Goal: Task Accomplishment & Management: Manage account settings

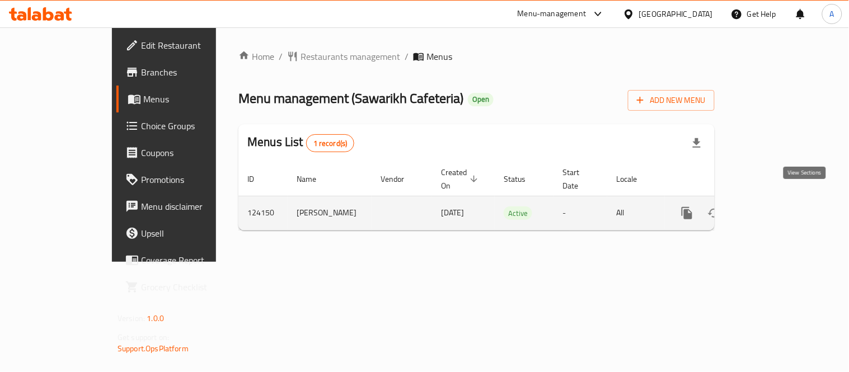
click at [773, 208] on icon "enhanced table" at bounding box center [768, 213] width 10 height 10
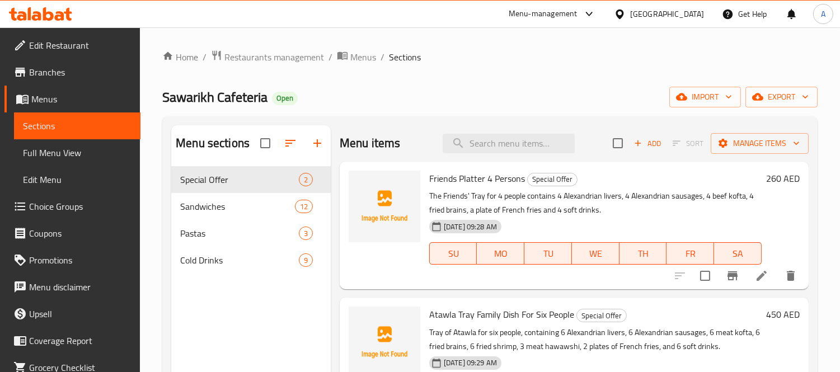
click at [63, 151] on span "Full Menu View" at bounding box center [77, 152] width 109 height 13
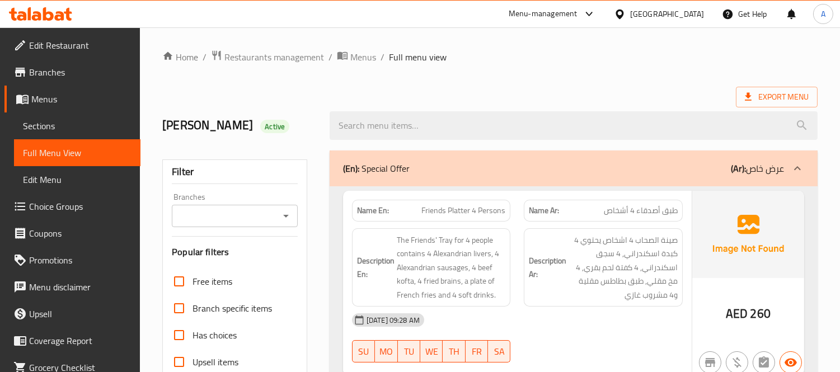
click at [597, 110] on div at bounding box center [574, 126] width 502 height 42
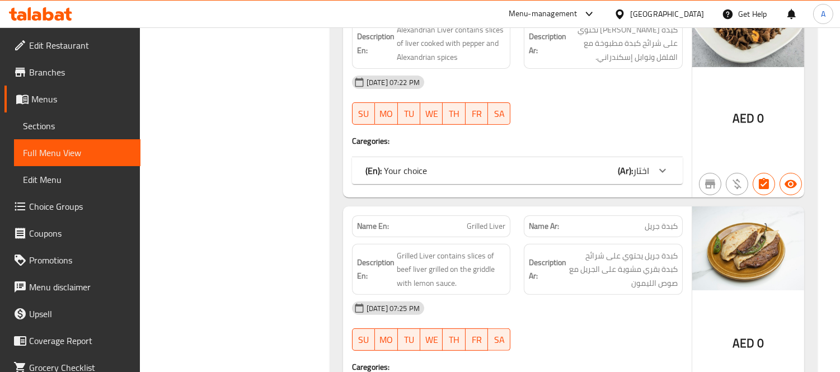
scroll to position [702, 0]
click at [587, 181] on div "(En): Your choice (Ar): اختار" at bounding box center [517, 170] width 331 height 27
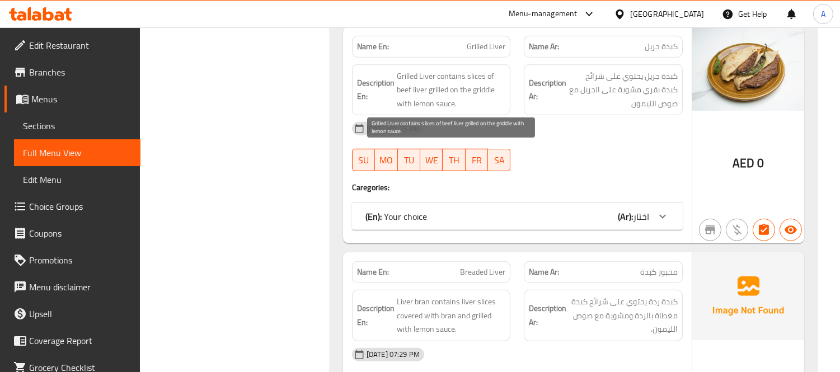
scroll to position [1573, 0]
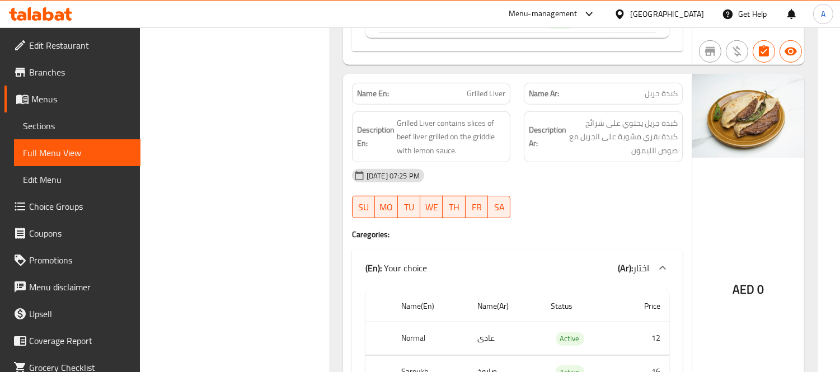
scroll to position [1448, 0]
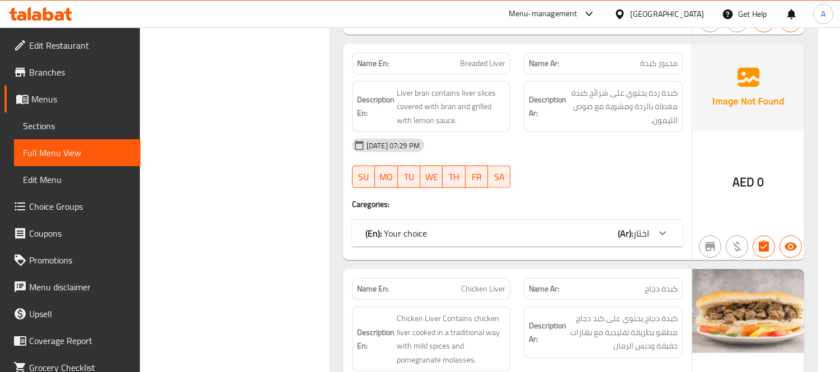
click at [564, 213] on div "Name En: Breaded Liver Name Ar: مخبوز كبدة Description En: Liver bran contains …" at bounding box center [517, 152] width 349 height 217
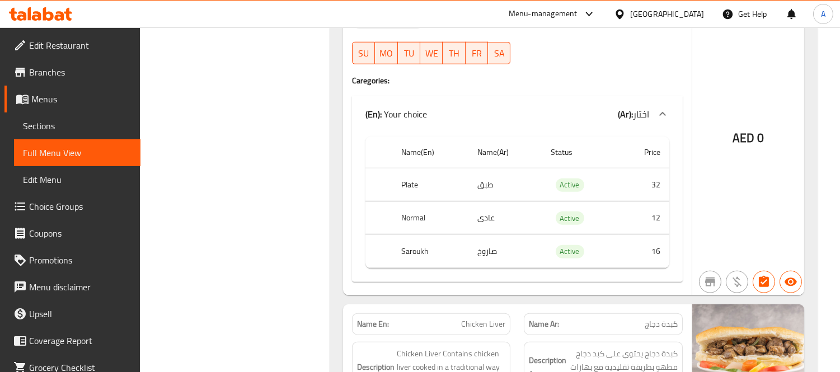
scroll to position [2010, 0]
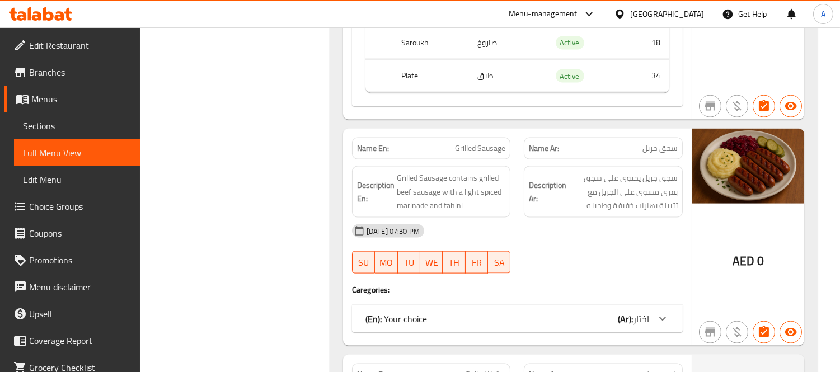
scroll to position [2883, 0]
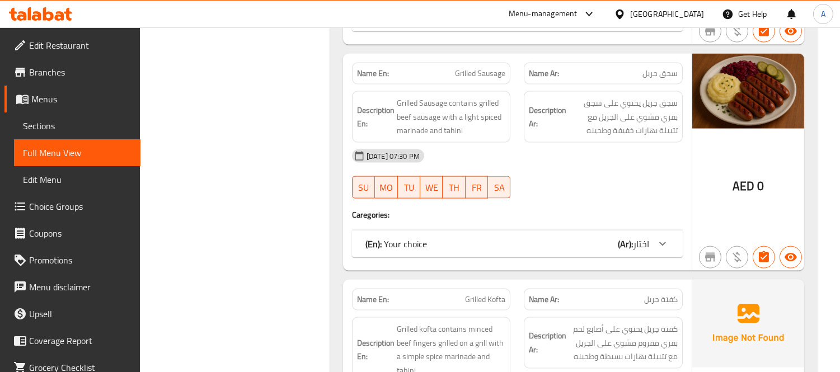
click at [573, 228] on div "Name En: Grilled Sausage Name Ar: سجق جريل Description En: Grilled Sausage cont…" at bounding box center [517, 162] width 349 height 217
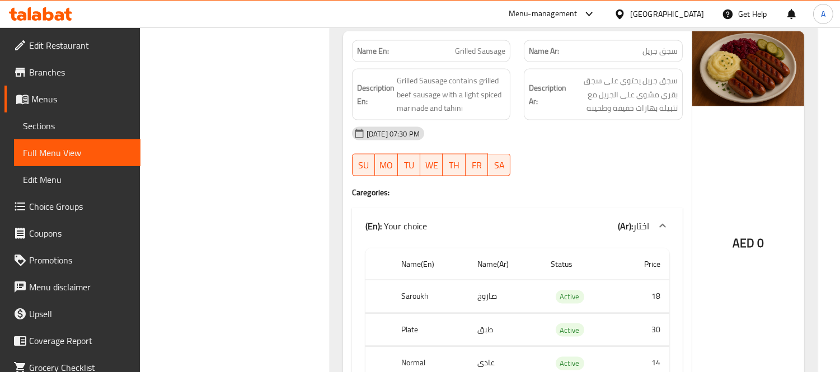
scroll to position [3008, 0]
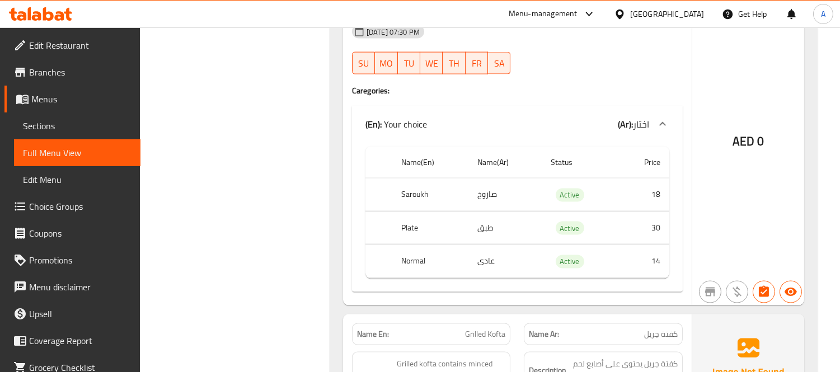
click at [57, 208] on span "Choice Groups" at bounding box center [80, 206] width 102 height 13
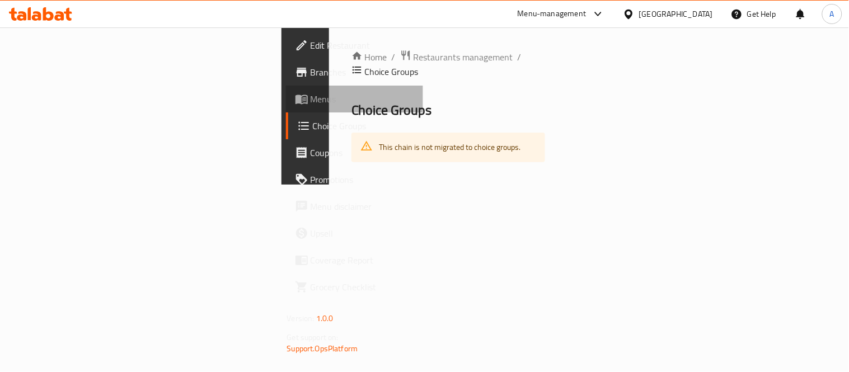
click at [311, 96] on span "Menus" at bounding box center [363, 98] width 104 height 13
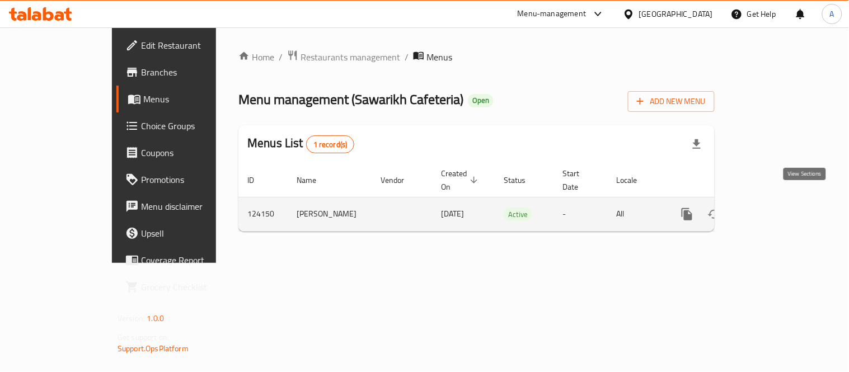
click at [790, 205] on td "enhanced table" at bounding box center [727, 214] width 125 height 34
click at [781, 210] on div "enhanced table" at bounding box center [727, 214] width 107 height 27
click at [775, 208] on icon "enhanced table" at bounding box center [767, 214] width 13 height 13
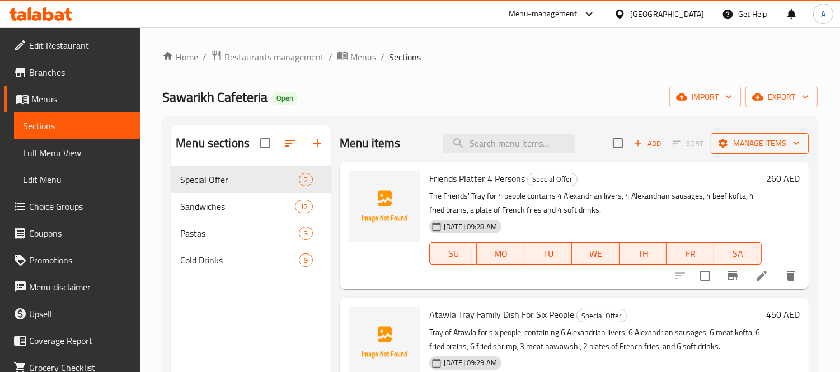
click at [748, 137] on span "Manage items" at bounding box center [760, 144] width 80 height 14
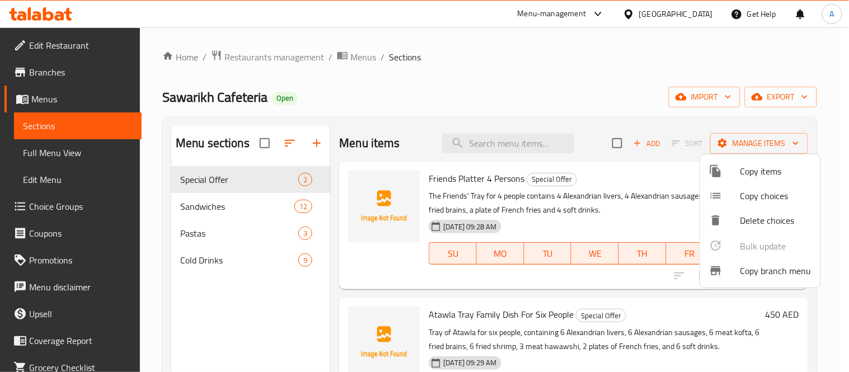
click at [764, 199] on span "Copy choices" at bounding box center [776, 195] width 71 height 13
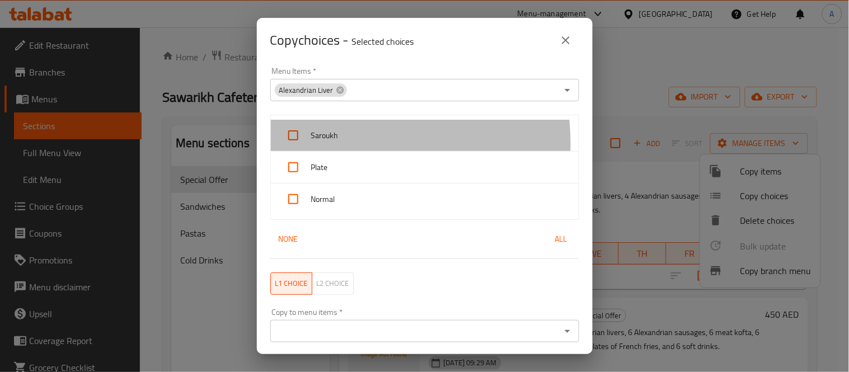
click at [324, 144] on div "Saroukh" at bounding box center [425, 136] width 308 height 32
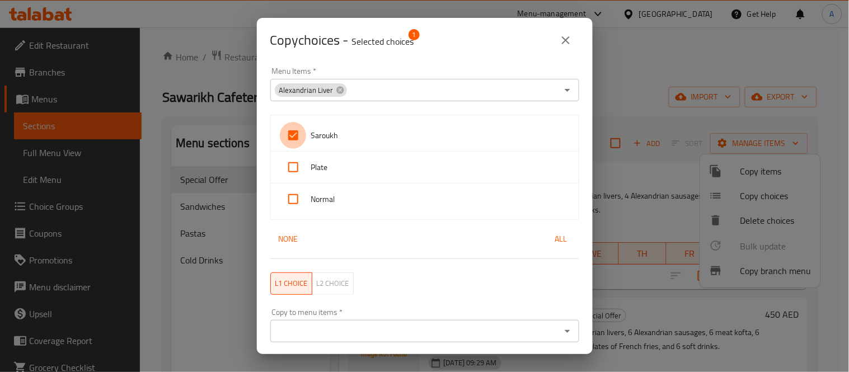
click at [302, 142] on input "checkbox" at bounding box center [293, 135] width 27 height 27
checkbox input "false"
click at [339, 282] on span "L2 choice" at bounding box center [333, 283] width 32 height 13
click at [340, 283] on span "L2 choice" at bounding box center [333, 283] width 32 height 13
click at [341, 91] on icon at bounding box center [339, 89] width 7 height 7
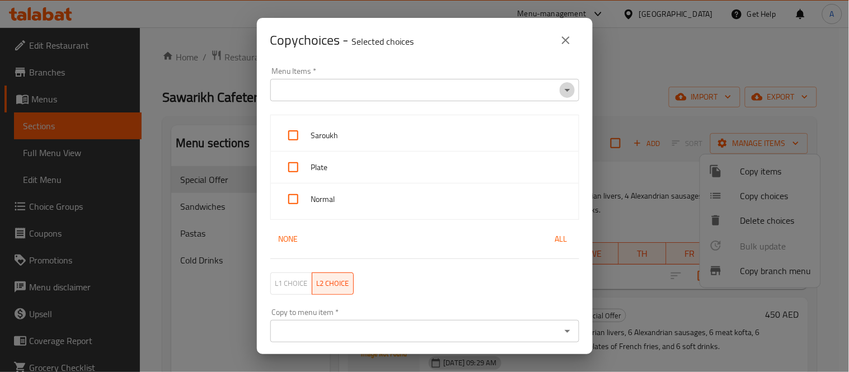
click at [564, 85] on icon "Open" at bounding box center [567, 89] width 13 height 13
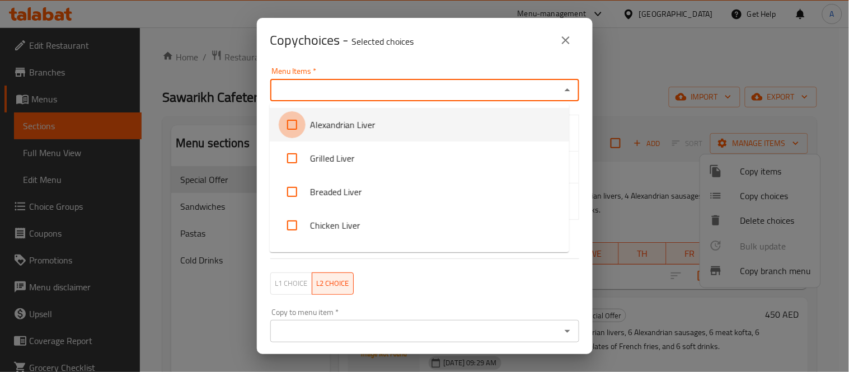
click at [292, 127] on input "checkbox" at bounding box center [292, 124] width 27 height 27
checkbox input "true"
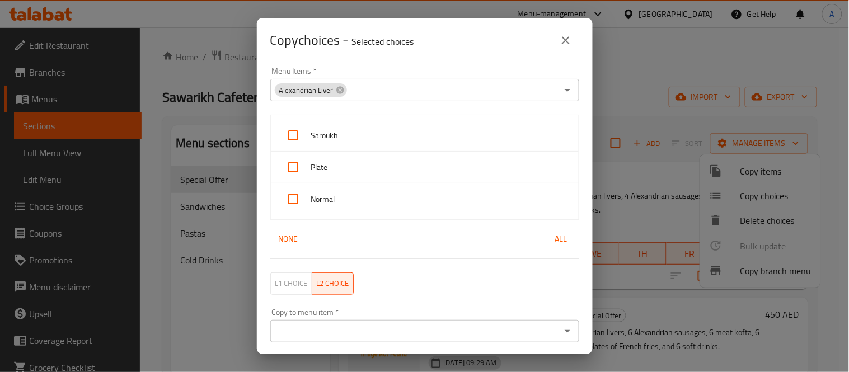
click at [418, 288] on div "L1 choice L2 choice" at bounding box center [425, 284] width 322 height 36
click at [563, 40] on icon "close" at bounding box center [565, 40] width 13 height 13
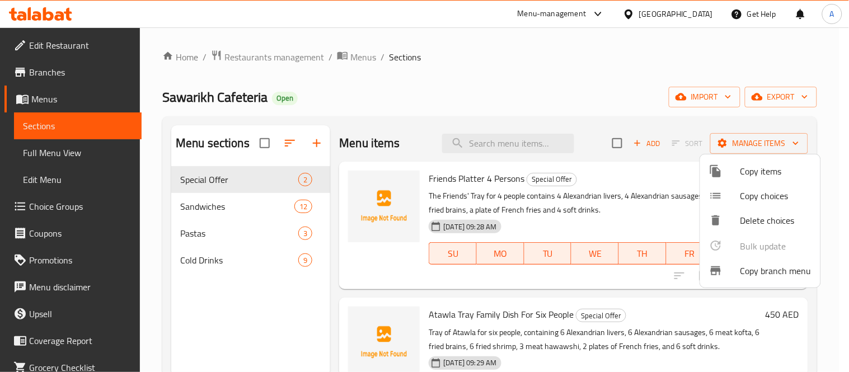
click at [605, 107] on div at bounding box center [424, 186] width 849 height 372
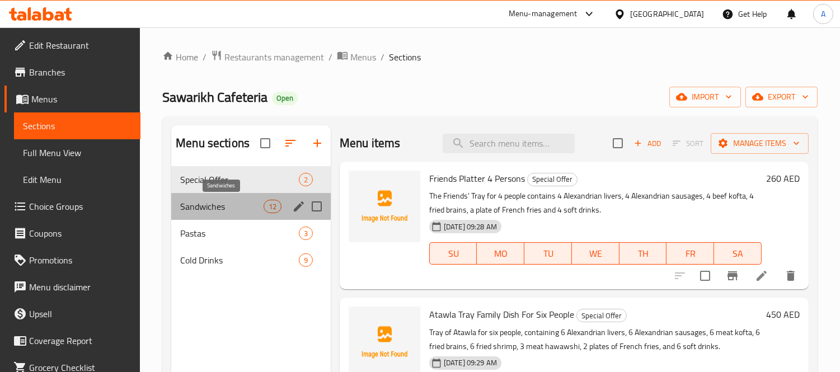
click at [243, 208] on span "Sandwiches" at bounding box center [221, 206] width 83 height 13
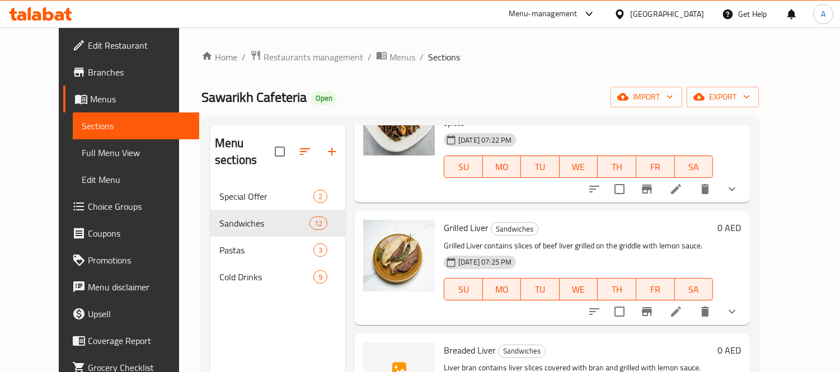
scroll to position [124, 0]
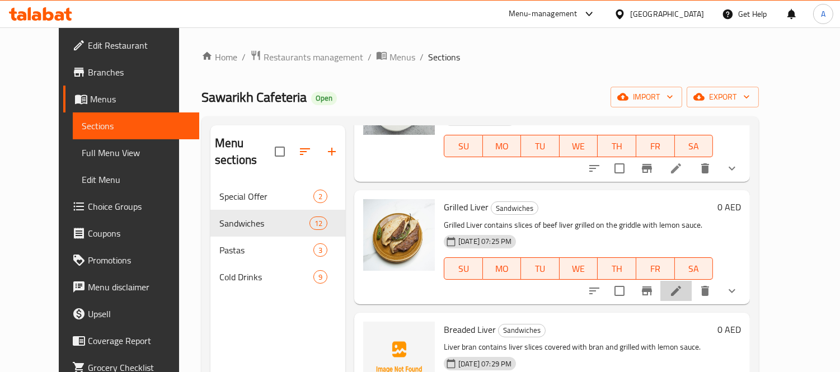
click at [683, 284] on icon at bounding box center [675, 290] width 13 height 13
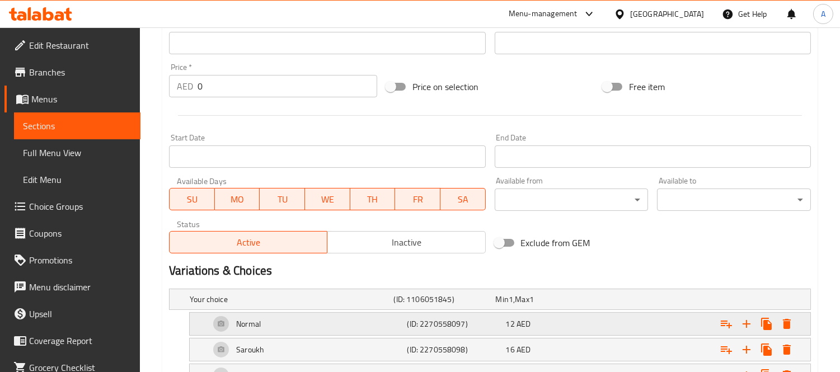
scroll to position [472, 0]
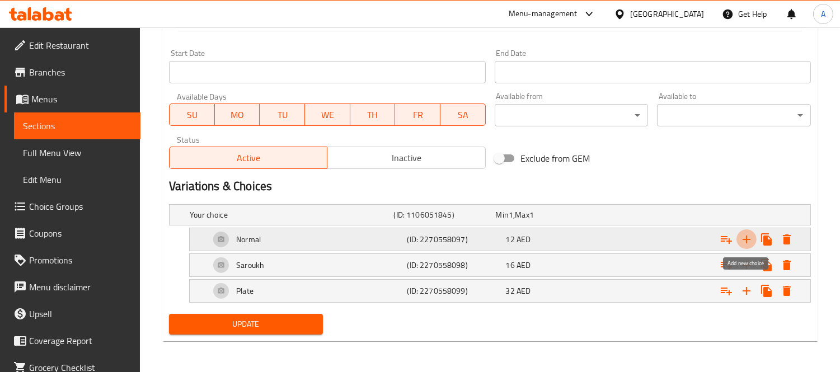
click at [748, 235] on icon "Expand" at bounding box center [746, 239] width 13 height 13
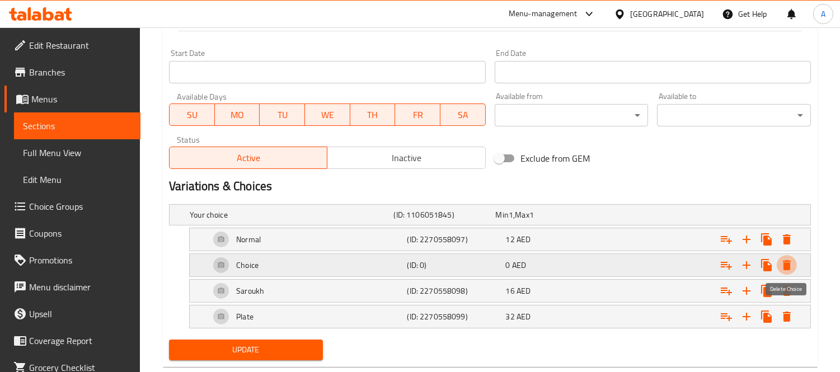
click at [784, 264] on icon "Expand" at bounding box center [787, 265] width 8 height 10
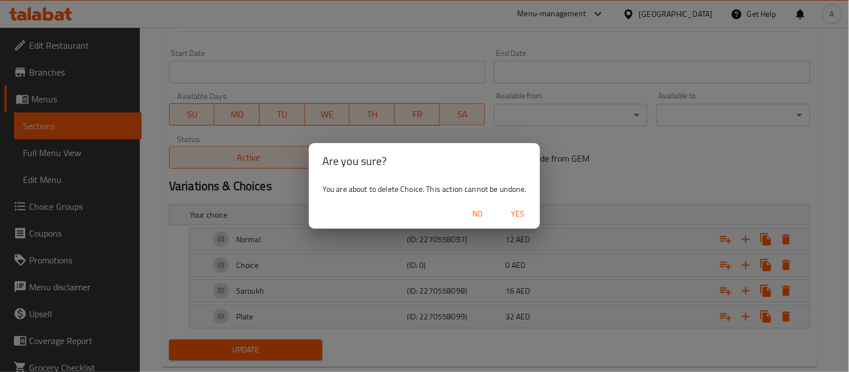
click at [476, 209] on span "No" at bounding box center [477, 214] width 27 height 14
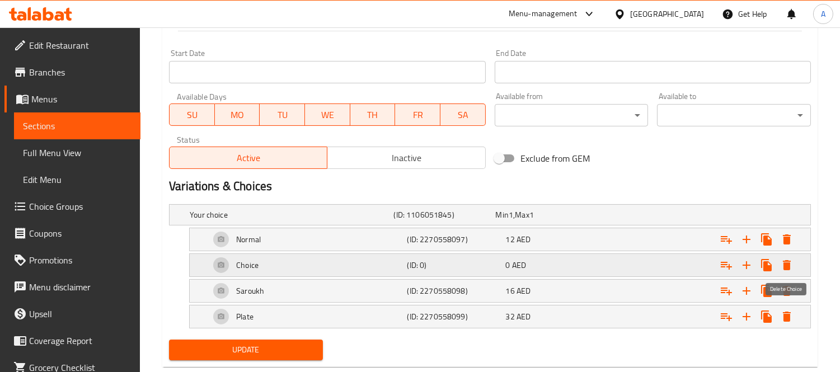
click at [792, 261] on icon "Expand" at bounding box center [786, 265] width 13 height 13
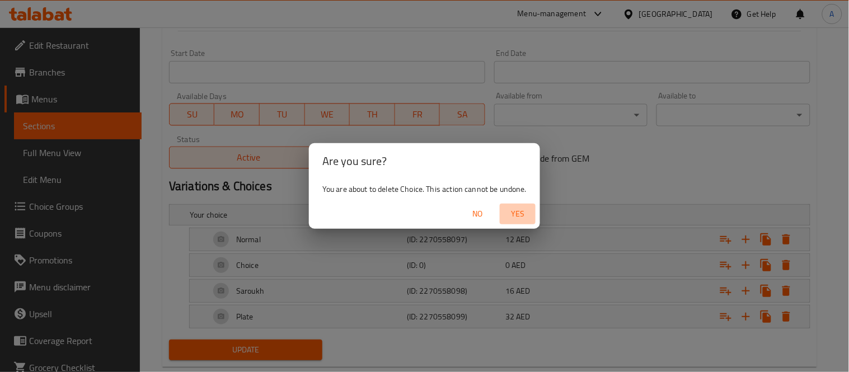
click at [527, 213] on span "Yes" at bounding box center [517, 214] width 27 height 14
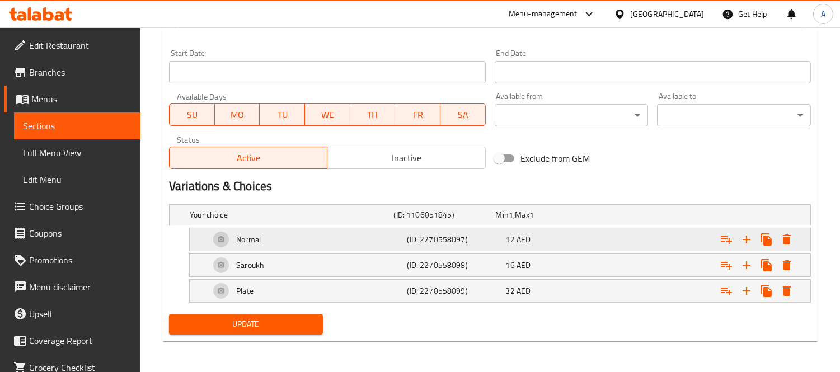
click at [788, 237] on icon "Expand" at bounding box center [787, 240] width 8 height 10
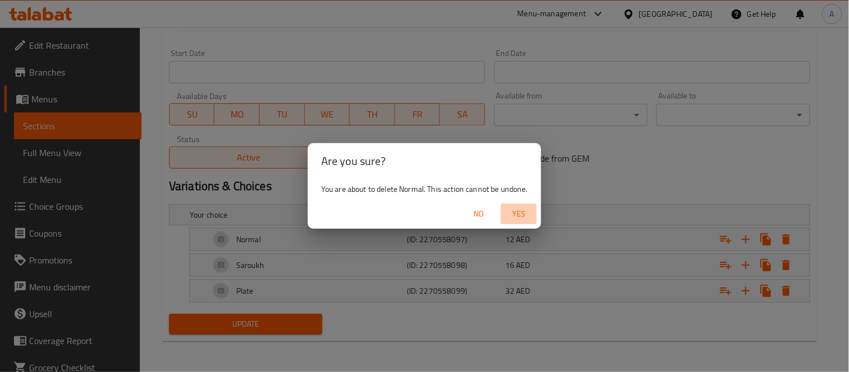
click at [519, 217] on span "Yes" at bounding box center [518, 214] width 27 height 14
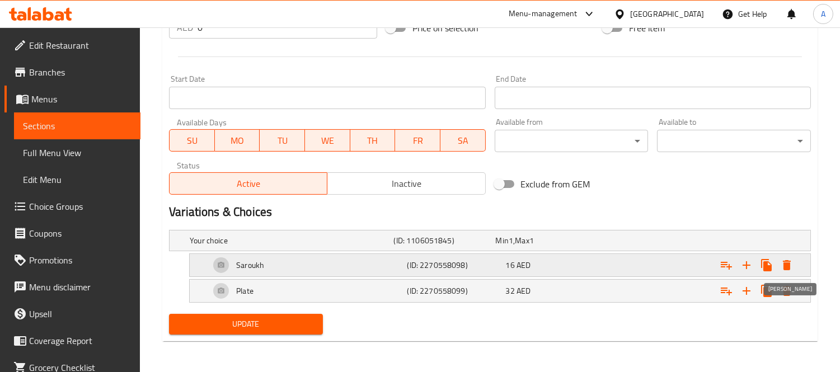
click at [790, 268] on icon "Expand" at bounding box center [787, 265] width 8 height 10
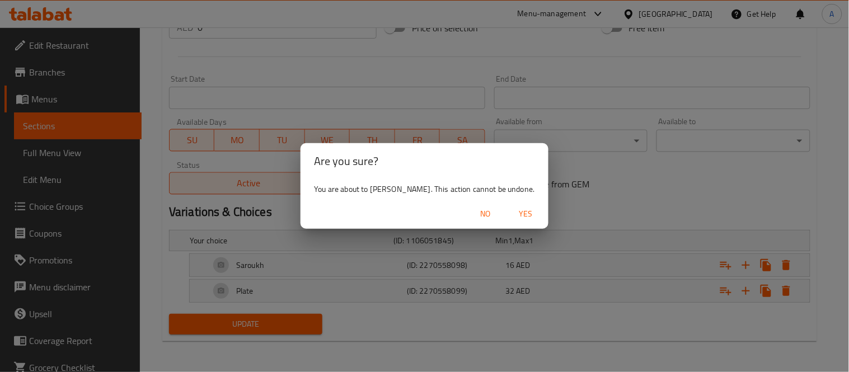
click at [523, 209] on span "Yes" at bounding box center [526, 214] width 27 height 14
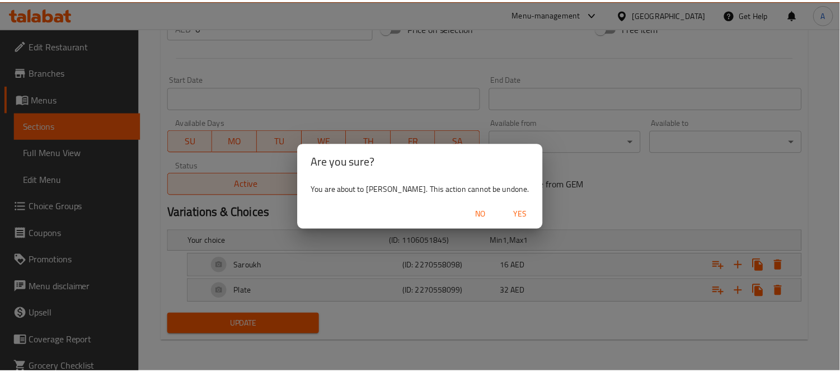
scroll to position [420, 0]
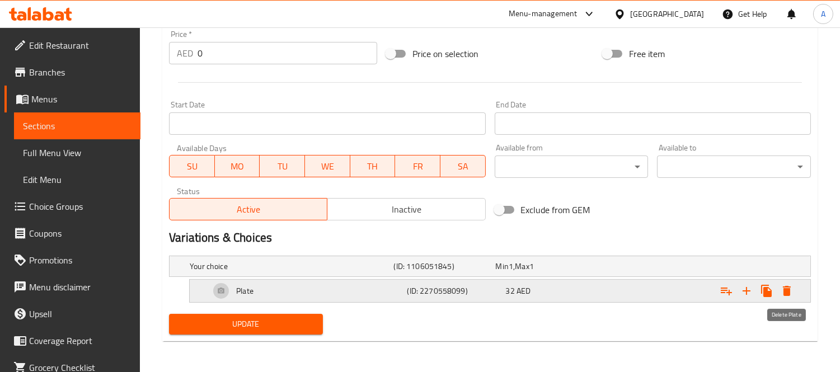
click at [790, 299] on button "Expand" at bounding box center [787, 291] width 20 height 20
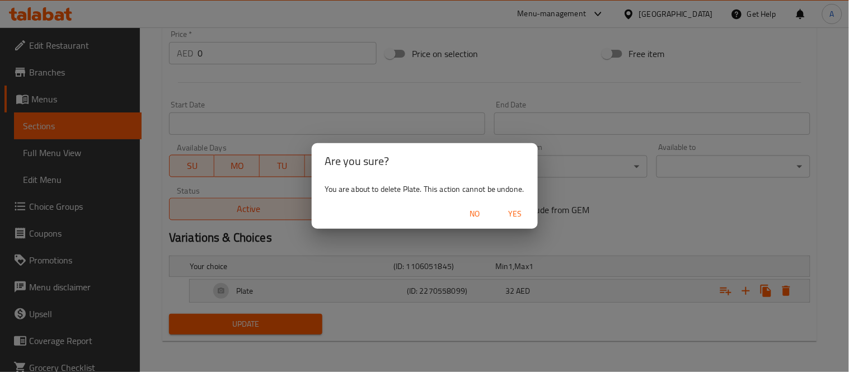
click at [512, 217] on span "Yes" at bounding box center [515, 214] width 27 height 14
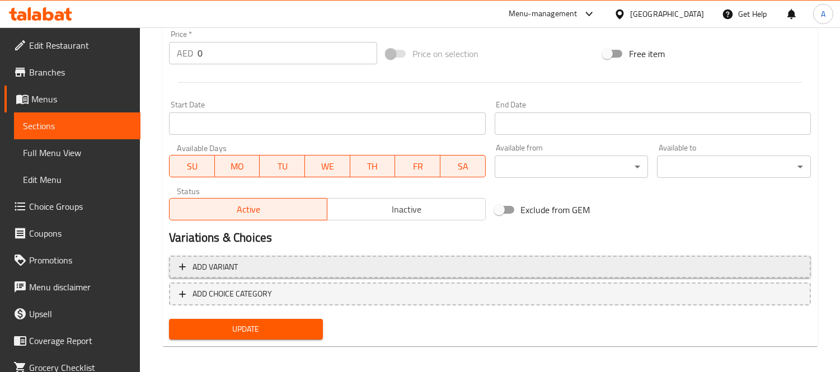
click at [304, 273] on span "Add variant" at bounding box center [490, 267] width 622 height 14
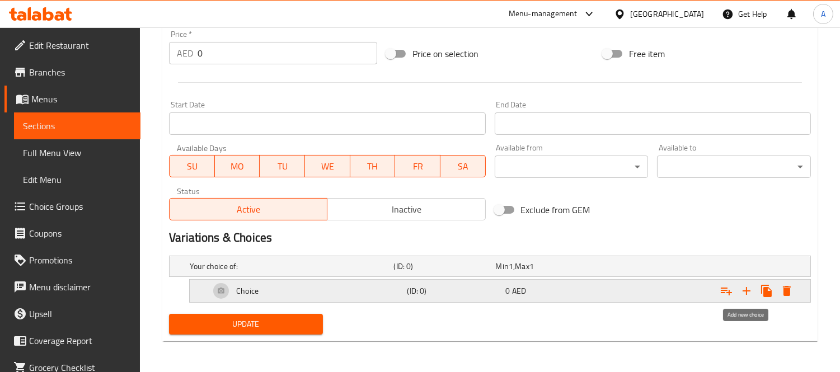
click at [751, 293] on icon "Expand" at bounding box center [746, 290] width 13 height 13
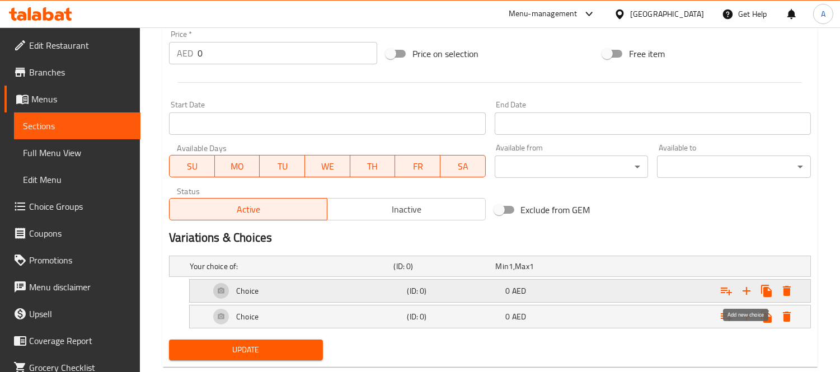
click at [751, 293] on icon "Expand" at bounding box center [746, 290] width 13 height 13
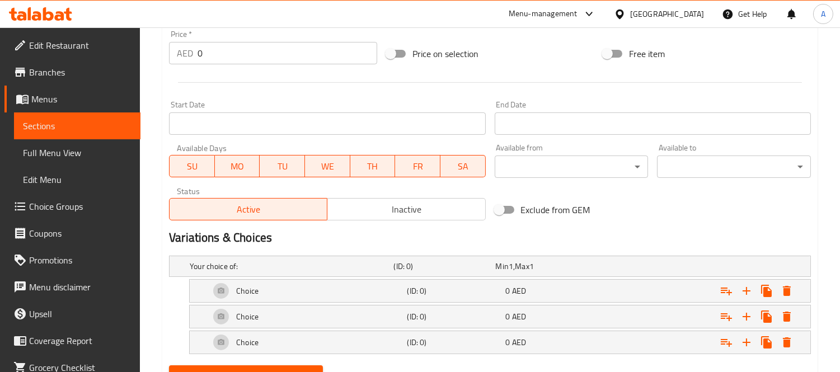
scroll to position [472, 0]
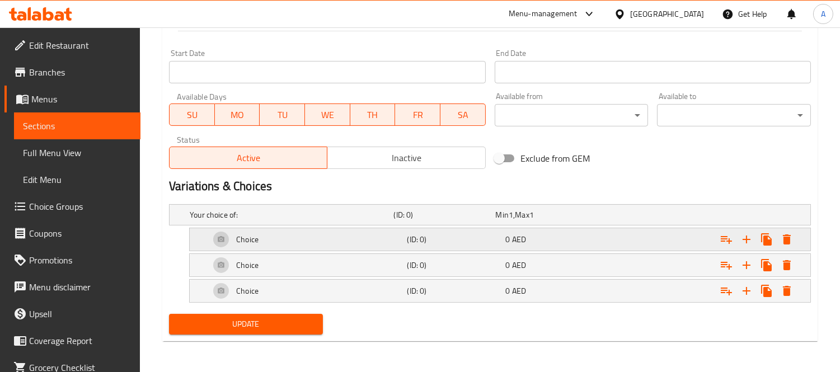
click at [618, 217] on div "Expand" at bounding box center [698, 215] width 204 height 4
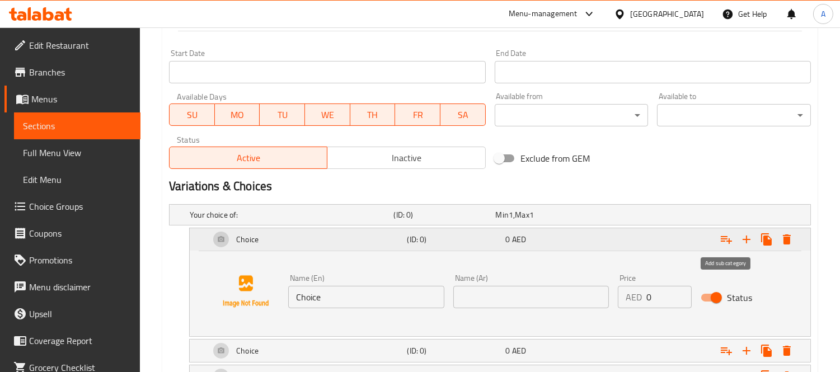
click at [726, 239] on icon "Expand" at bounding box center [726, 239] width 13 height 13
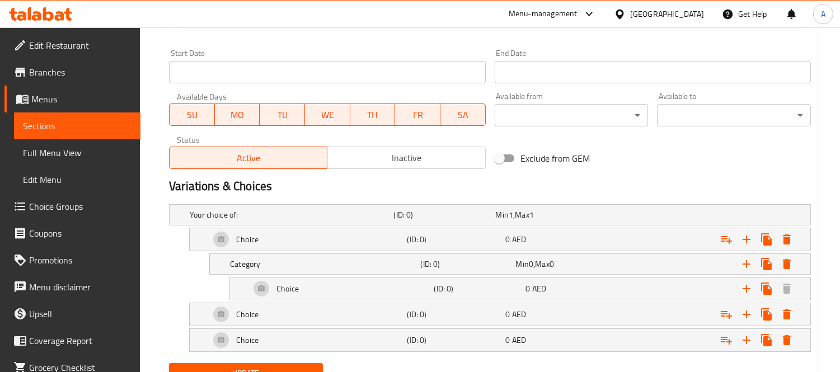
click at [662, 158] on div "Exclude from GEM" at bounding box center [598, 158] width 217 height 30
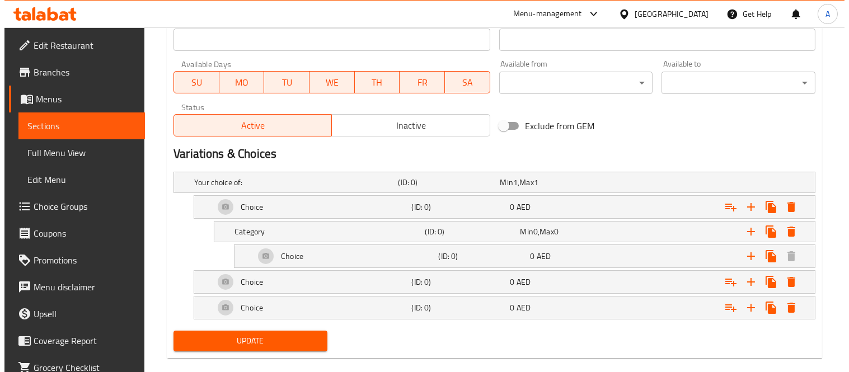
scroll to position [522, 0]
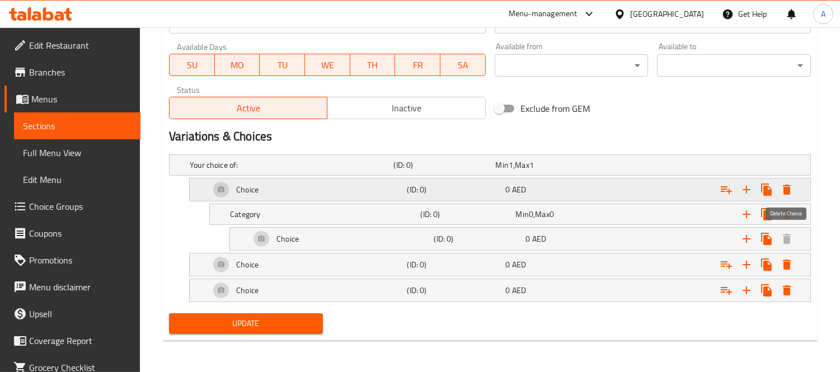
click at [784, 192] on icon "Expand" at bounding box center [787, 190] width 8 height 10
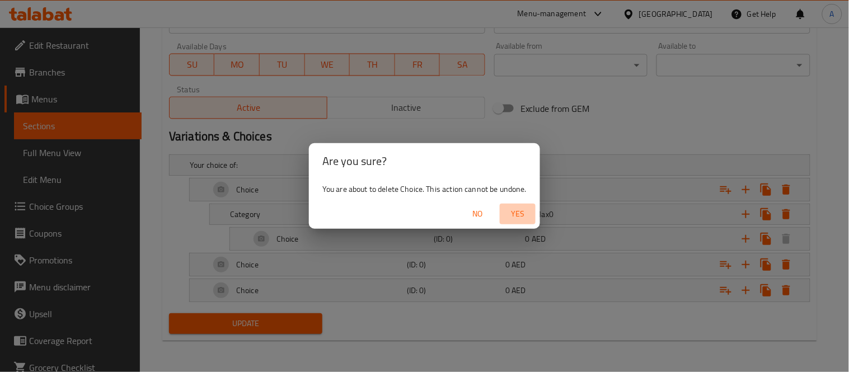
click at [518, 208] on span "Yes" at bounding box center [517, 214] width 27 height 14
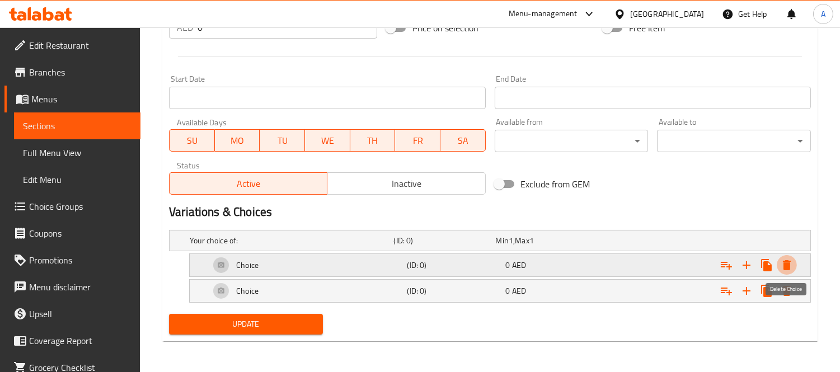
click at [786, 259] on icon "Expand" at bounding box center [786, 265] width 13 height 13
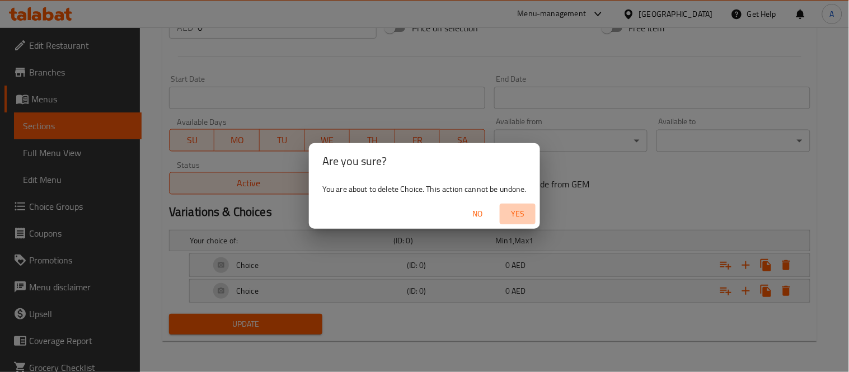
click at [521, 211] on span "Yes" at bounding box center [517, 214] width 27 height 14
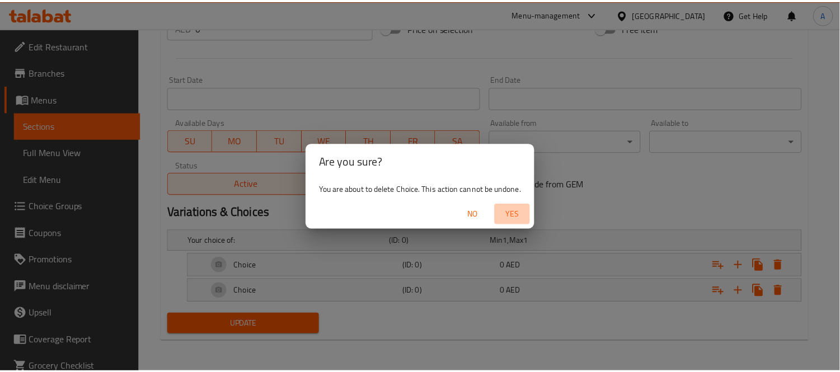
scroll to position [420, 0]
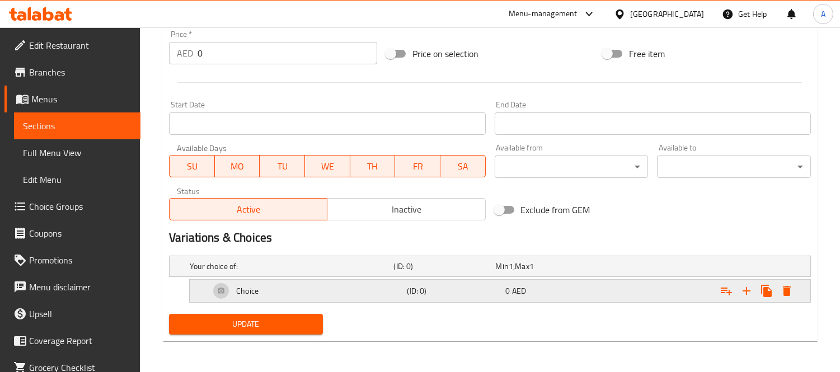
click at [786, 289] on icon "Expand" at bounding box center [787, 291] width 8 height 10
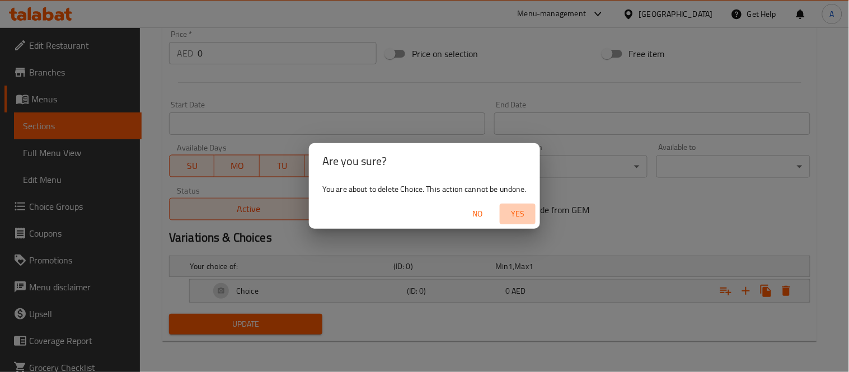
click at [522, 215] on span "Yes" at bounding box center [517, 214] width 27 height 14
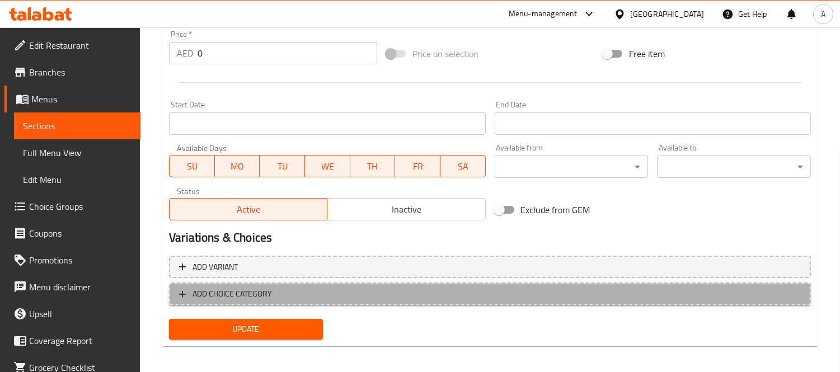
click at [219, 293] on span "ADD CHOICE CATEGORY" at bounding box center [232, 294] width 79 height 14
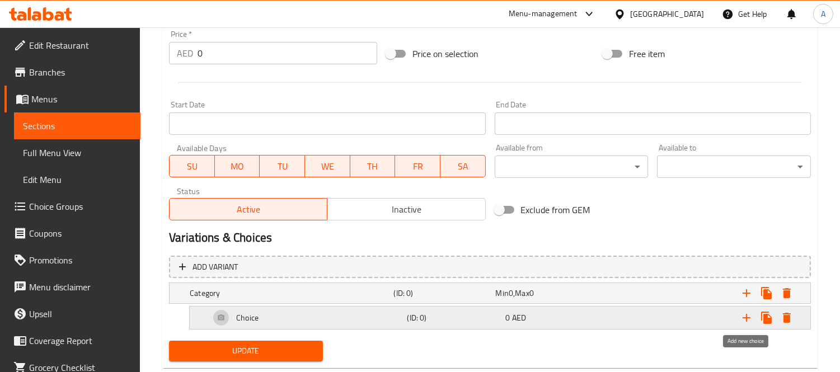
click at [746, 317] on icon "Expand" at bounding box center [747, 318] width 8 height 8
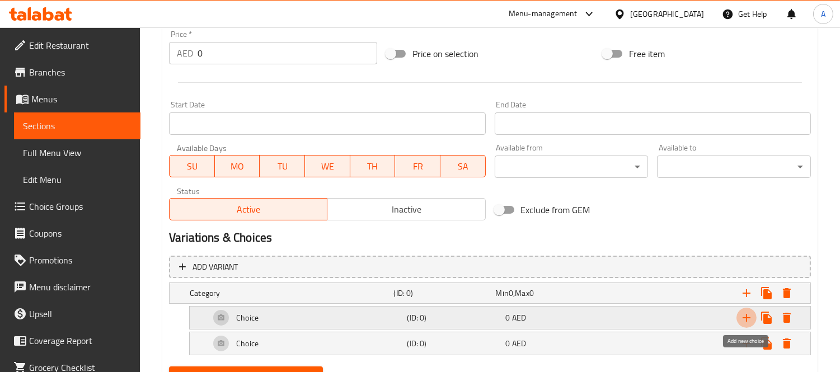
click at [746, 317] on icon "Expand" at bounding box center [747, 318] width 8 height 8
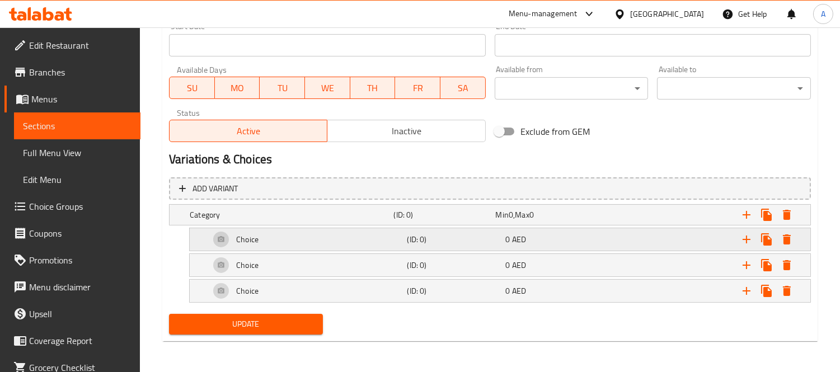
click at [262, 223] on div "Choice" at bounding box center [290, 215] width 204 height 16
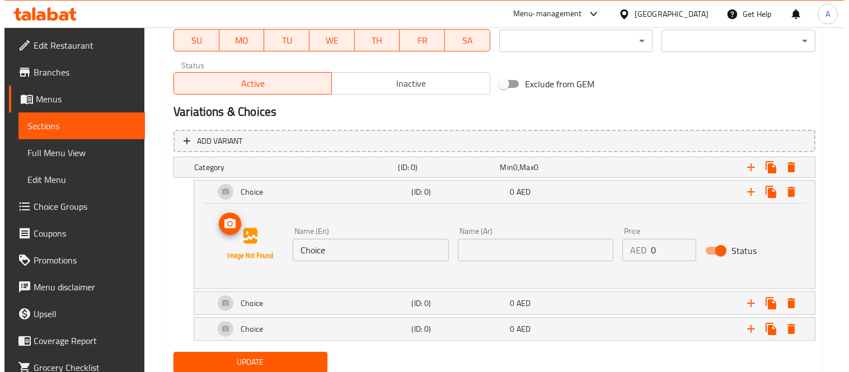
scroll to position [561, 0]
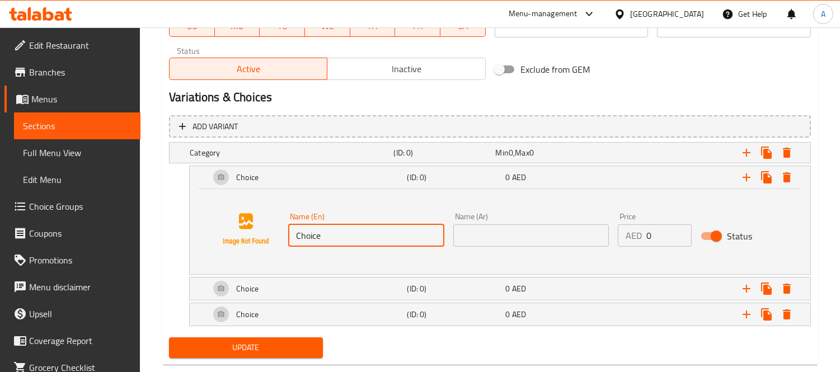
drag, startPoint x: 339, startPoint y: 243, endPoint x: 308, endPoint y: 231, distance: 32.4
click at [286, 228] on div "Name (En) Choice Name (En)" at bounding box center [366, 229] width 165 height 43
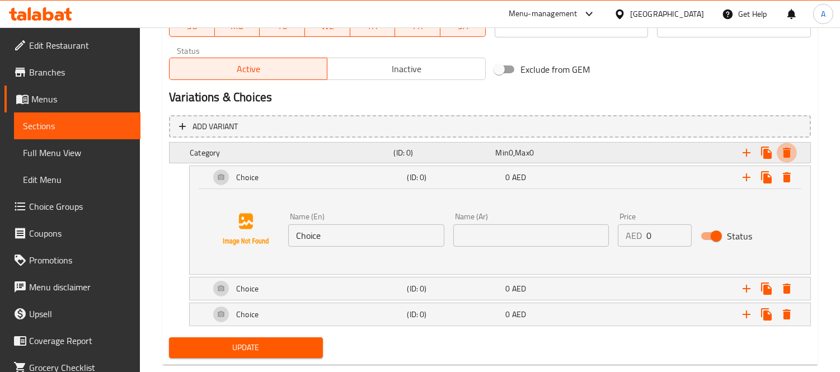
click at [790, 154] on icon "Expand" at bounding box center [786, 152] width 13 height 13
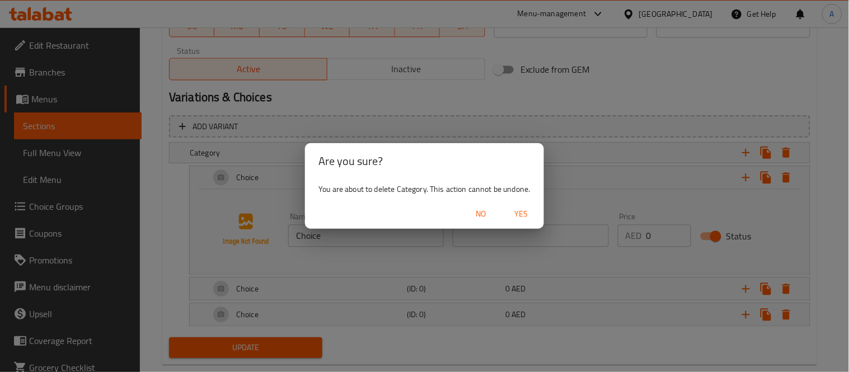
click at [527, 216] on span "Yes" at bounding box center [521, 214] width 27 height 14
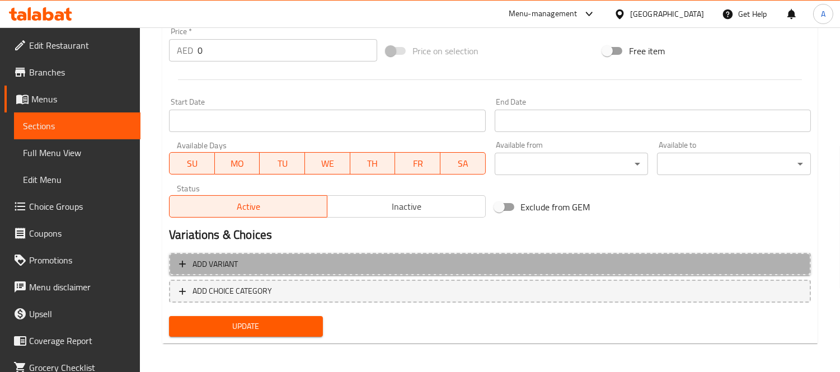
click at [285, 270] on button "Add variant" at bounding box center [490, 264] width 642 height 23
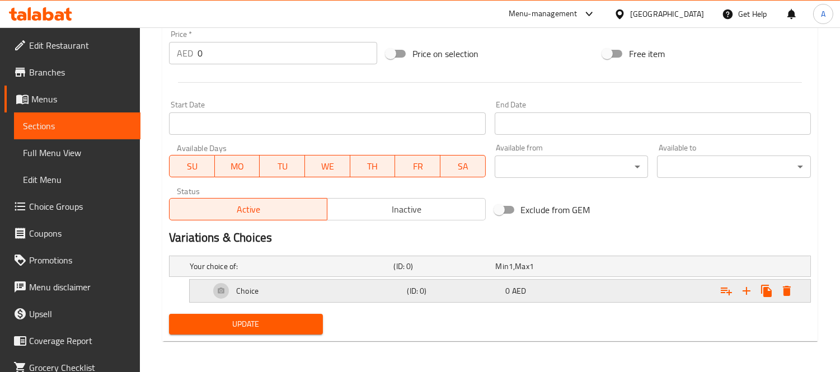
click at [796, 290] on button "Expand" at bounding box center [787, 291] width 20 height 20
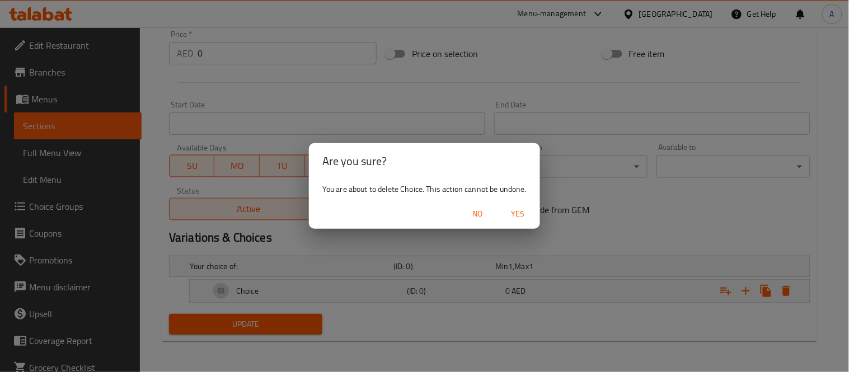
click at [519, 213] on span "Yes" at bounding box center [517, 214] width 27 height 14
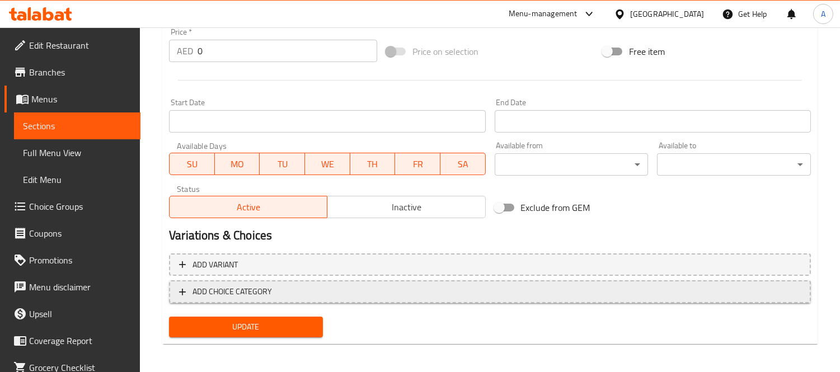
scroll to position [423, 0]
click at [280, 287] on span "ADD CHOICE CATEGORY" at bounding box center [490, 291] width 622 height 14
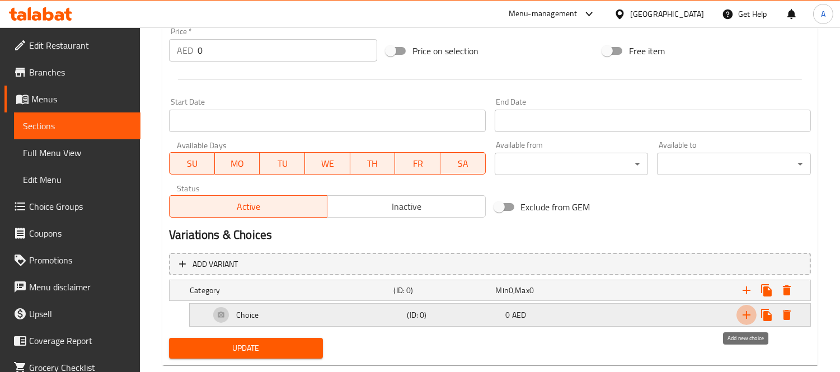
click at [743, 310] on icon "Expand" at bounding box center [746, 314] width 13 height 13
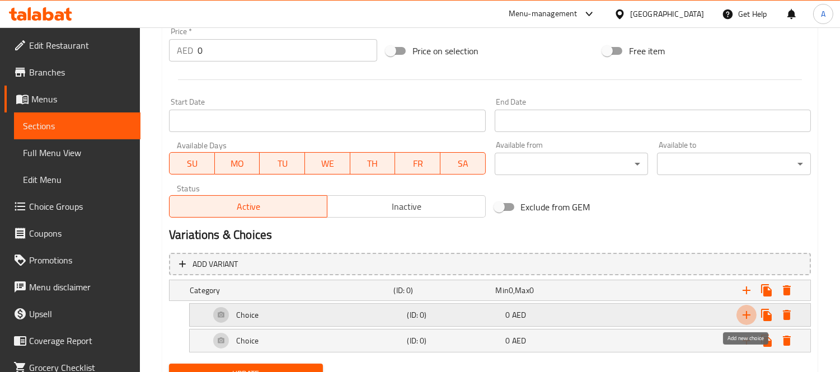
click at [743, 312] on icon "Expand" at bounding box center [746, 314] width 13 height 13
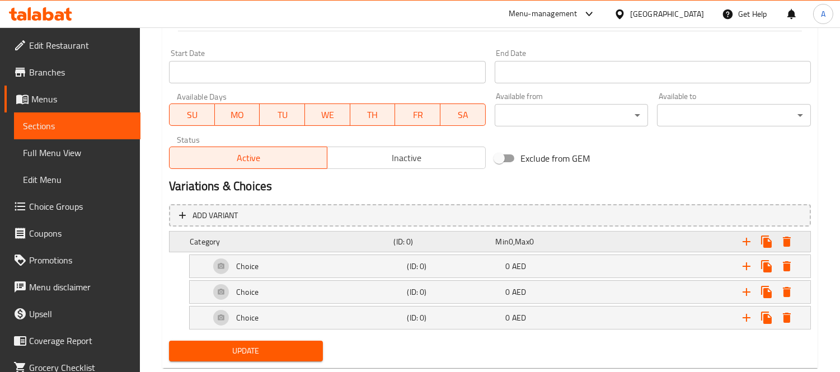
scroll to position [485, 0]
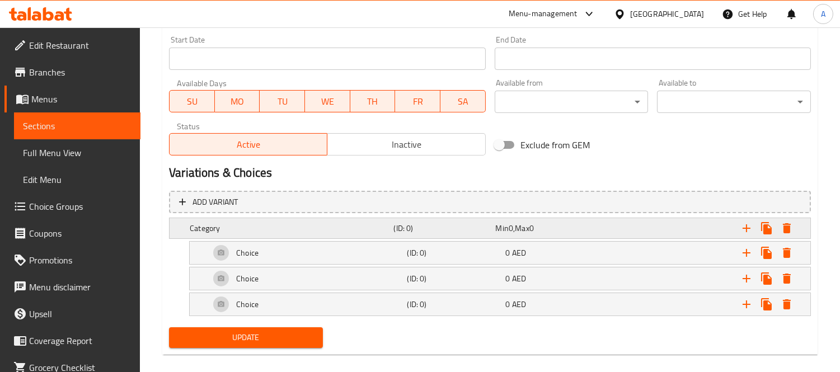
click at [258, 226] on h5 "Category" at bounding box center [289, 228] width 199 height 11
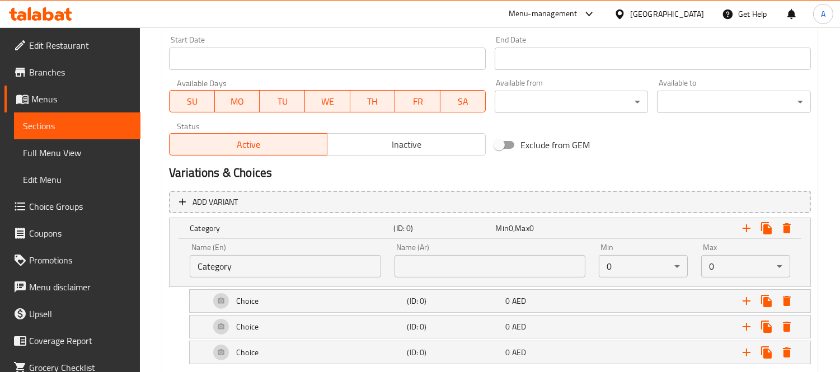
click at [257, 271] on input "Category" at bounding box center [285, 266] width 191 height 22
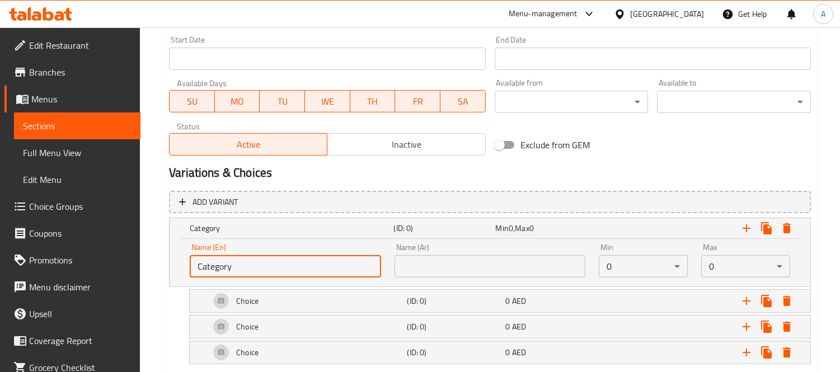
click at [257, 271] on input "Category" at bounding box center [285, 266] width 191 height 22
click at [257, 271] on input "text" at bounding box center [285, 266] width 191 height 22
click at [258, 263] on input "text" at bounding box center [285, 266] width 191 height 22
type input "y"
type input "Your Choice Of"
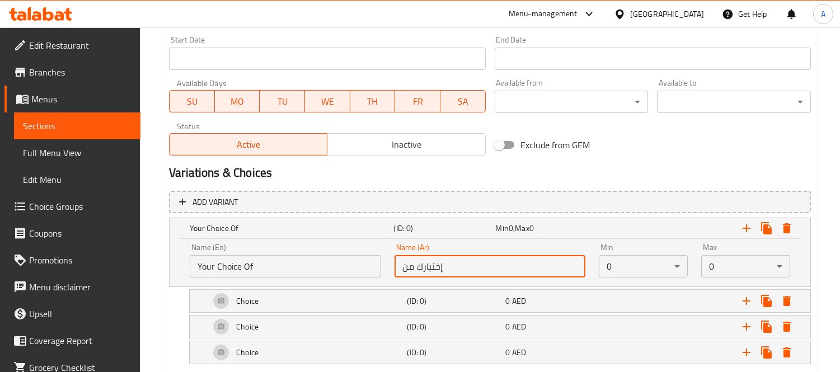
type input "إختيارك من"
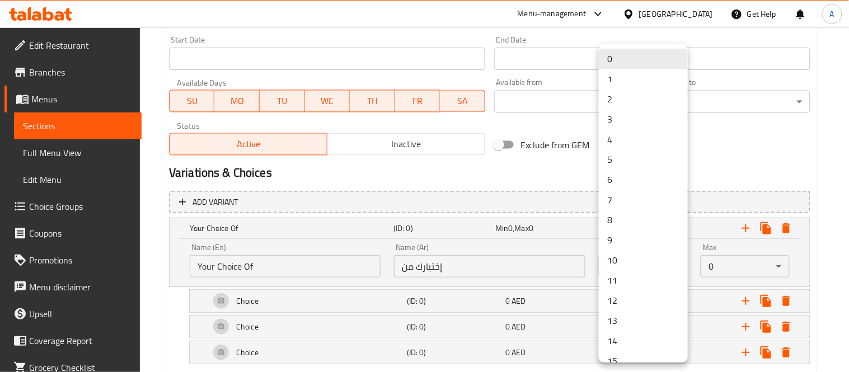
click at [627, 82] on li "1" at bounding box center [643, 79] width 89 height 20
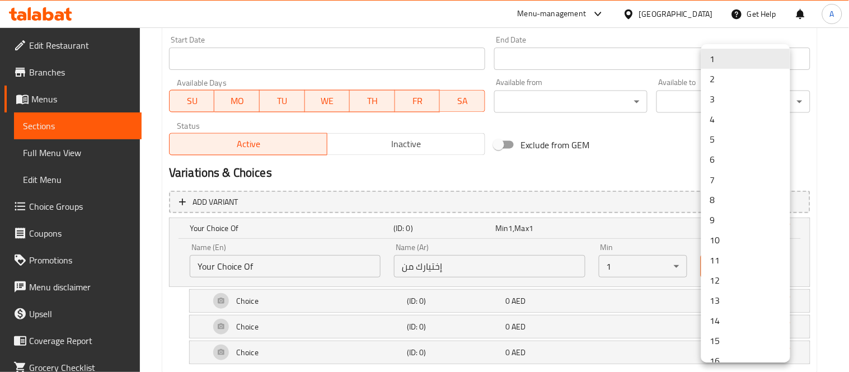
click at [724, 60] on li "1" at bounding box center [745, 59] width 89 height 20
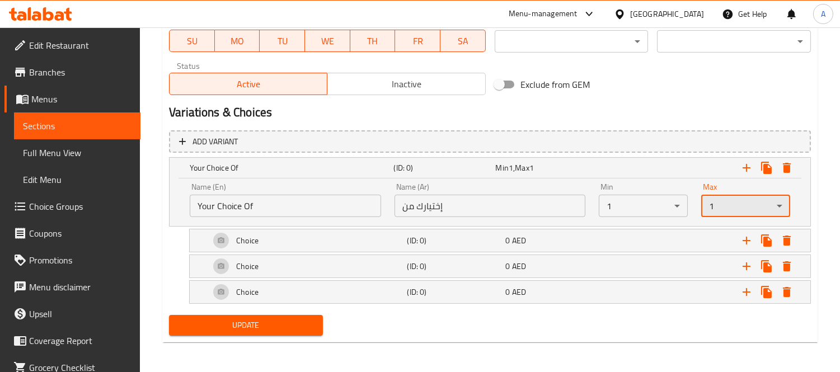
scroll to position [546, 0]
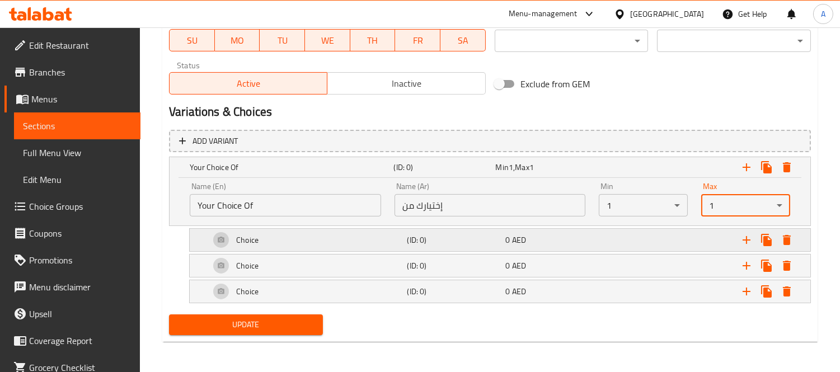
click at [251, 238] on h5 "Choice" at bounding box center [247, 240] width 22 height 11
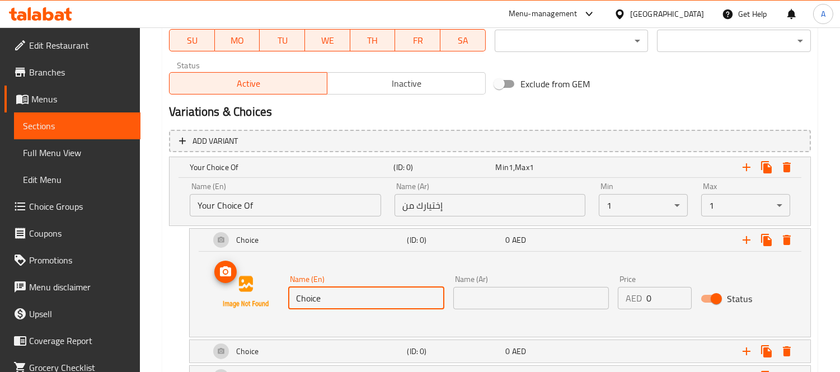
drag, startPoint x: 322, startPoint y: 299, endPoint x: 185, endPoint y: 282, distance: 137.6
click at [185, 282] on div "Choice (ID: 0) 0 AED Name (En) Choice Name (En) Name (Ar) Name (Ar) Price AED 0…" at bounding box center [490, 282] width 642 height 109
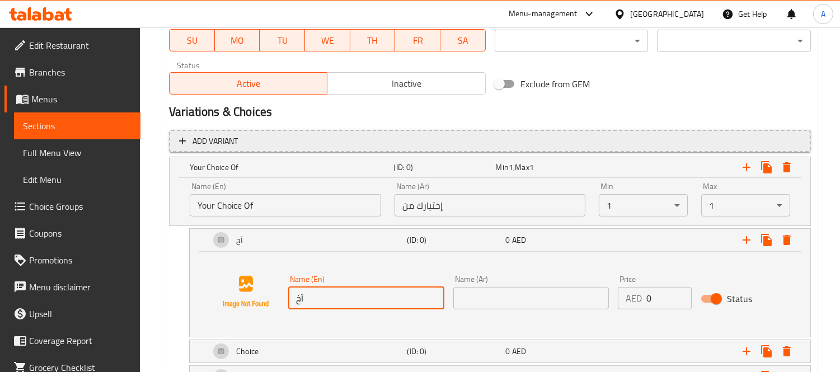
type input "آ"
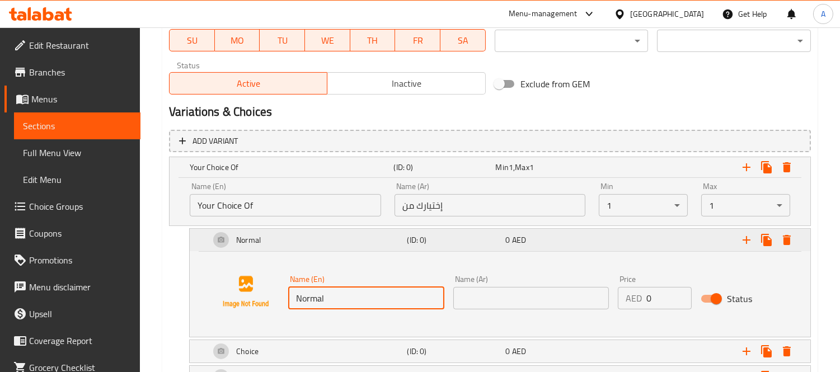
type input "Normal"
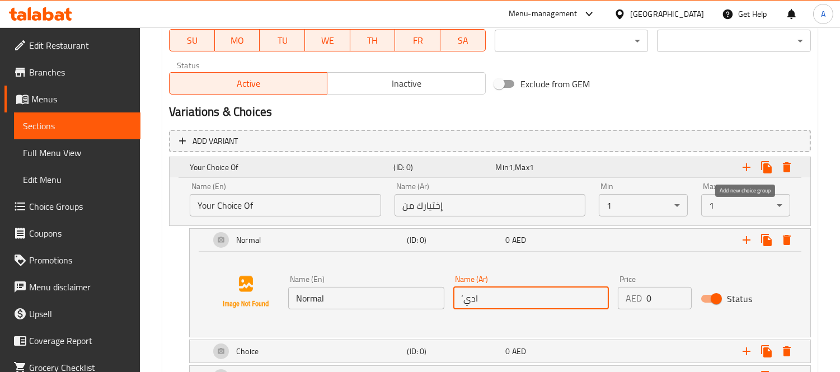
type input "‘ادي"
click at [753, 165] on icon "Expand" at bounding box center [746, 167] width 13 height 13
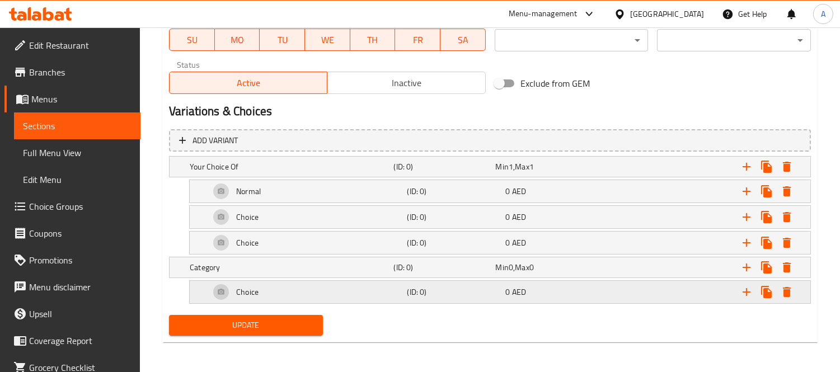
scroll to position [547, 0]
drag, startPoint x: 293, startPoint y: 277, endPoint x: 301, endPoint y: 277, distance: 7.3
click at [293, 277] on div "Add variant Your Choice Of (ID: 0) Min 1 , Max 1 Name (En) Your Choice Of Name …" at bounding box center [490, 217] width 651 height 186
click at [308, 179] on div "Category (ID: 0) Min 0 , Max 0" at bounding box center [494, 166] width 612 height 25
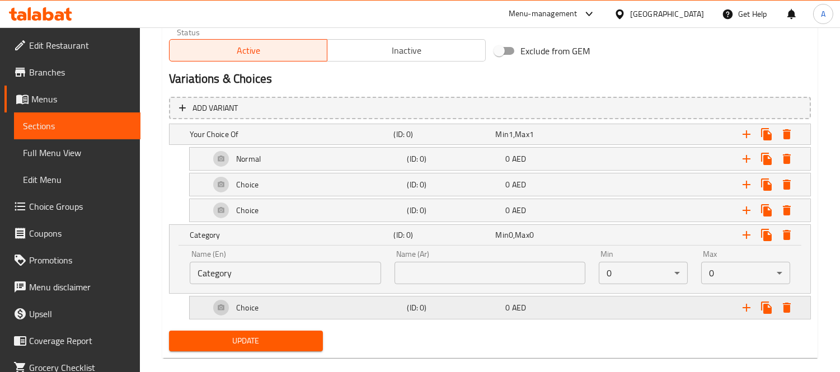
scroll to position [596, 0]
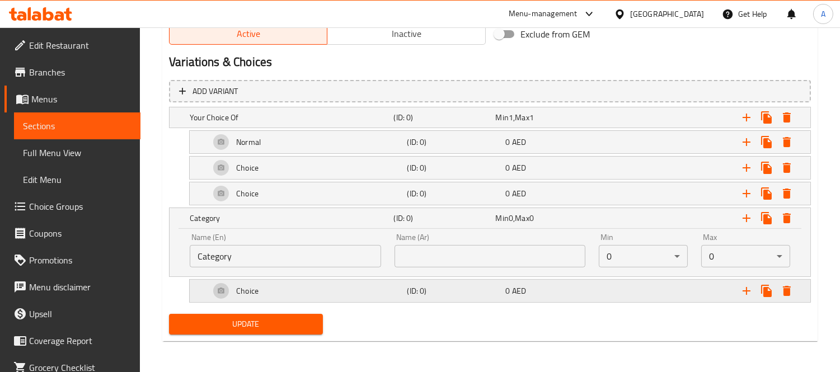
click at [369, 125] on div "Choice" at bounding box center [290, 118] width 204 height 16
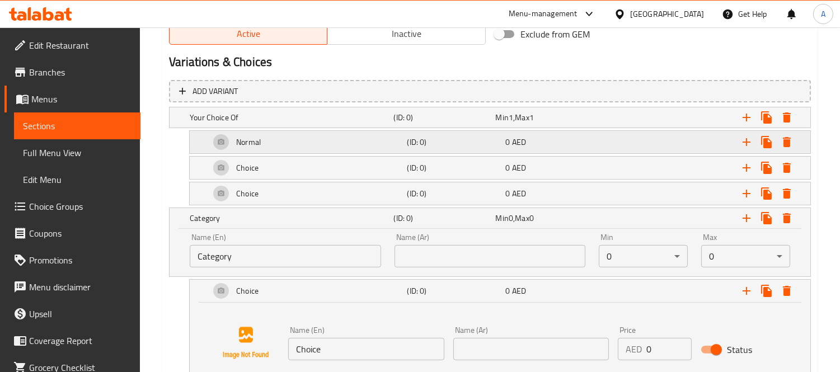
click at [383, 125] on div "Normal" at bounding box center [290, 118] width 204 height 16
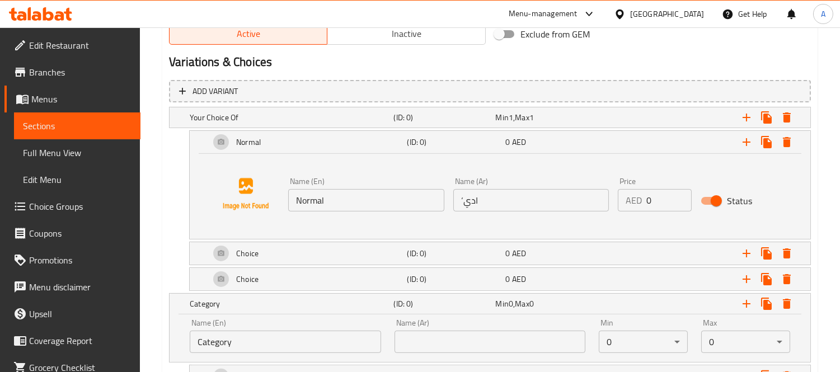
click at [490, 217] on div "Name (En) Normal Name (En) Name (Ar) ‘ادي Name (Ar) Price AED 0 Price Status" at bounding box center [500, 194] width 594 height 85
click at [496, 203] on input "‘ادي" at bounding box center [531, 200] width 156 height 22
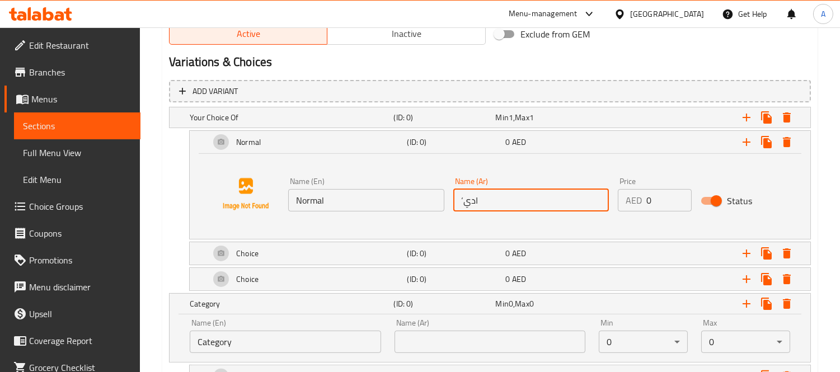
click at [496, 203] on input "‘ادي" at bounding box center [531, 200] width 156 height 22
drag, startPoint x: 496, startPoint y: 203, endPoint x: 528, endPoint y: 143, distance: 67.6
click at [512, 131] on div "Normal (ID: 0) 0 AED Name (En) Normal Name (En) Name (Ar) ‘ادي Name (Ar) Price …" at bounding box center [500, 185] width 621 height 108
type input "عادي"
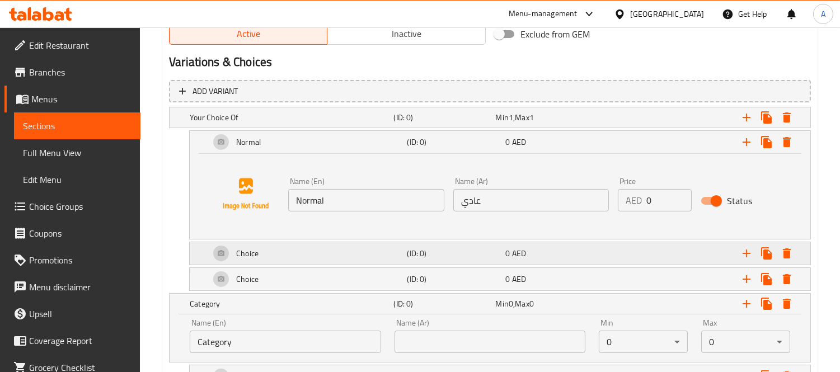
click at [254, 125] on div "Choice" at bounding box center [290, 118] width 204 height 16
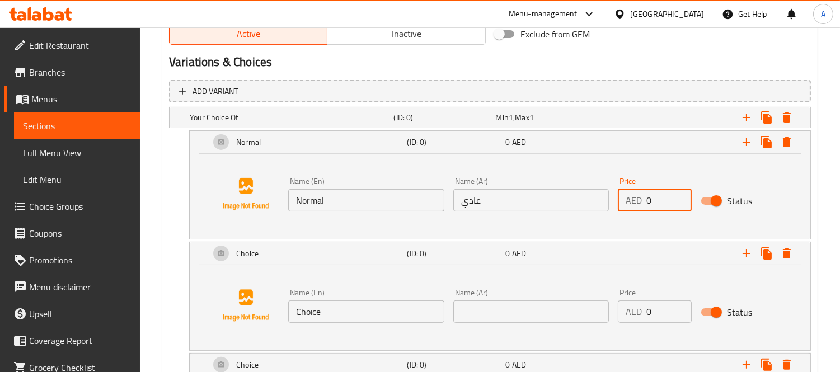
drag, startPoint x: 650, startPoint y: 195, endPoint x: 607, endPoint y: 198, distance: 43.2
click at [608, 198] on div "Name (En) Normal Name (En) Name (Ar) عادي Name (Ar) Price AED 0 Price Status" at bounding box center [531, 194] width 495 height 43
type input "12"
click at [303, 322] on div "Name (En) Choice Name (En)" at bounding box center [366, 305] width 165 height 43
click at [340, 315] on input "Choice" at bounding box center [366, 312] width 156 height 22
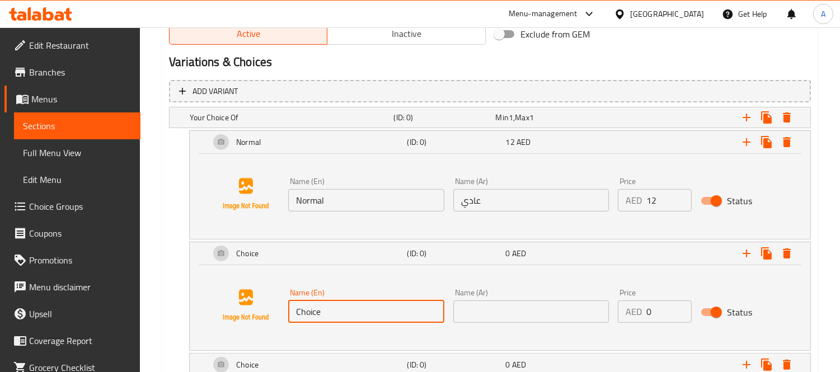
click at [340, 315] on input "Choice" at bounding box center [366, 312] width 156 height 22
type input "Saroukh"
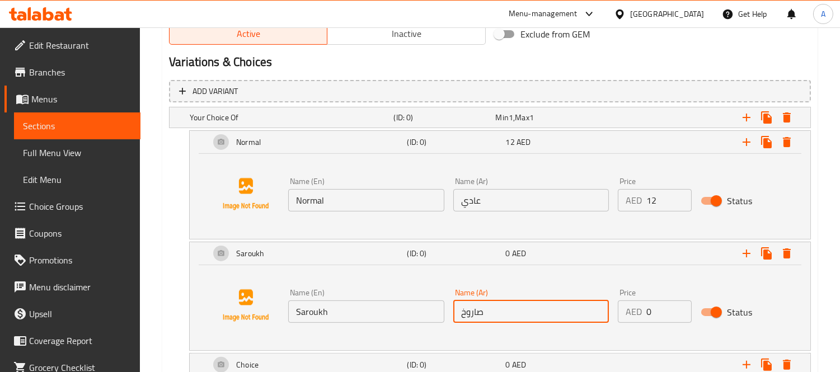
type input "صاروخ"
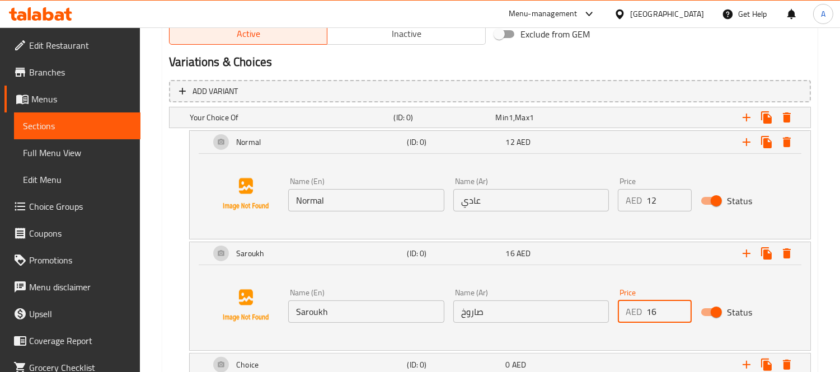
type input "16"
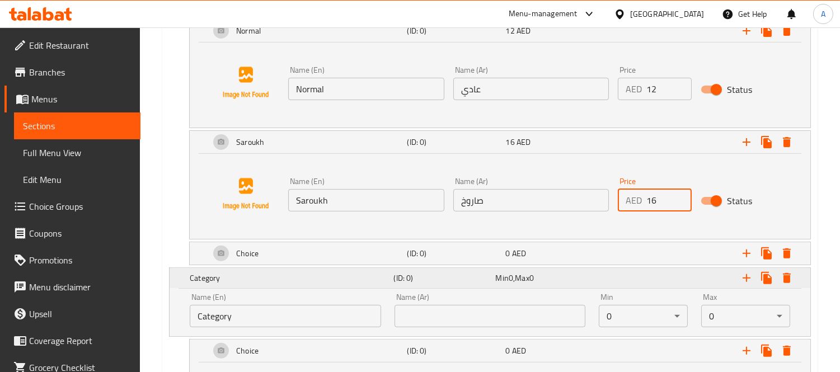
scroll to position [720, 0]
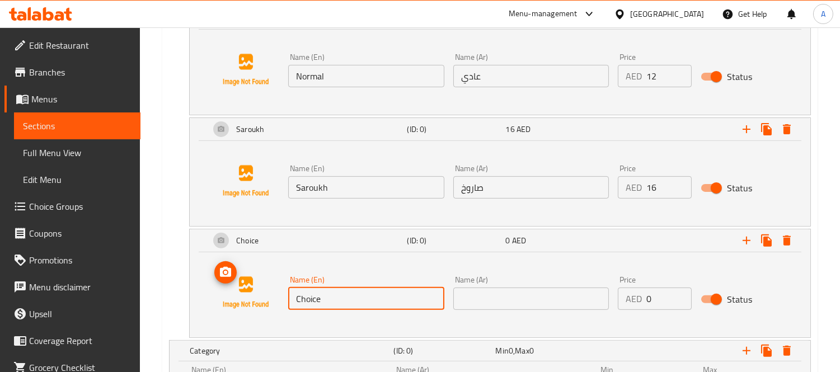
drag, startPoint x: 297, startPoint y: 293, endPoint x: 226, endPoint y: 288, distance: 71.8
click at [226, 288] on div "Name (En) Choice Name (En) Name (Ar) Name (Ar) Price AED 0 Price Status" at bounding box center [500, 292] width 594 height 85
type input "Plate"
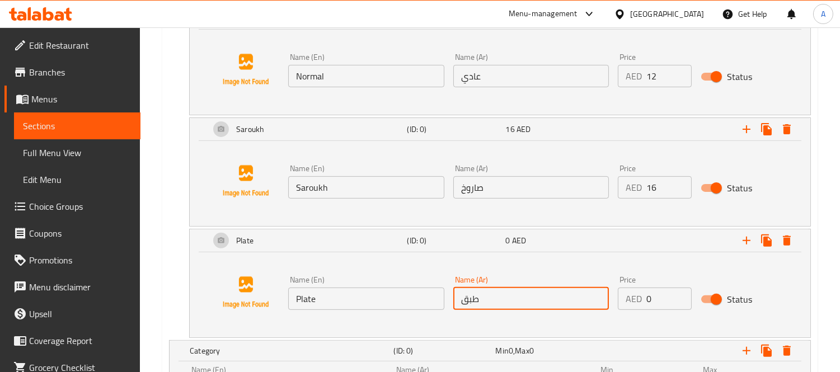
type input "طبق"
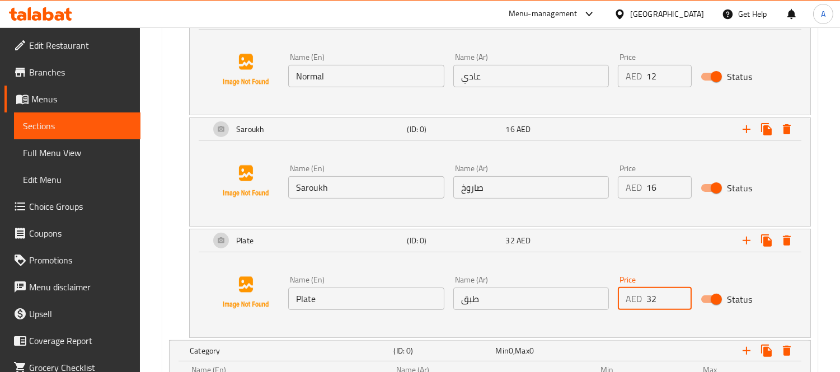
type input "32"
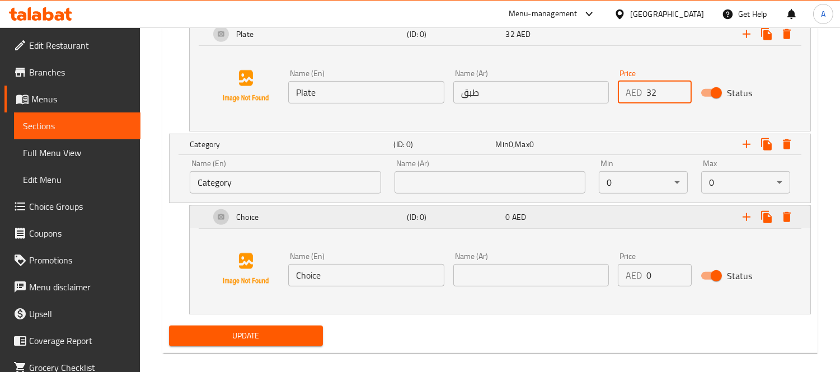
scroll to position [938, 0]
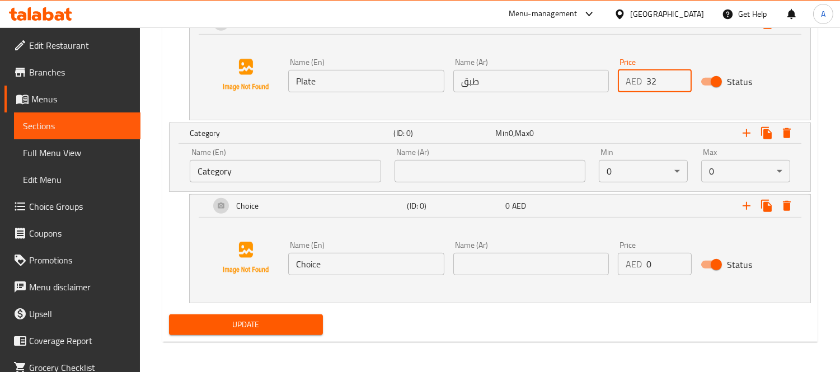
click at [347, 172] on input "Category" at bounding box center [285, 171] width 191 height 22
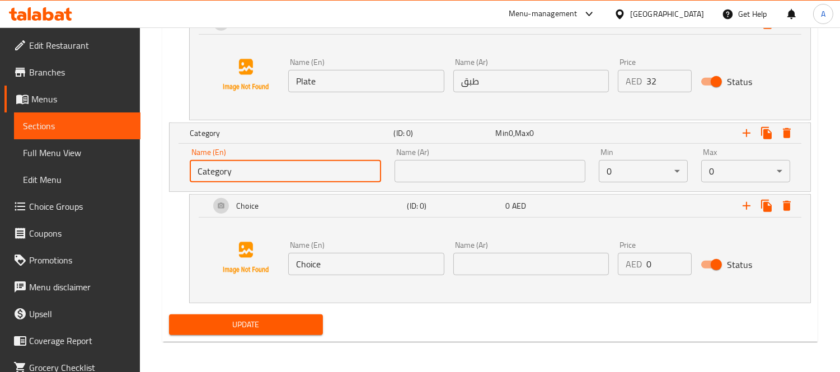
click at [347, 172] on input "Category" at bounding box center [285, 171] width 191 height 22
type input "Your Choice Of"
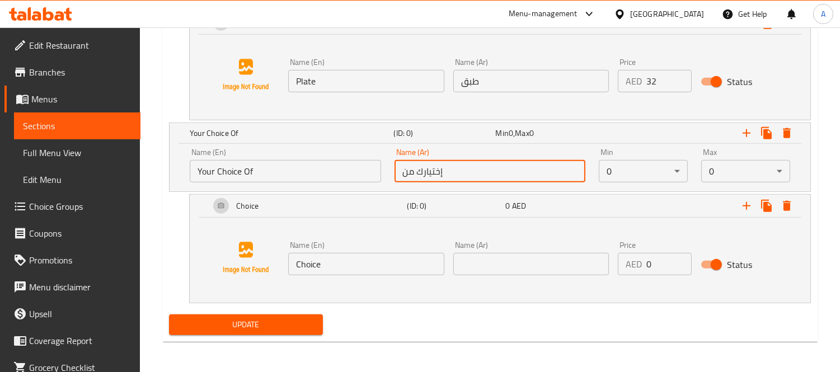
type input "إختيارك من"
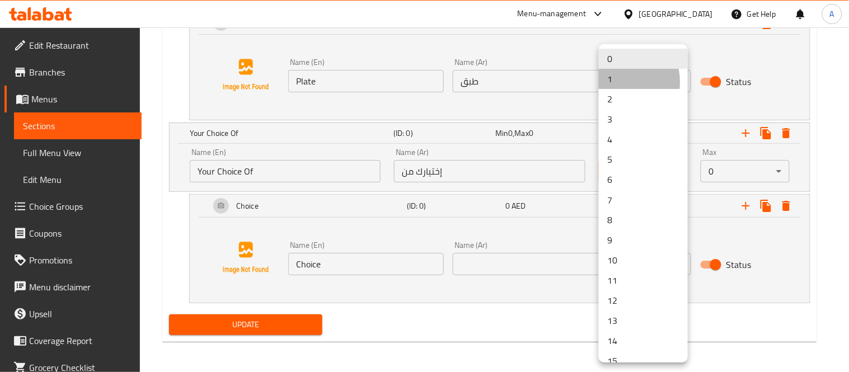
click at [612, 82] on li "1" at bounding box center [643, 79] width 89 height 20
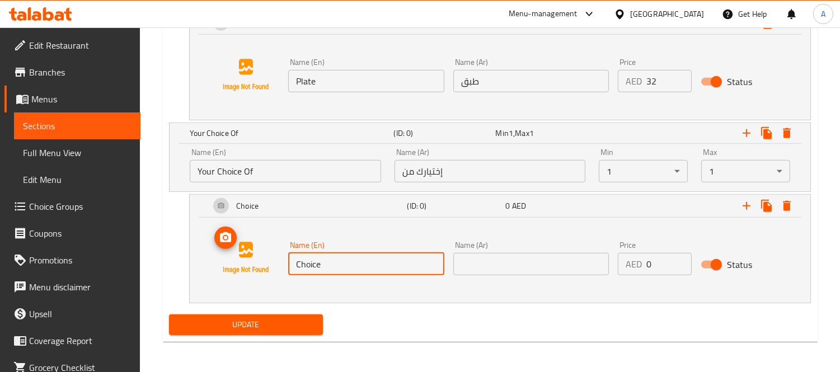
drag, startPoint x: 344, startPoint y: 273, endPoint x: 271, endPoint y: 267, distance: 73.6
click at [271, 267] on div "Name (En) Choice Name (En) Name (Ar) Name (Ar) Price AED 0 Price Status" at bounding box center [500, 258] width 594 height 85
drag, startPoint x: 326, startPoint y: 270, endPoint x: 239, endPoint y: 265, distance: 86.9
click at [239, 265] on div "Name (En) ٌ Name (En) Name (Ar) Name (Ar) Price AED 0 Price Status" at bounding box center [500, 258] width 594 height 85
paste input "Regular"
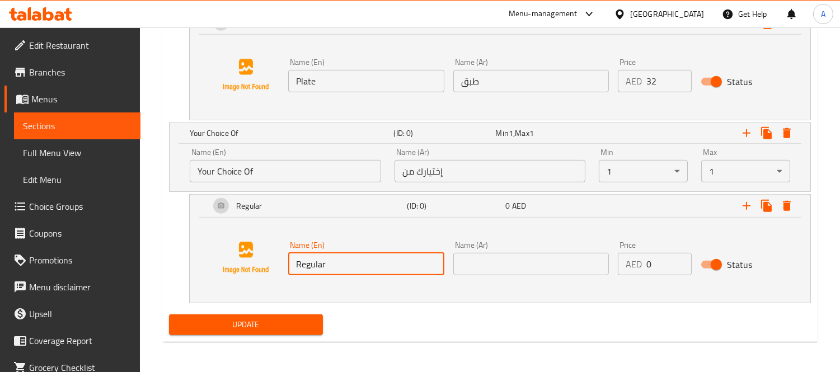
type input "Regular"
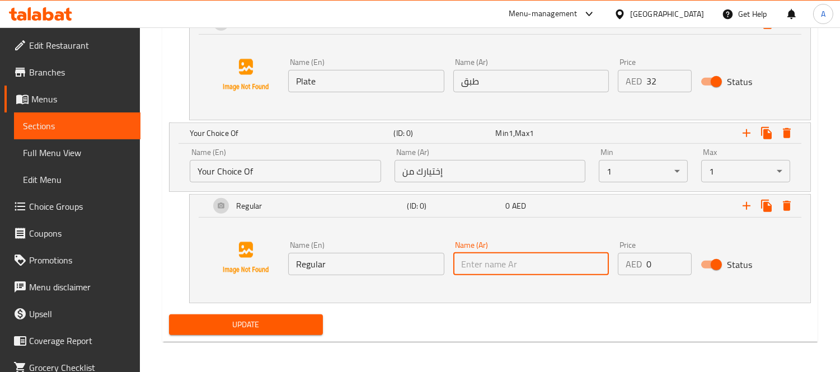
click at [534, 264] on input "text" at bounding box center [531, 264] width 156 height 22
paste input "عادي"
type input "عادي"
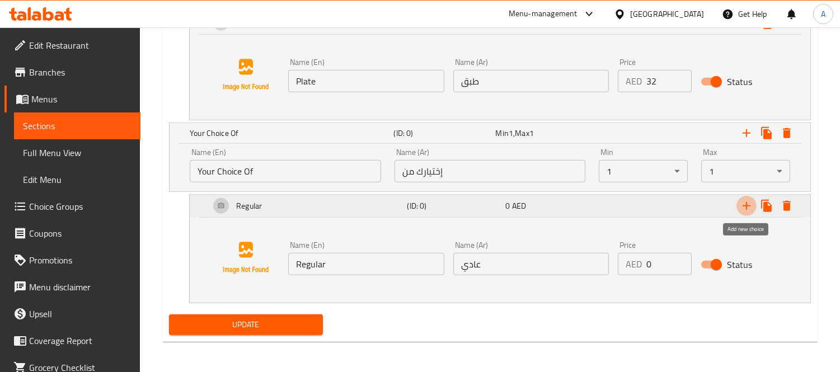
click at [745, 207] on icon "Expand" at bounding box center [746, 205] width 13 height 13
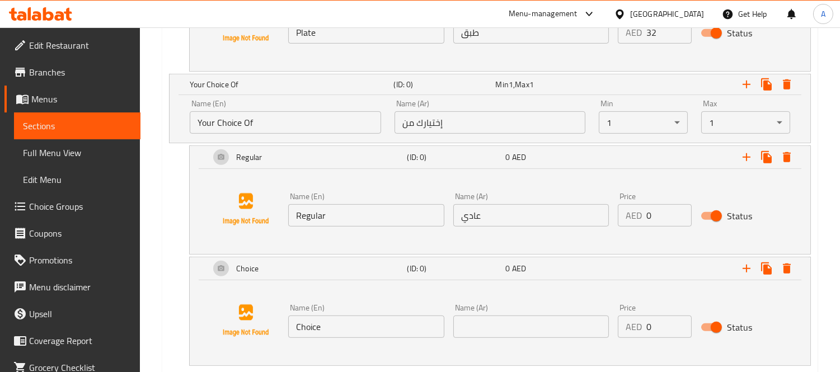
scroll to position [1000, 0]
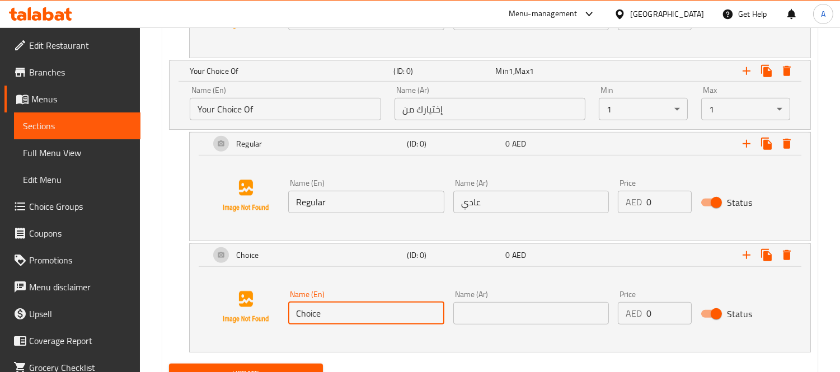
click at [312, 315] on input "Choice" at bounding box center [366, 313] width 156 height 22
paste input "Spicy"
type input "Spicy"
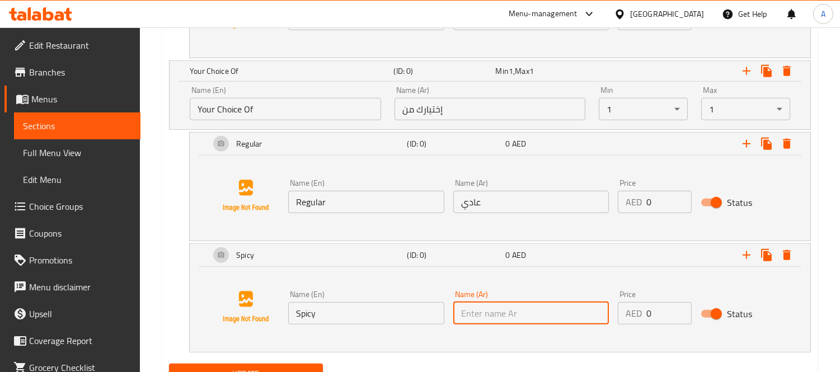
click at [489, 307] on input "text" at bounding box center [531, 313] width 156 height 22
paste input "حار"
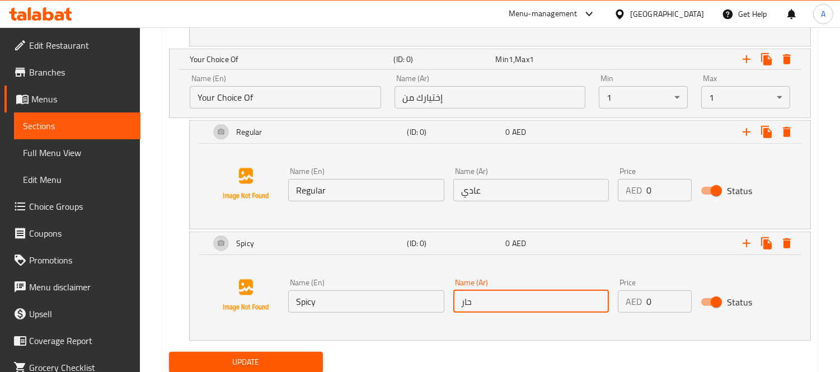
scroll to position [1050, 0]
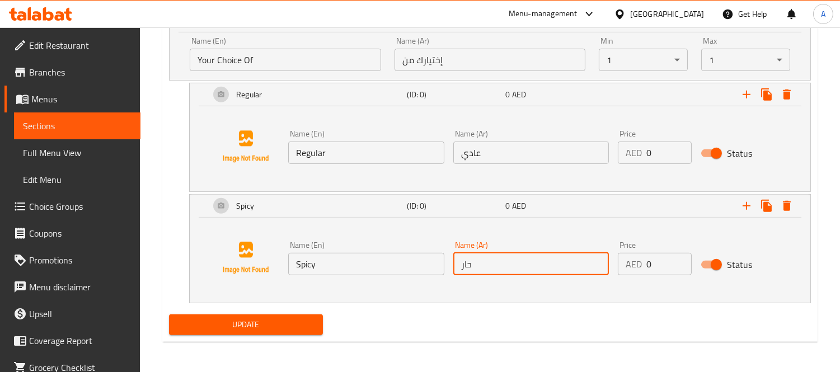
type input "حار"
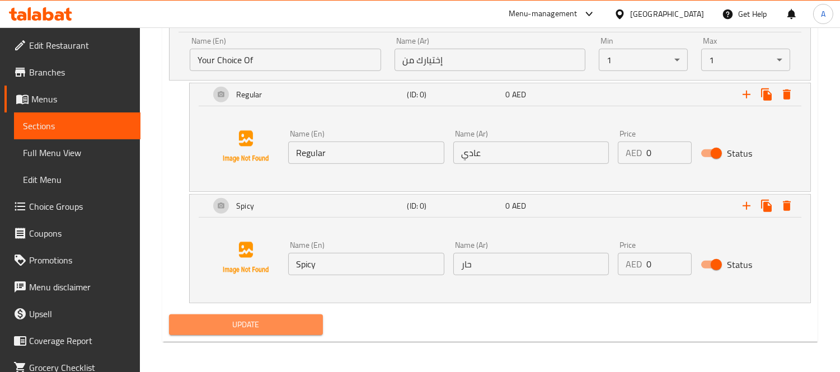
click at [257, 320] on span "Update" at bounding box center [246, 325] width 136 height 14
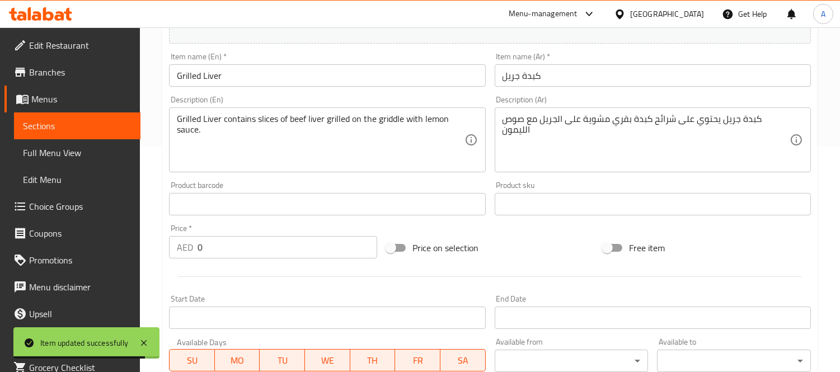
scroll to position [0, 0]
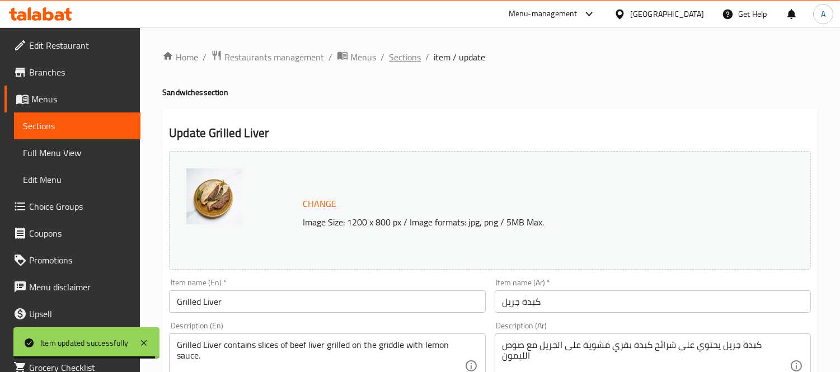
click at [404, 59] on span "Sections" at bounding box center [405, 56] width 32 height 13
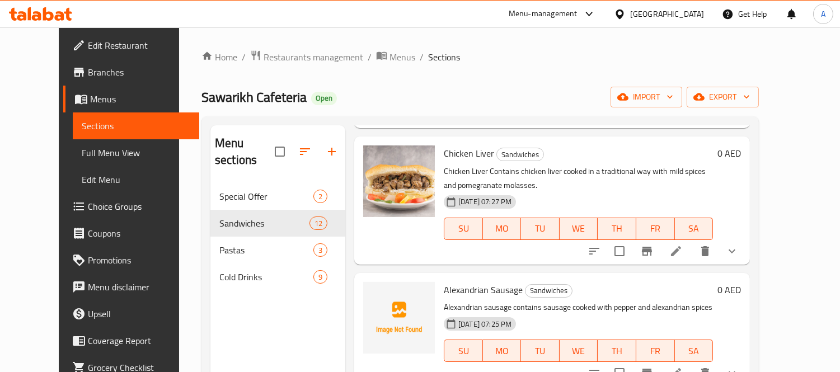
scroll to position [494, 0]
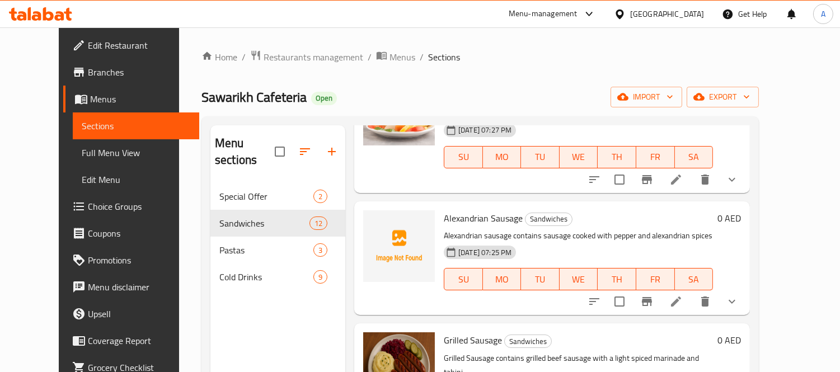
click at [681, 297] on icon at bounding box center [676, 302] width 10 height 10
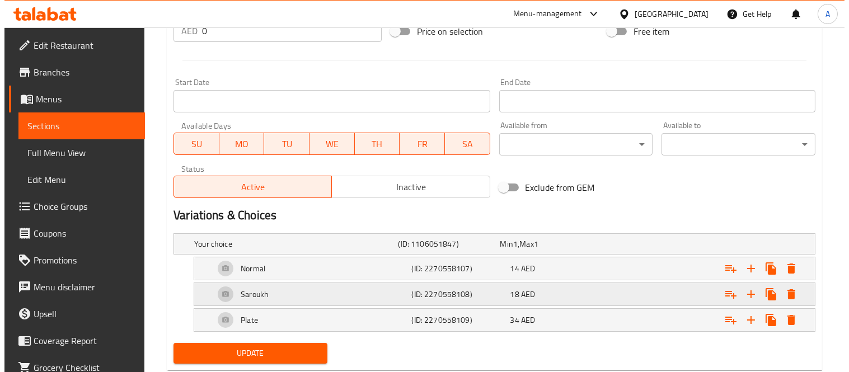
scroll to position [456, 0]
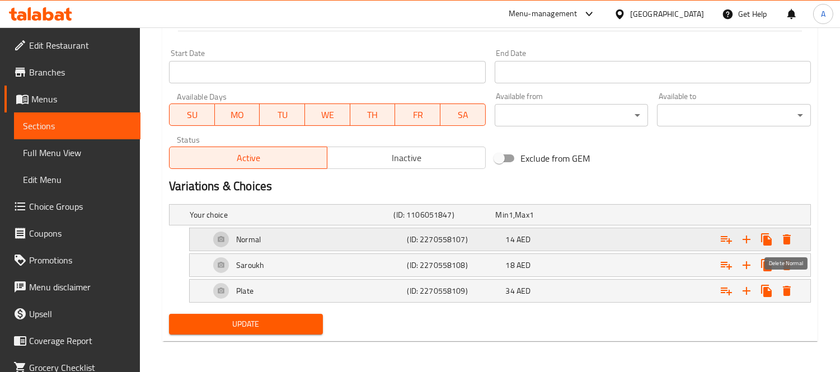
click at [788, 245] on icon "Expand" at bounding box center [786, 239] width 13 height 13
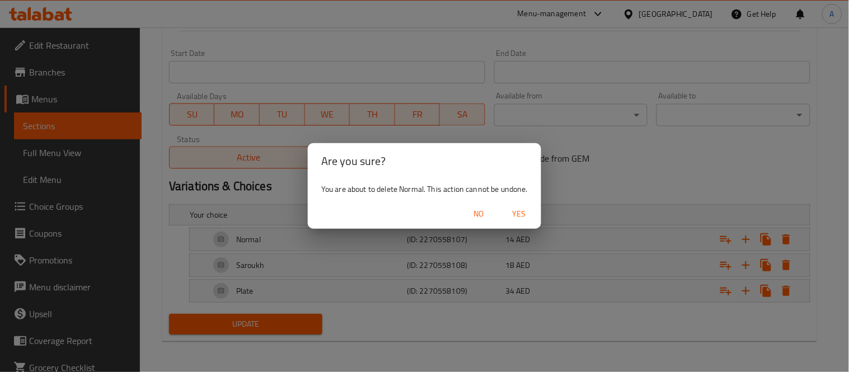
click at [527, 214] on span "Yes" at bounding box center [518, 214] width 27 height 14
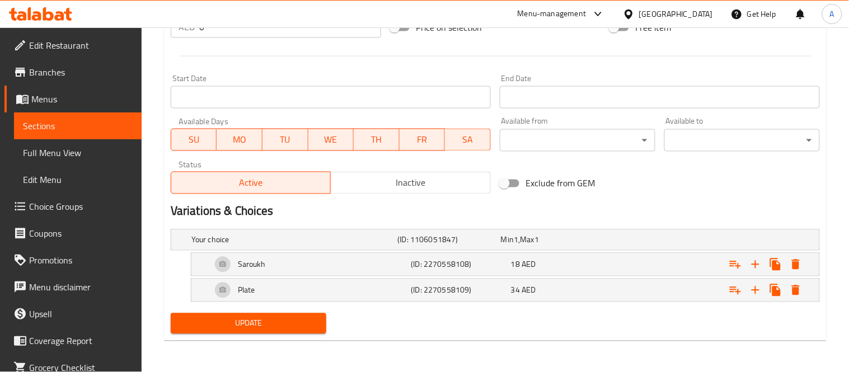
scroll to position [430, 0]
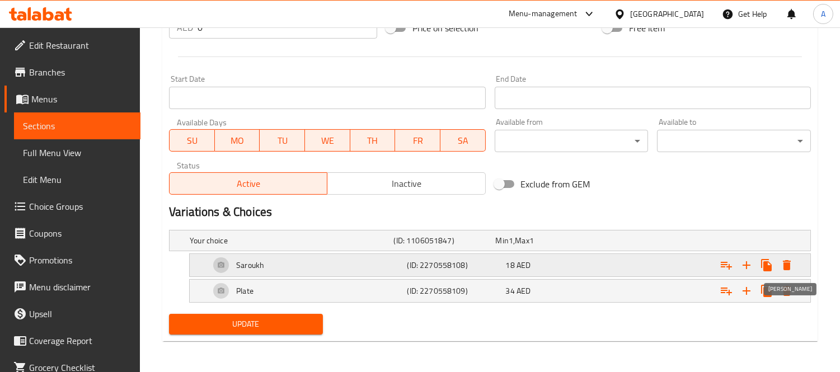
click at [792, 262] on icon "Expand" at bounding box center [786, 265] width 13 height 13
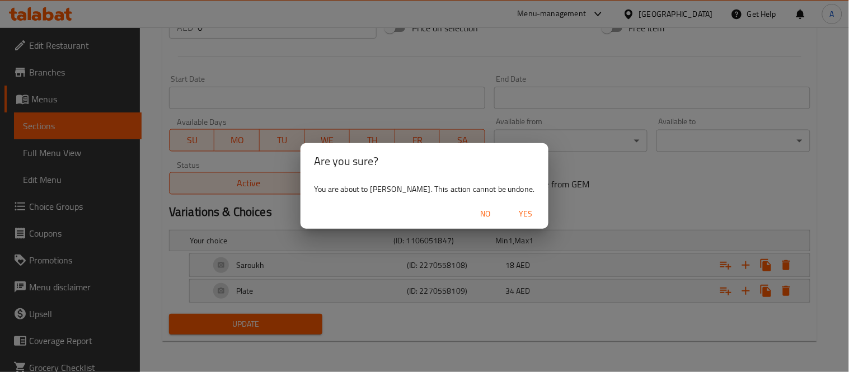
click at [522, 214] on span "Yes" at bounding box center [526, 214] width 27 height 14
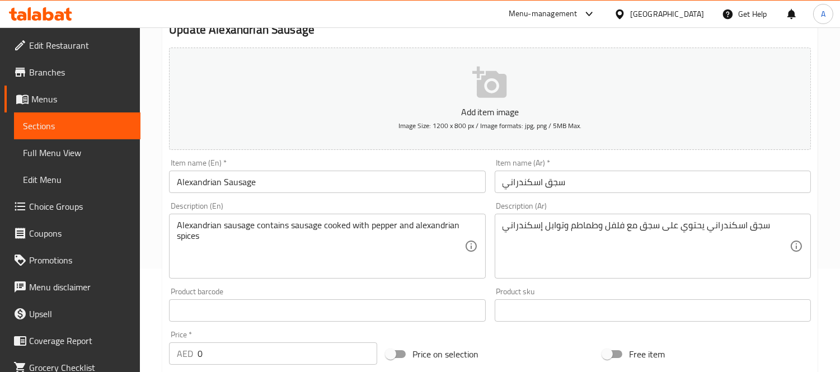
scroll to position [0, 0]
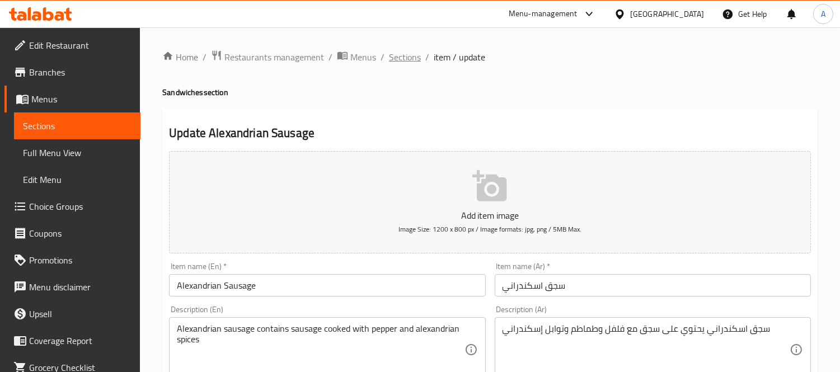
click at [413, 63] on span "Sections" at bounding box center [405, 56] width 32 height 13
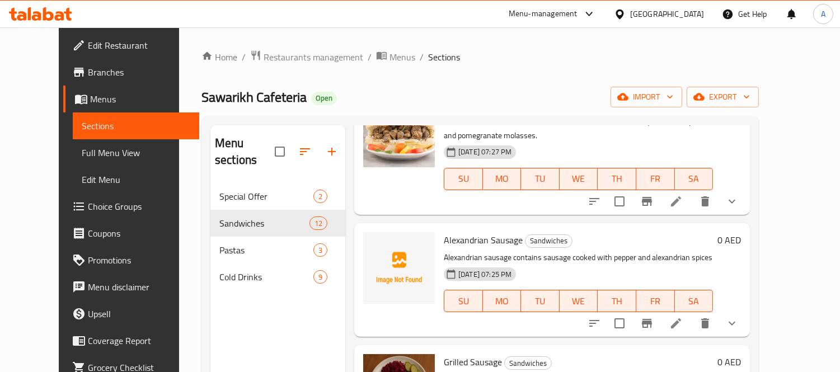
scroll to position [494, 0]
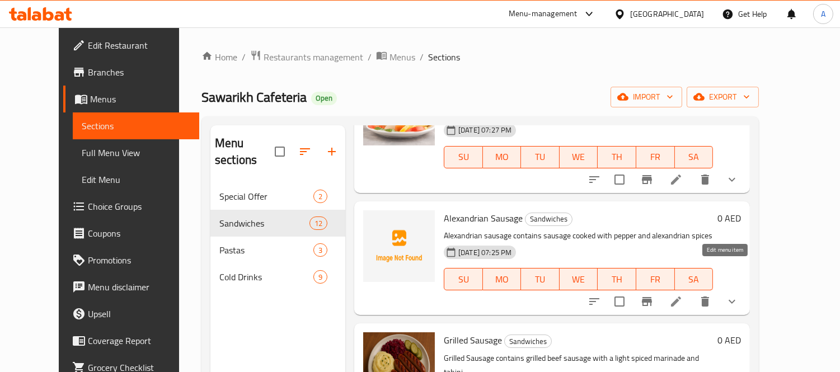
click at [683, 295] on icon at bounding box center [675, 301] width 13 height 13
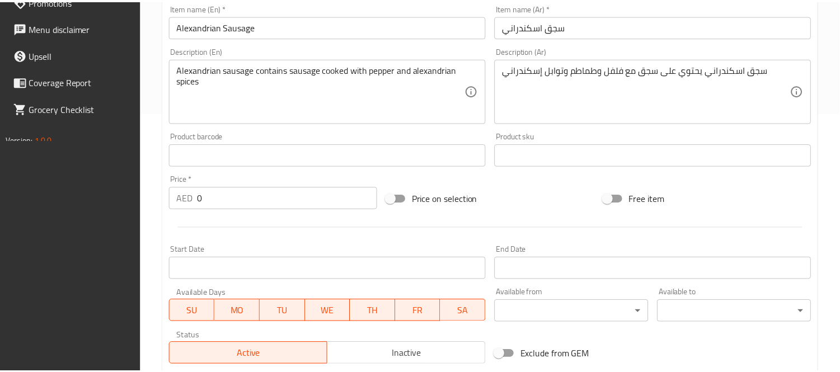
scroll to position [456, 0]
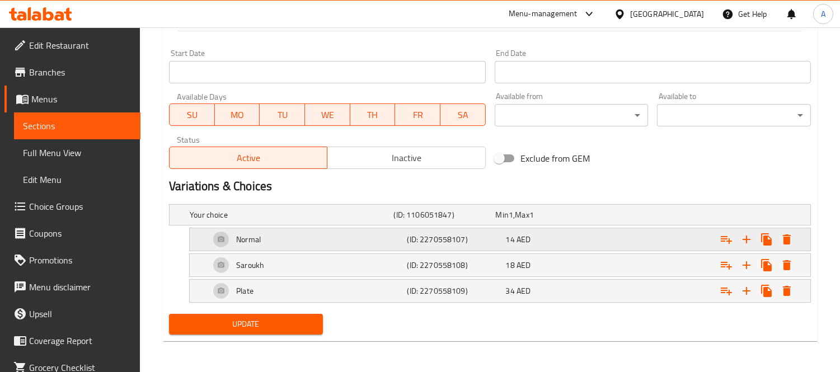
click at [382, 223] on div "Normal" at bounding box center [290, 215] width 204 height 16
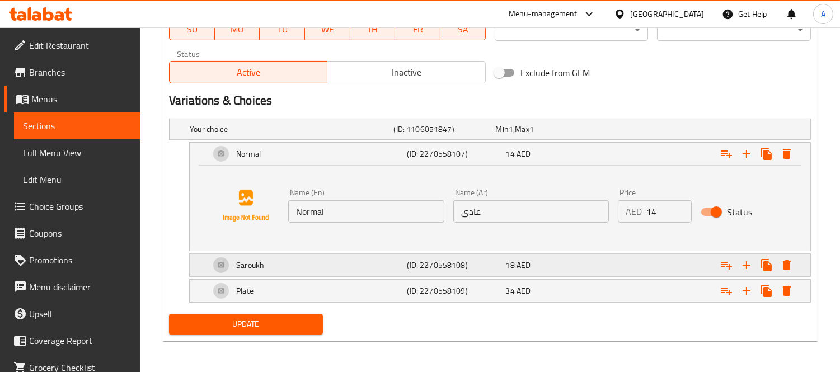
click at [320, 137] on div "Saroukh" at bounding box center [290, 129] width 204 height 16
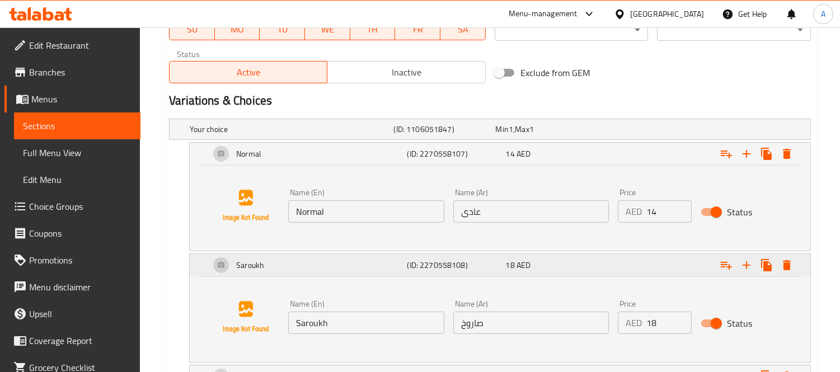
scroll to position [603, 0]
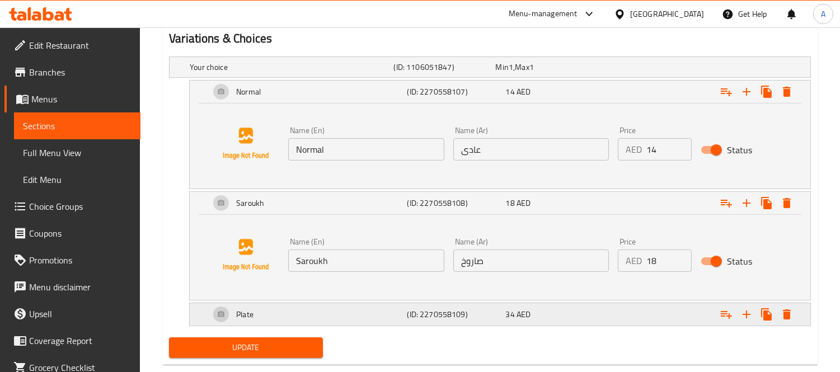
click at [326, 75] on div "Plate" at bounding box center [290, 67] width 204 height 16
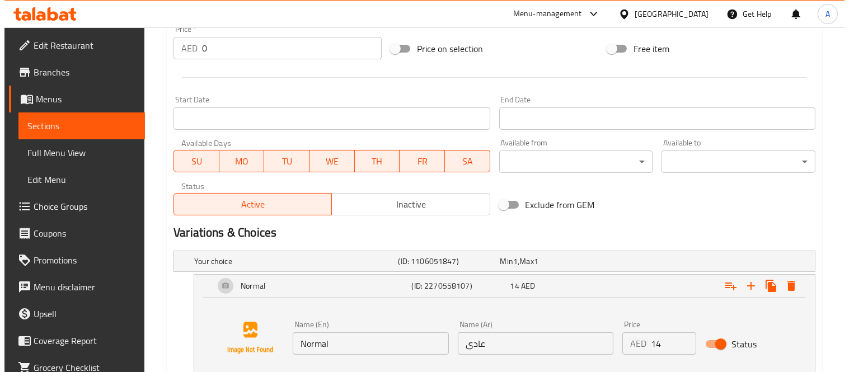
scroll to position [463, 0]
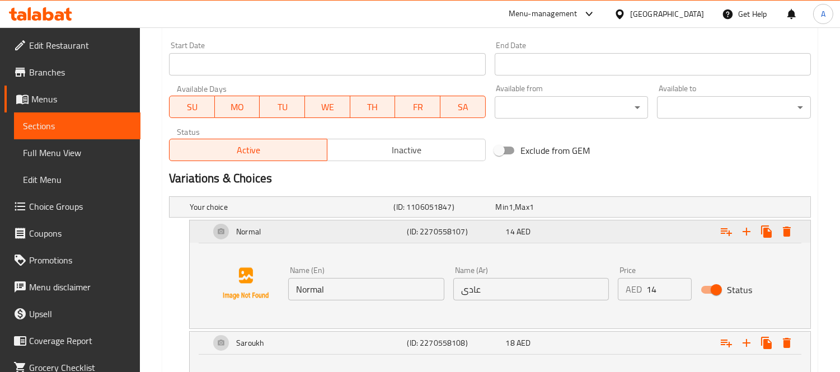
click at [790, 236] on icon "Expand" at bounding box center [786, 231] width 13 height 13
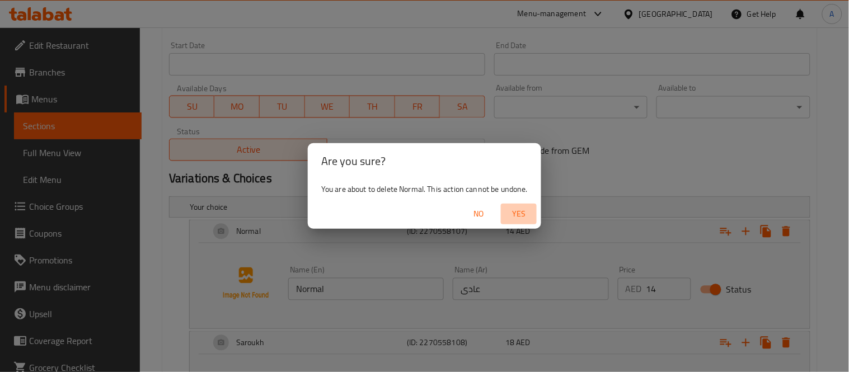
click at [511, 214] on span "Yes" at bounding box center [518, 214] width 27 height 14
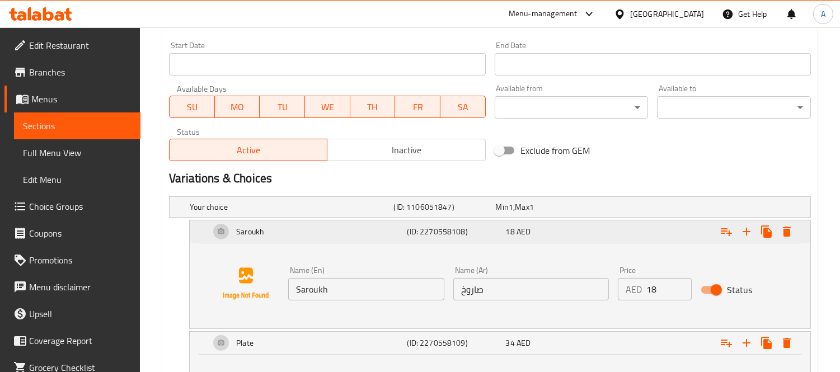
click at [795, 232] on button "Expand" at bounding box center [787, 232] width 20 height 20
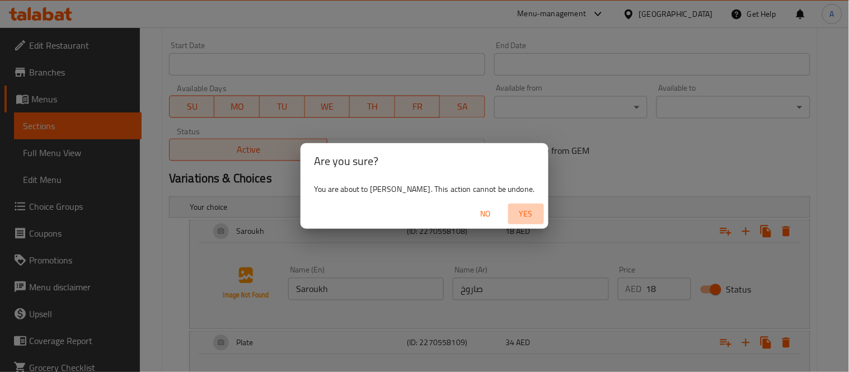
click at [521, 207] on span "Yes" at bounding box center [526, 214] width 27 height 14
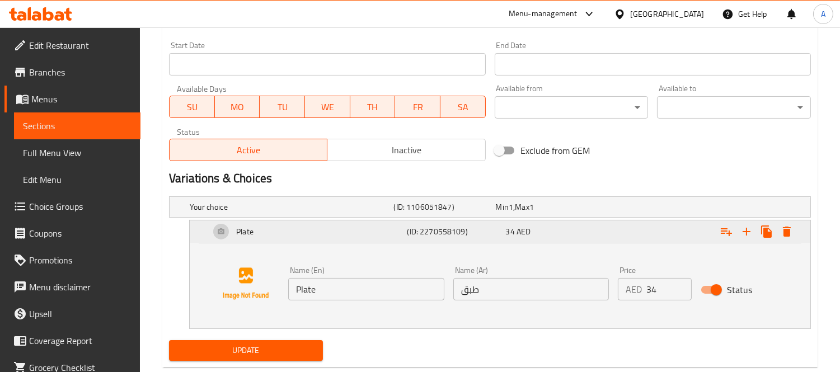
click at [793, 234] on icon "Expand" at bounding box center [786, 231] width 13 height 13
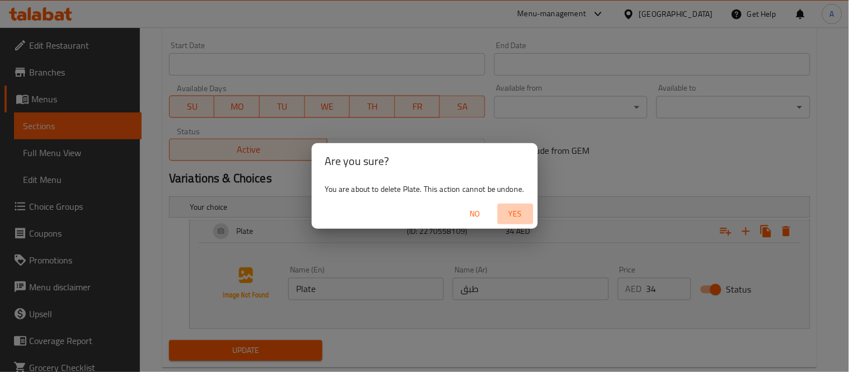
click at [516, 217] on span "Yes" at bounding box center [515, 214] width 27 height 14
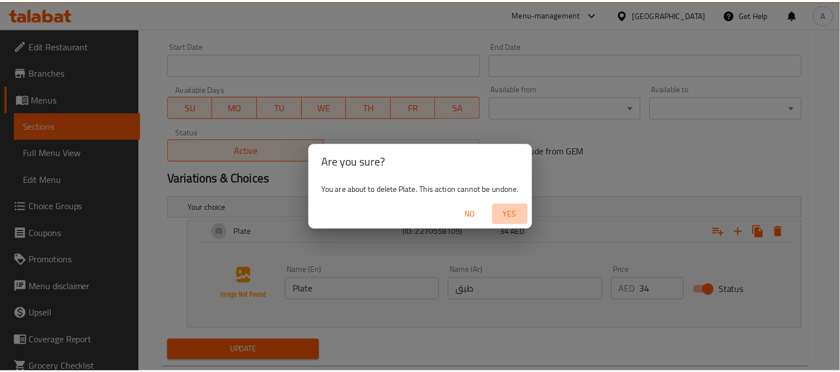
scroll to position [408, 0]
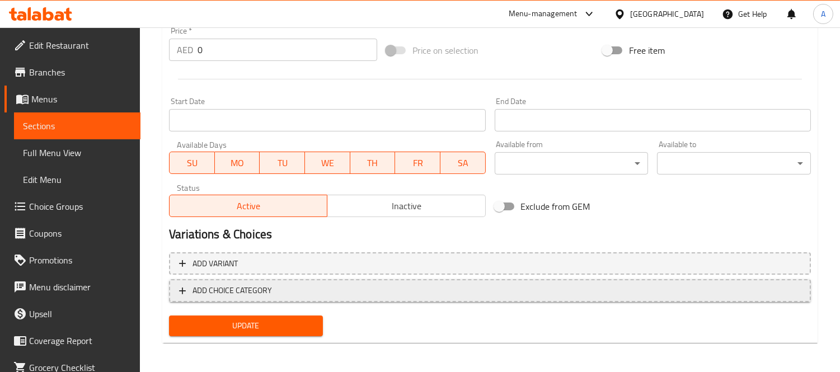
click at [293, 288] on span "ADD CHOICE CATEGORY" at bounding box center [490, 291] width 622 height 14
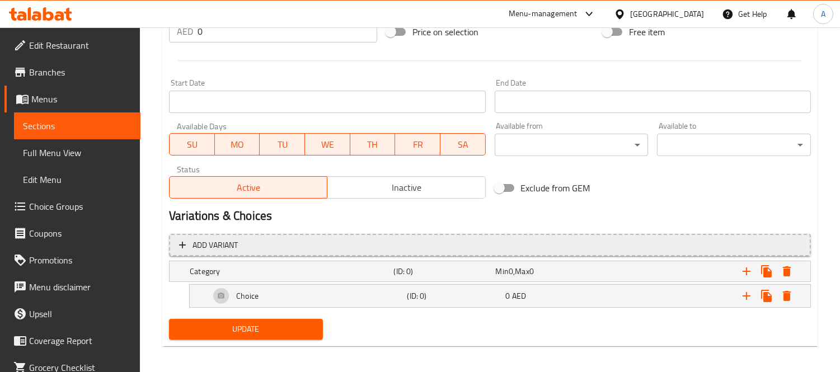
scroll to position [431, 0]
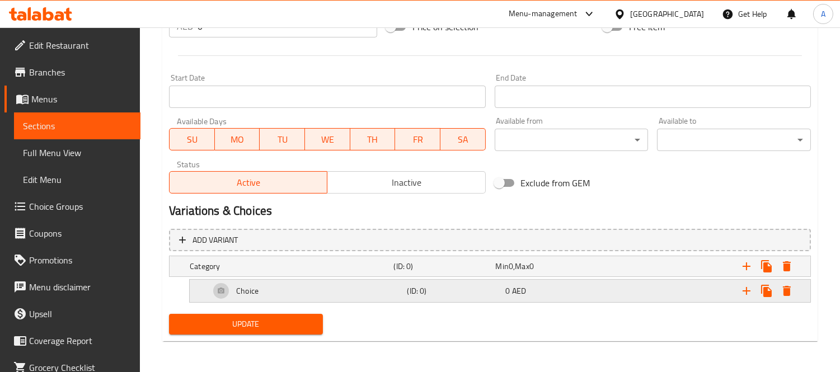
drag, startPoint x: 336, startPoint y: 275, endPoint x: 331, endPoint y: 280, distance: 7.1
click at [334, 277] on div "Add variant Category (ID: 0) Min 0 , Max 0 Name (En) Category Name (En) Name (A…" at bounding box center [490, 267] width 651 height 86
click at [306, 274] on div "Choice" at bounding box center [290, 267] width 204 height 16
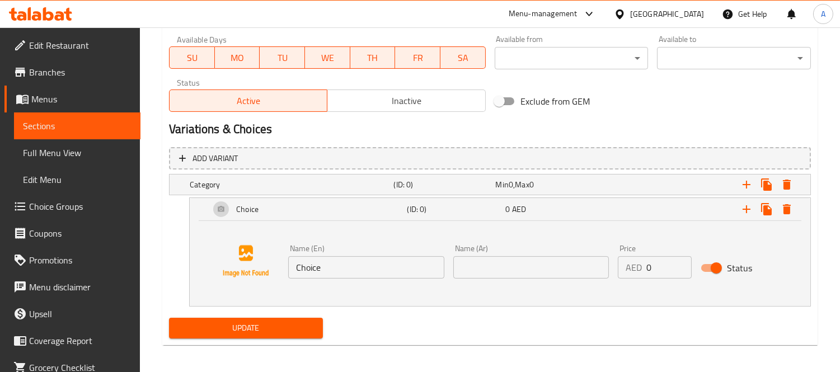
scroll to position [516, 0]
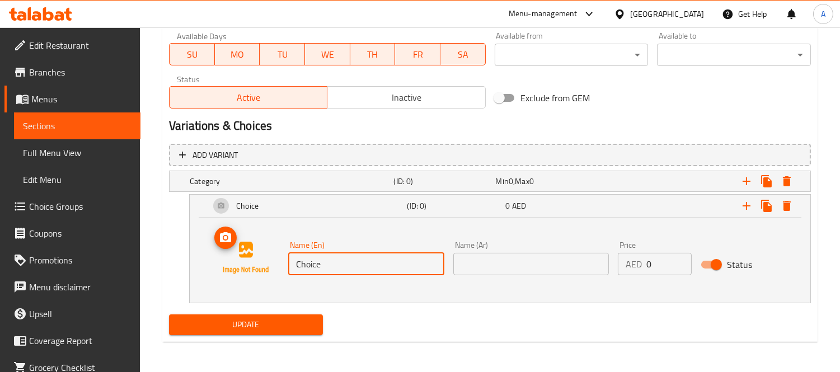
drag, startPoint x: 349, startPoint y: 267, endPoint x: 233, endPoint y: 247, distance: 117.5
click at [233, 247] on div "Name (En) Choice Name (En) Name (Ar) Name (Ar) Price AED 0 Price Status" at bounding box center [500, 258] width 594 height 85
click at [339, 268] on input "B" at bounding box center [366, 264] width 156 height 22
type input "Normal"
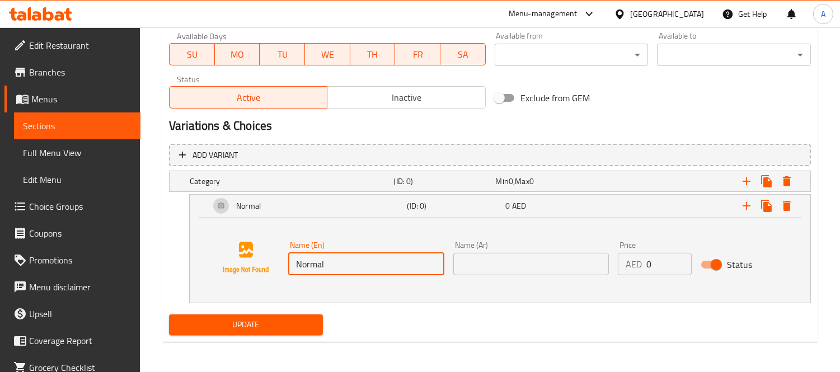
click at [457, 275] on div "Name (Ar) Name (Ar)" at bounding box center [531, 258] width 165 height 43
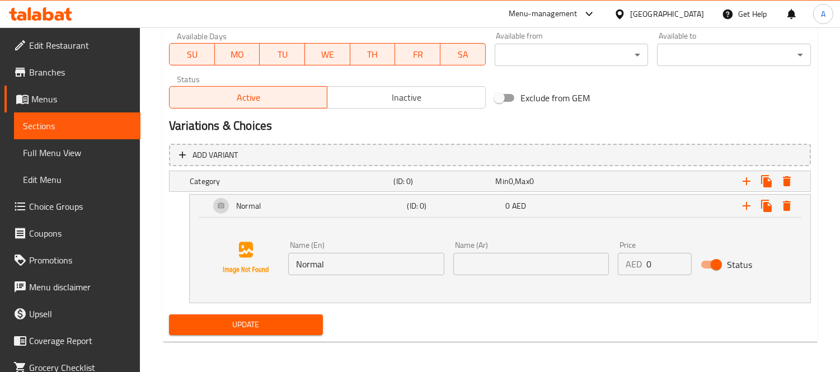
click at [479, 264] on input "text" at bounding box center [531, 264] width 156 height 22
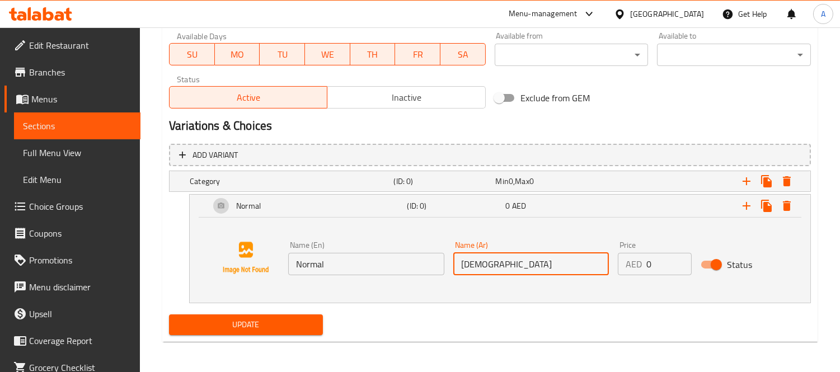
type input "عادي"
click at [744, 210] on icon "Expand" at bounding box center [746, 205] width 13 height 13
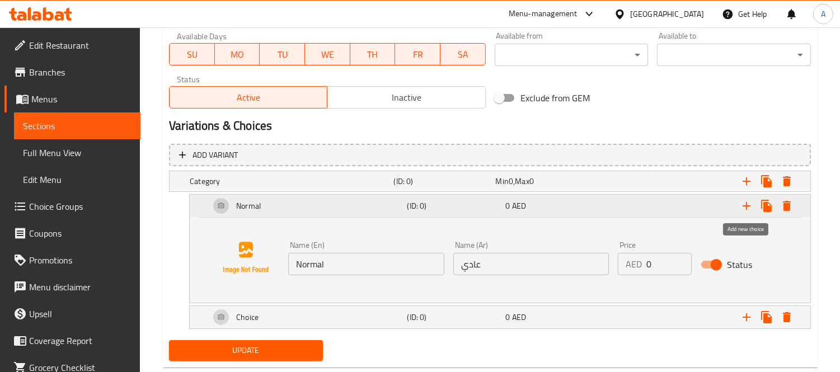
click at [744, 210] on icon "Expand" at bounding box center [746, 205] width 13 height 13
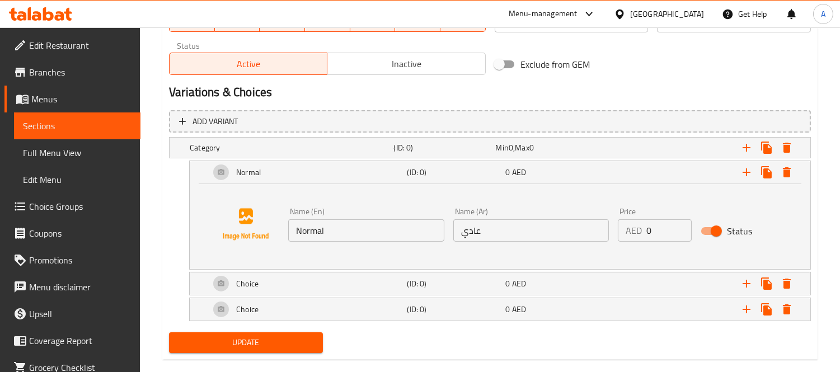
scroll to position [568, 0]
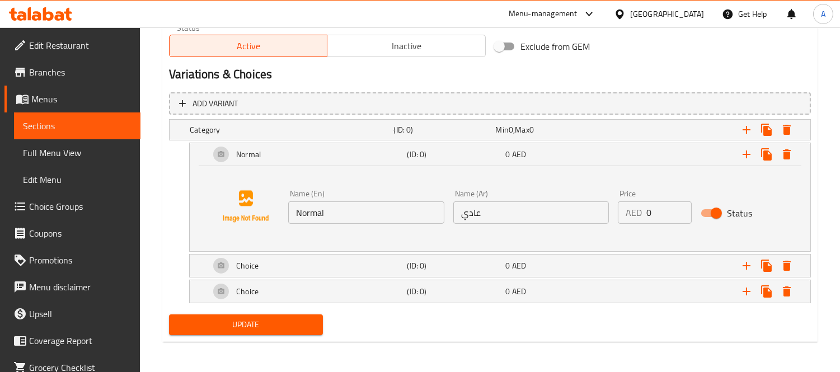
click at [283, 138] on div "Choice" at bounding box center [290, 130] width 204 height 16
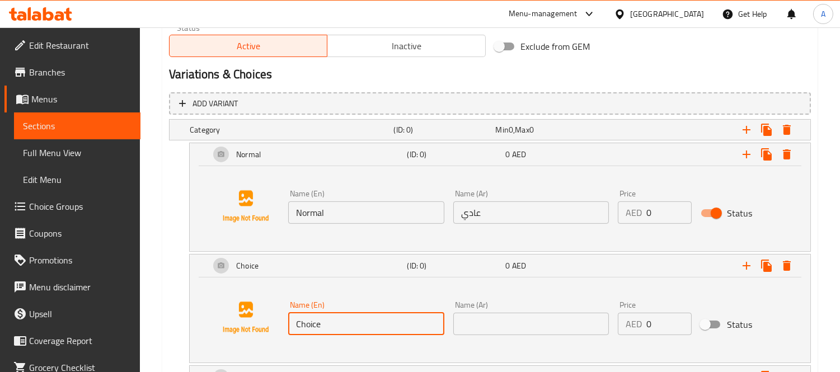
drag, startPoint x: 327, startPoint y: 317, endPoint x: 254, endPoint y: 308, distance: 73.9
click at [261, 310] on div "Name (En) Choice Name (En) Name (Ar) Name (Ar) Price AED 0 Price Status" at bounding box center [500, 317] width 594 height 85
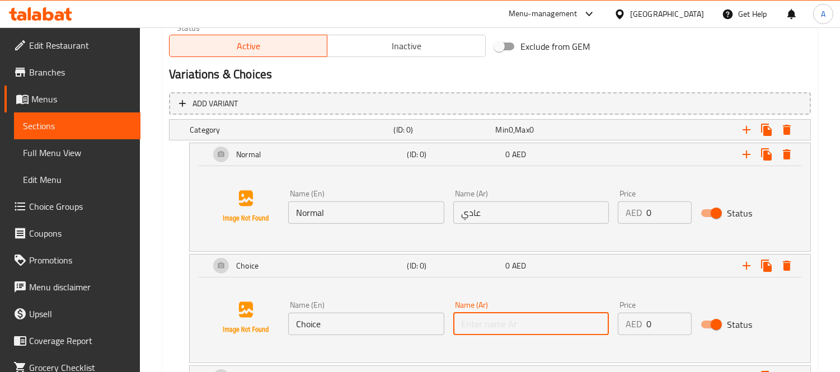
click at [476, 325] on input "text" at bounding box center [531, 324] width 156 height 22
type input "صاروخ"
click at [360, 327] on input "Choice" at bounding box center [366, 324] width 156 height 22
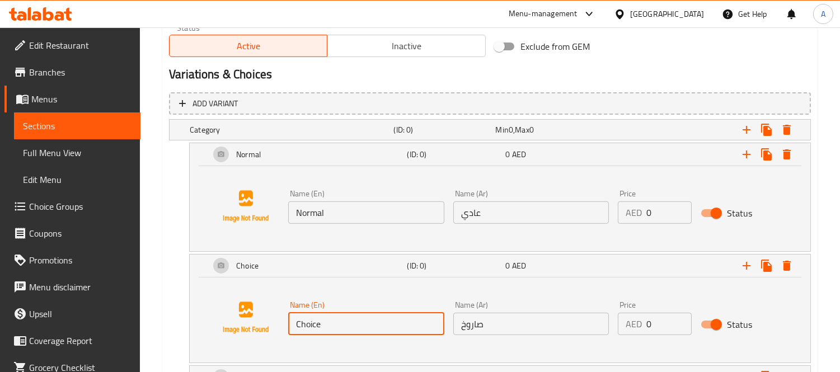
click at [360, 327] on input "Choice" at bounding box center [366, 324] width 156 height 22
type input "Saroukh"
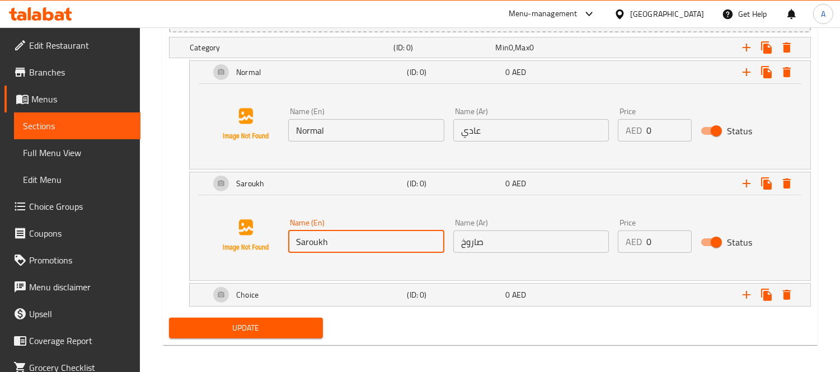
scroll to position [653, 0]
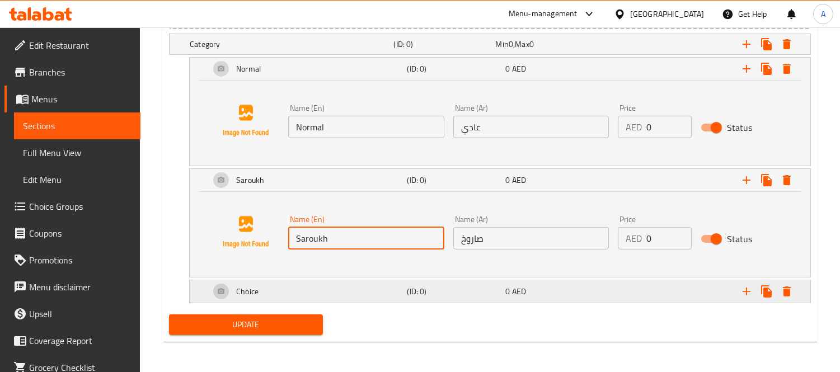
click at [352, 52] on div "Choice" at bounding box center [290, 44] width 204 height 16
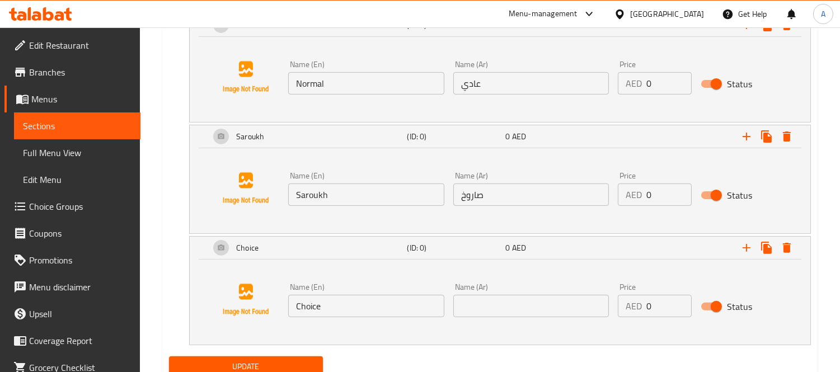
scroll to position [715, 0]
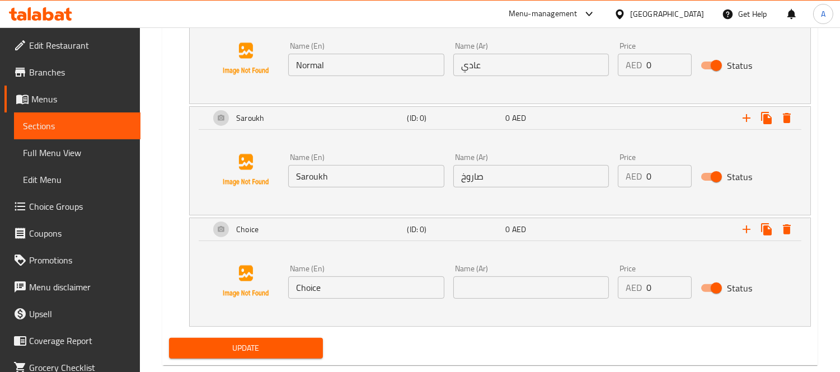
click at [357, 293] on input "Choice" at bounding box center [366, 288] width 156 height 22
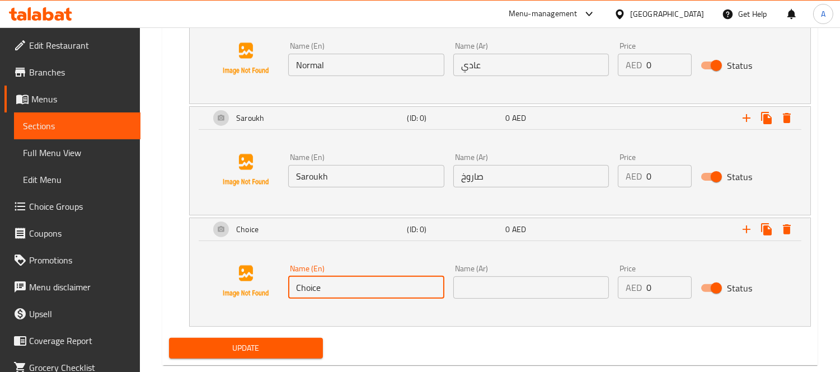
click at [333, 289] on input "Choice" at bounding box center [366, 288] width 156 height 22
type input "Plate"
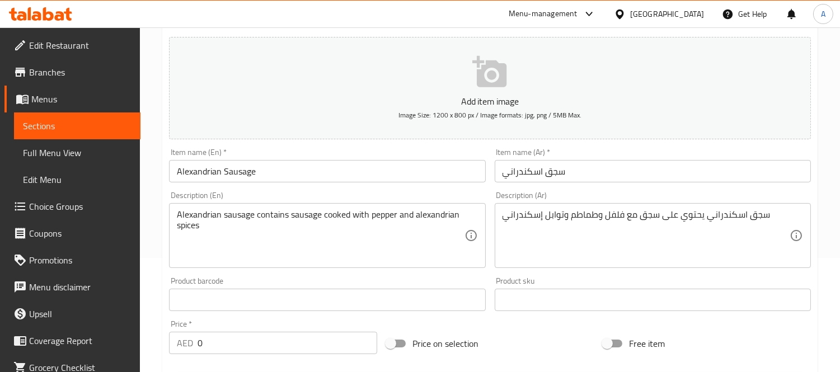
scroll to position [0, 0]
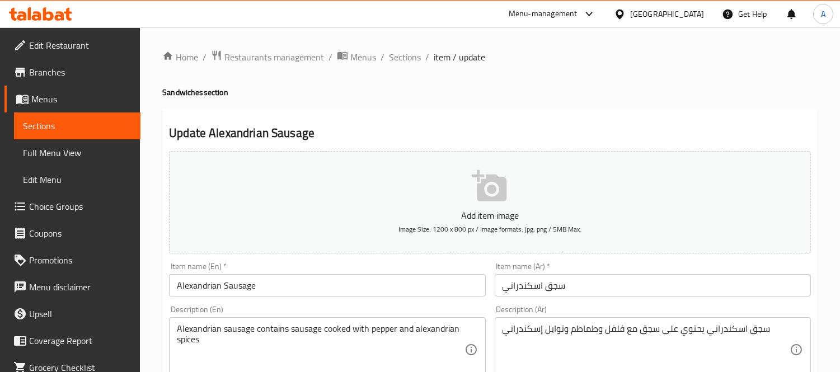
type input "طبق"
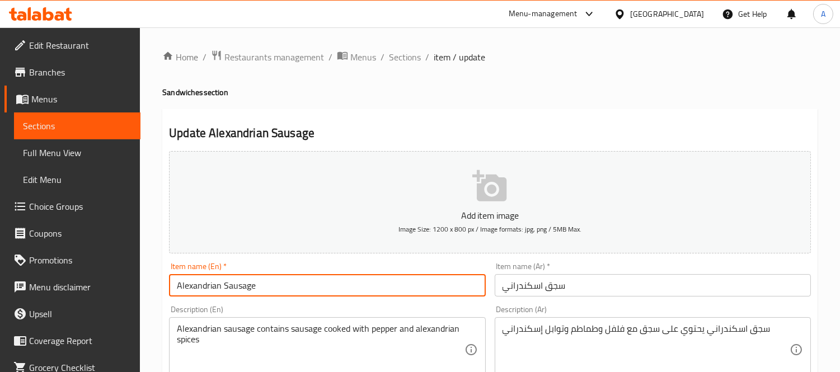
drag, startPoint x: 418, startPoint y: 289, endPoint x: 137, endPoint y: 278, distance: 281.8
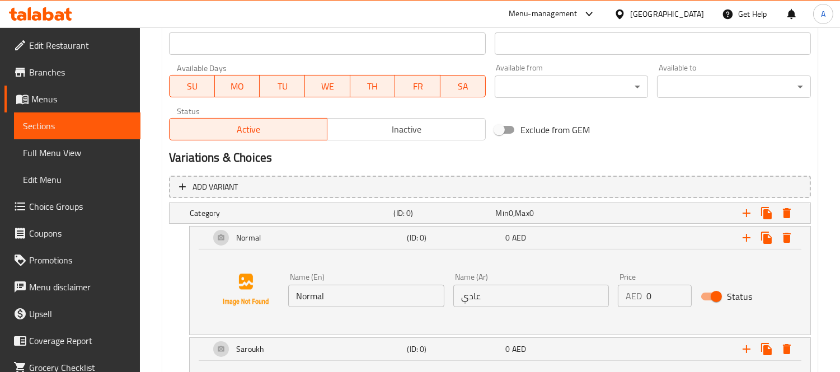
scroll to position [560, 0]
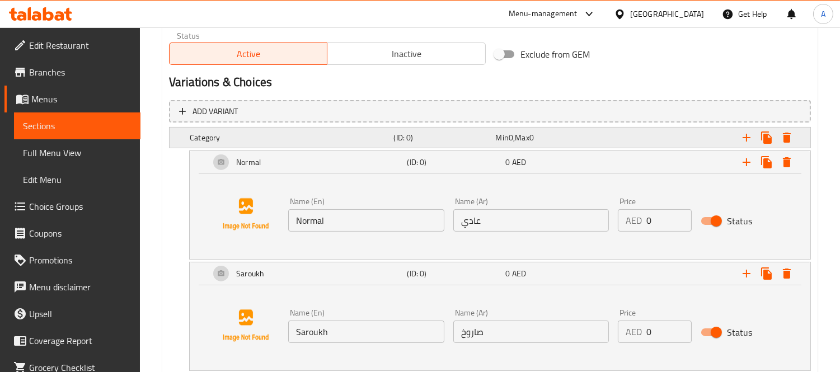
click at [294, 137] on h5 "Category" at bounding box center [289, 137] width 199 height 11
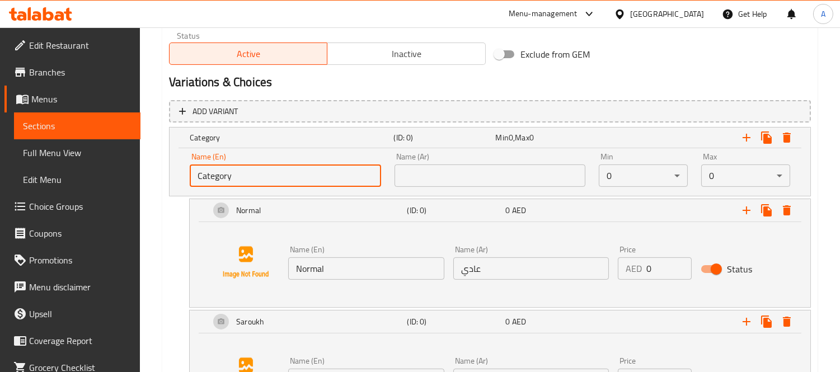
click at [264, 180] on input "Category" at bounding box center [285, 176] width 191 height 22
click at [264, 180] on input "إ" at bounding box center [285, 176] width 191 height 22
type input "Your CHoice Of"
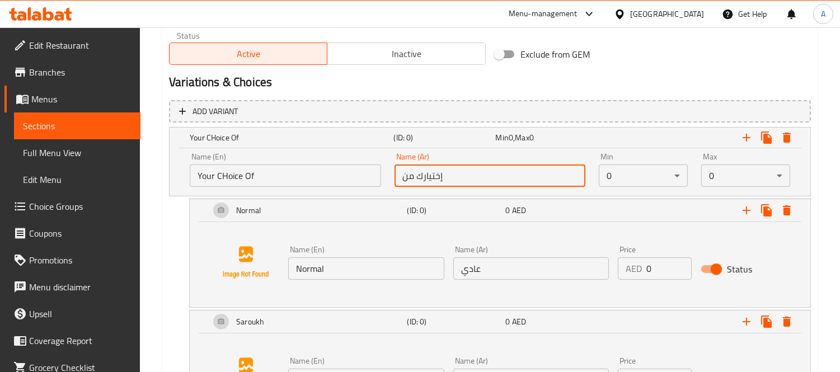
type input "إختيارك من"
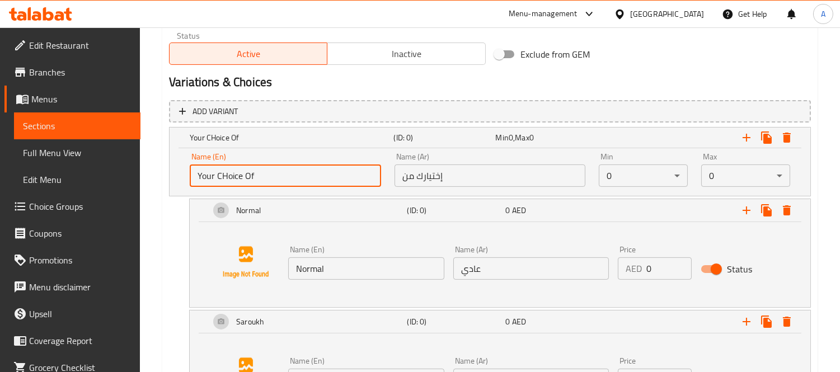
click at [222, 177] on input "Your CHoice Of" at bounding box center [285, 176] width 191 height 22
type input "Your Choice Of"
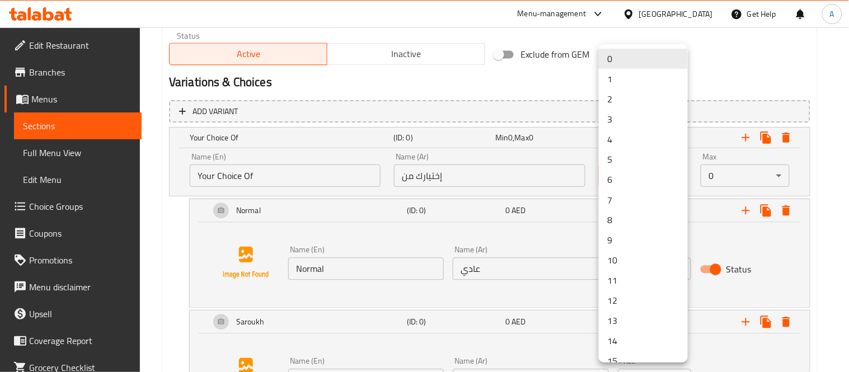
click at [625, 75] on li "1" at bounding box center [643, 79] width 89 height 20
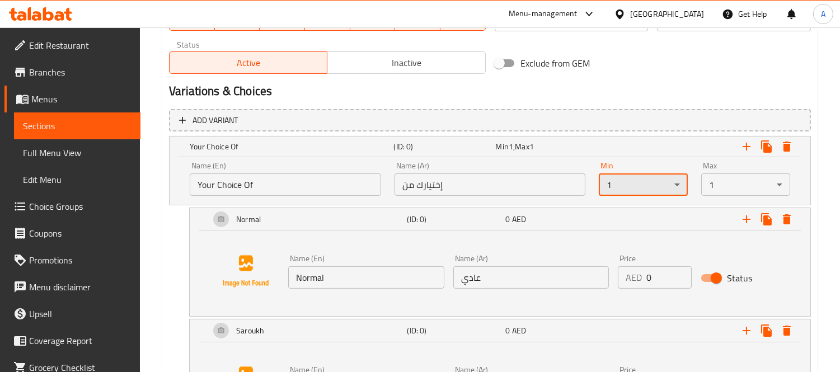
scroll to position [622, 0]
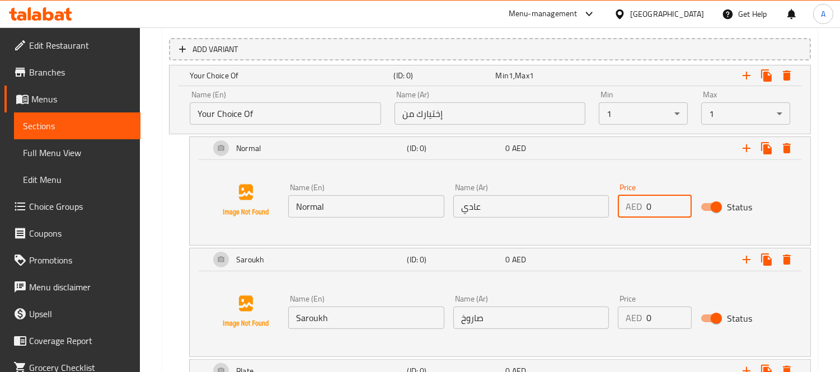
drag, startPoint x: 653, startPoint y: 205, endPoint x: 630, endPoint y: 196, distance: 24.6
click at [630, 196] on div "AED 0 Price" at bounding box center [654, 206] width 73 height 22
type input "14"
drag, startPoint x: 657, startPoint y: 311, endPoint x: 617, endPoint y: 300, distance: 41.1
click at [619, 301] on div "Price AED 0 Price" at bounding box center [654, 312] width 73 height 34
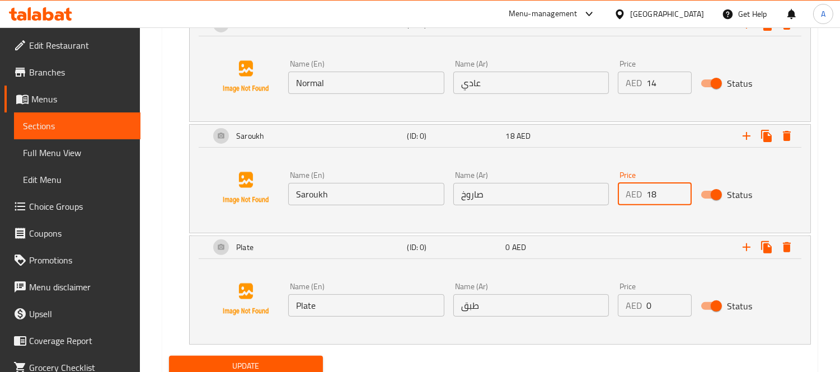
scroll to position [746, 0]
type input "18"
drag, startPoint x: 636, startPoint y: 299, endPoint x: 591, endPoint y: 291, distance: 46.1
click at [594, 291] on div "Name (En) Plate Name (En) Name (Ar) طبق Name (Ar) Price AED 0 Price Status" at bounding box center [531, 299] width 495 height 43
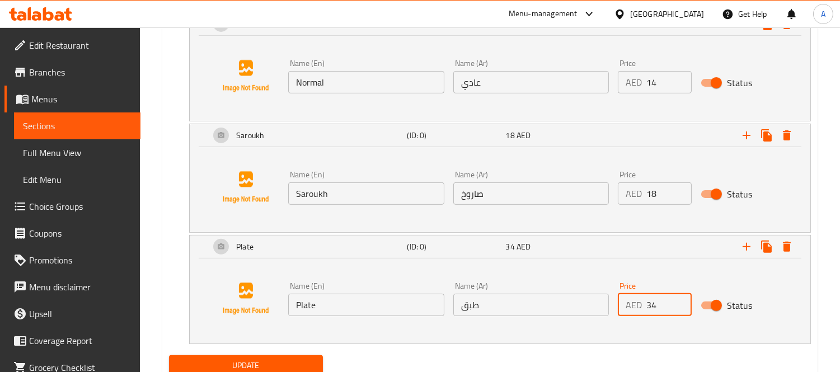
type input "34"
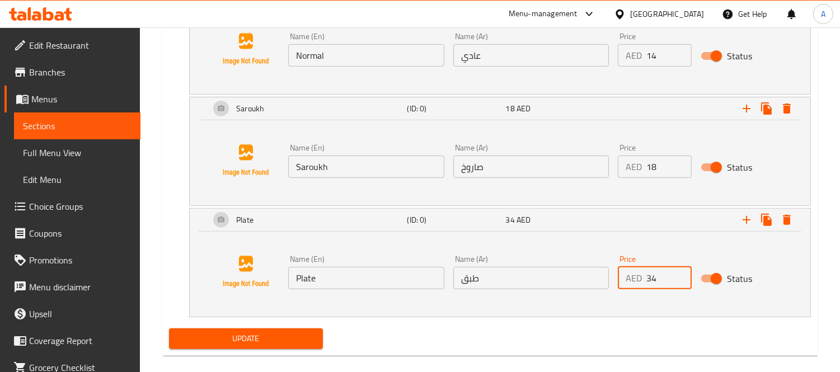
scroll to position [787, 0]
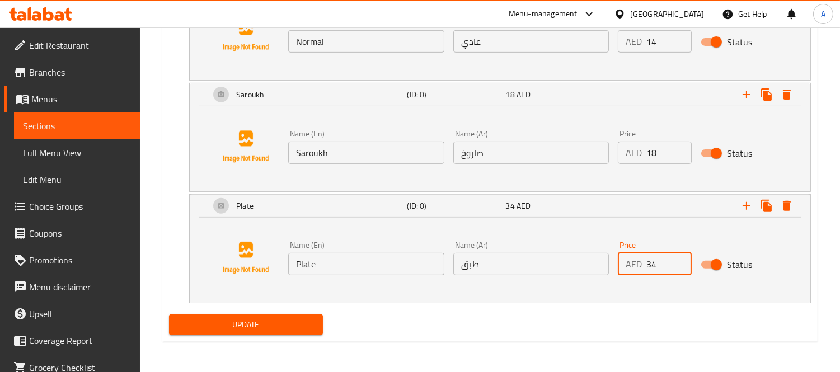
click at [271, 312] on div "Update" at bounding box center [246, 325] width 163 height 30
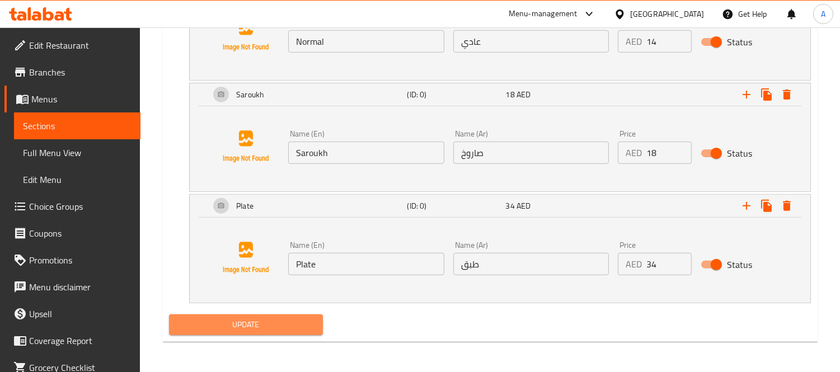
click at [269, 322] on span "Update" at bounding box center [246, 325] width 136 height 14
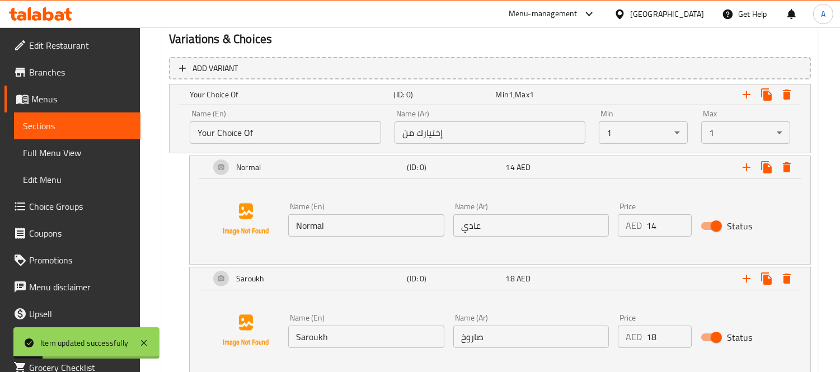
scroll to position [414, 0]
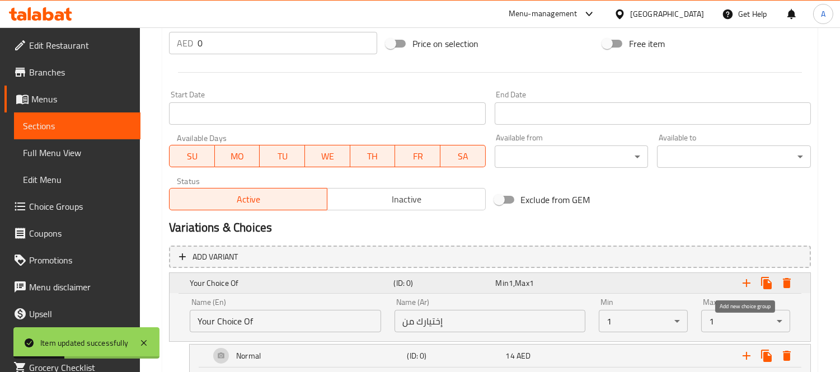
click at [751, 282] on icon "Expand" at bounding box center [746, 283] width 13 height 13
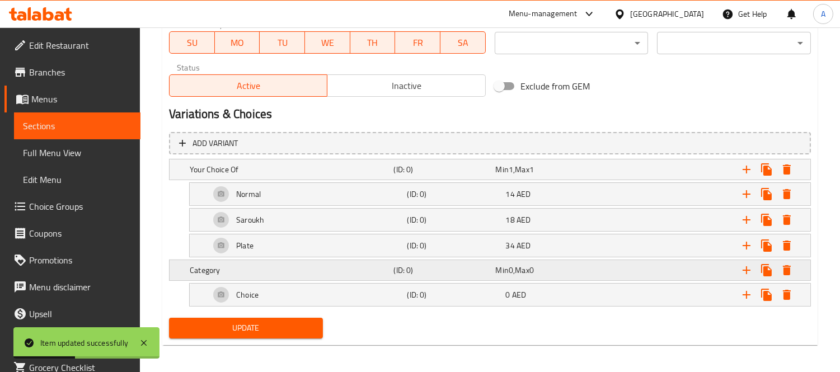
scroll to position [532, 0]
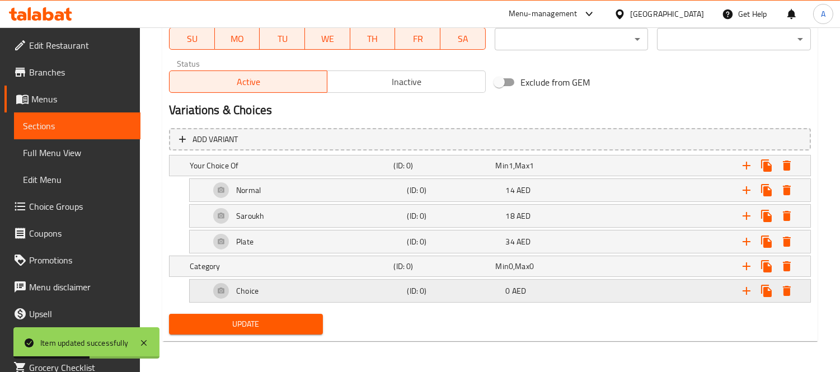
click at [305, 174] on div "Choice" at bounding box center [290, 166] width 204 height 16
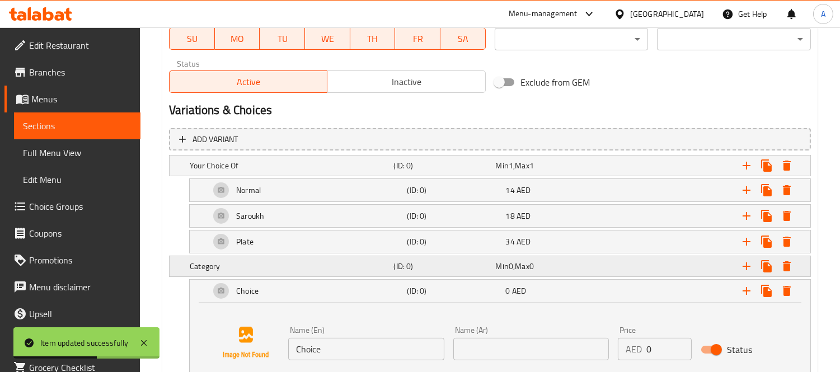
click at [310, 171] on h5 "Category" at bounding box center [289, 165] width 199 height 11
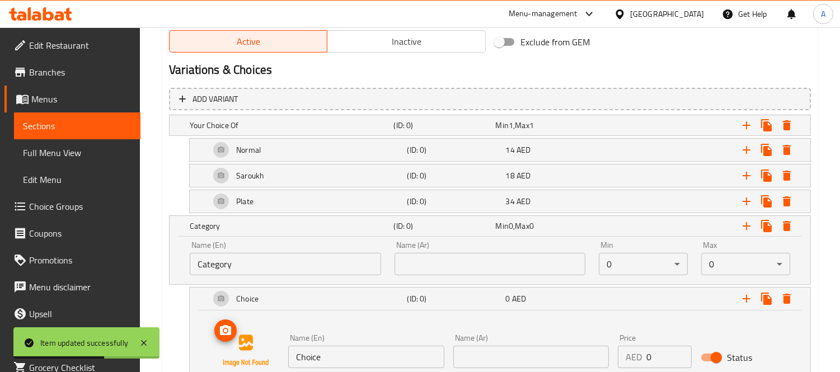
scroll to position [594, 0]
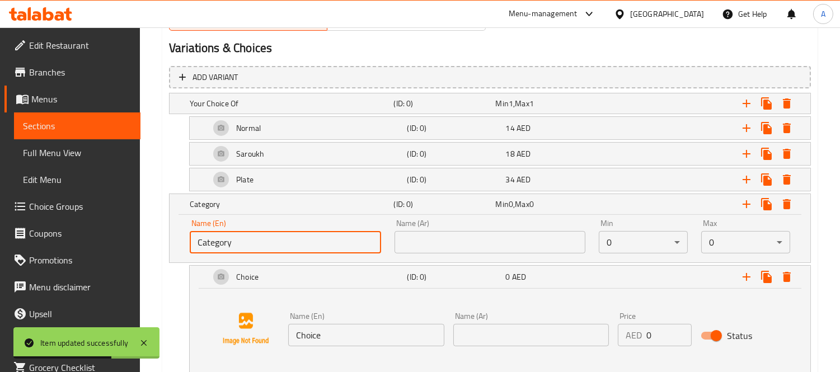
click at [285, 245] on input "Category" at bounding box center [285, 242] width 191 height 22
click at [284, 245] on input "Category" at bounding box center [285, 242] width 191 height 22
click at [282, 245] on input "text" at bounding box center [285, 242] width 191 height 22
type input "Your Choice Of"
click at [517, 243] on input "text" at bounding box center [490, 242] width 191 height 22
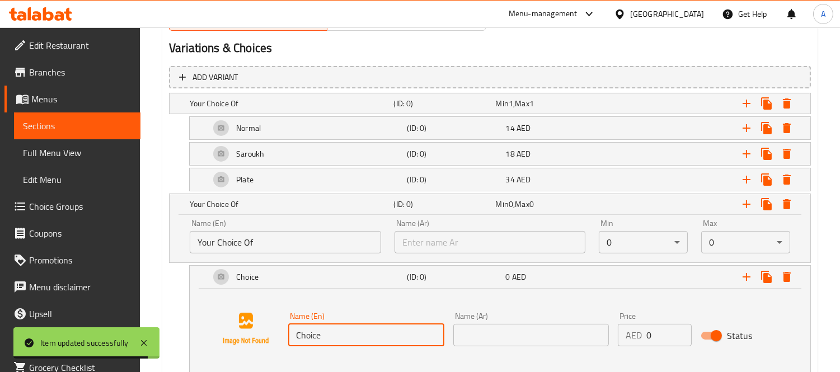
click at [343, 329] on input "Choice" at bounding box center [366, 335] width 156 height 22
click at [339, 331] on input "text" at bounding box center [366, 335] width 156 height 22
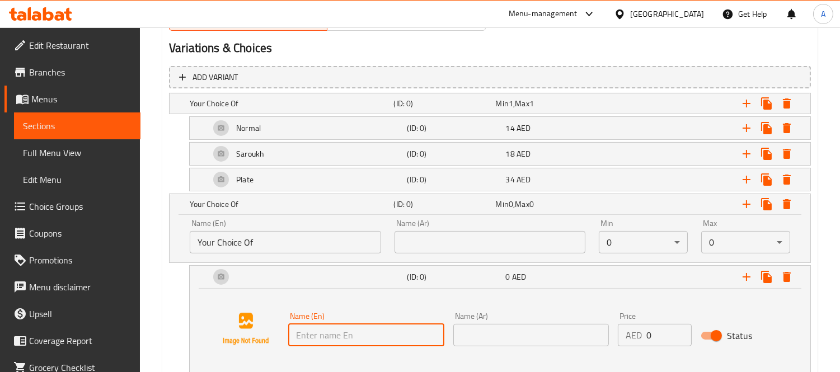
type input "Regular"
click at [447, 330] on div "Name (En) Regular Name (En)" at bounding box center [366, 329] width 165 height 43
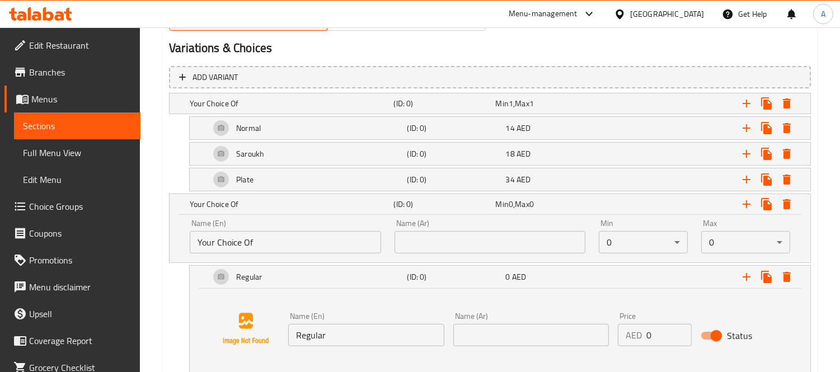
click at [504, 339] on input "text" at bounding box center [531, 335] width 156 height 22
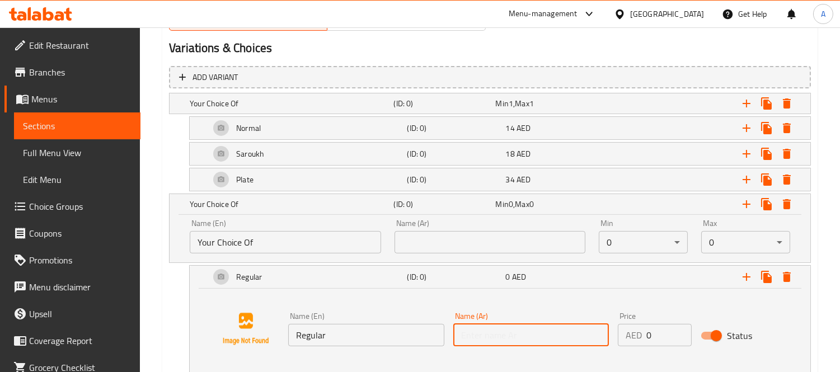
type input "عادي"
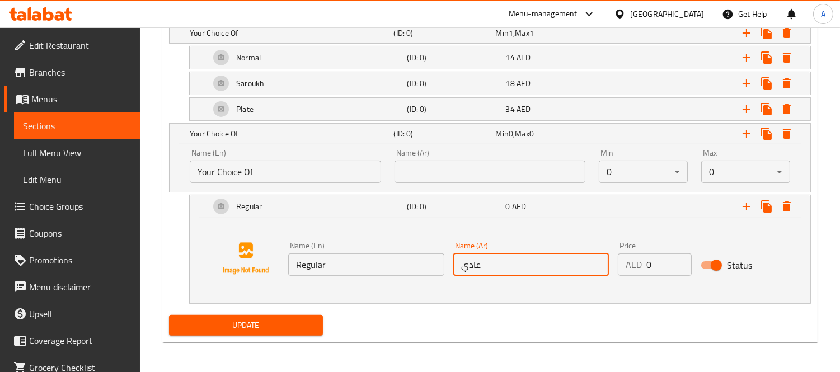
scroll to position [665, 0]
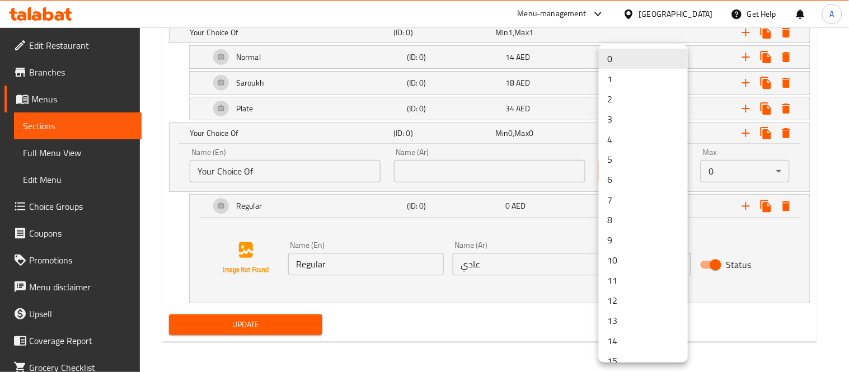
click at [625, 77] on li "1" at bounding box center [643, 79] width 89 height 20
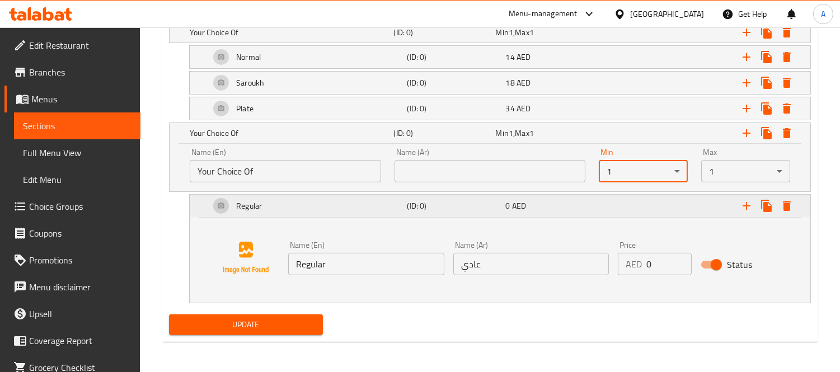
click at [743, 208] on icon "Expand" at bounding box center [746, 205] width 13 height 13
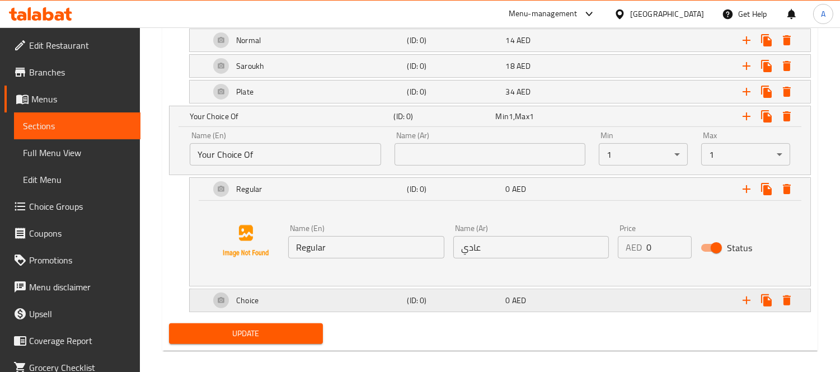
scroll to position [691, 0]
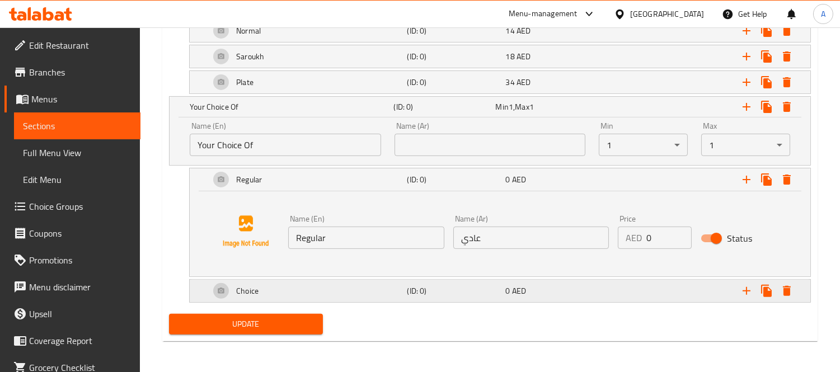
click at [370, 14] on div "Choice" at bounding box center [290, 6] width 204 height 16
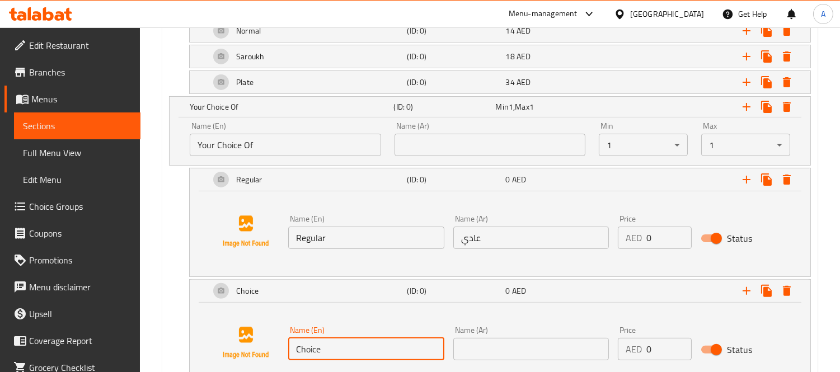
click at [332, 345] on input "Choice" at bounding box center [366, 349] width 156 height 22
click at [332, 345] on input "text" at bounding box center [366, 349] width 156 height 22
type input "Spicy"
click at [511, 349] on input "text" at bounding box center [531, 349] width 156 height 22
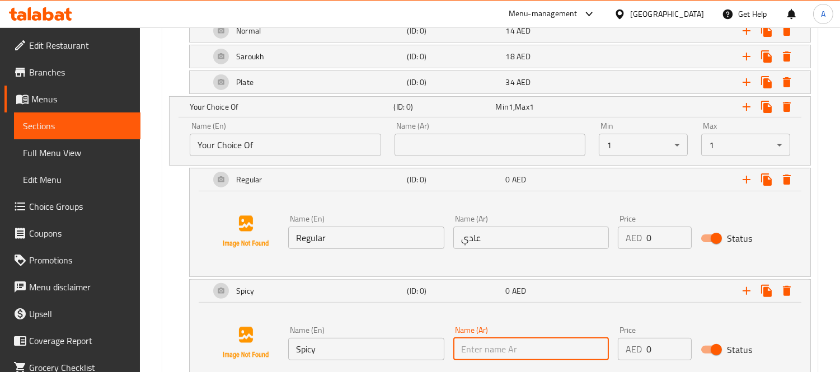
type input "حار"
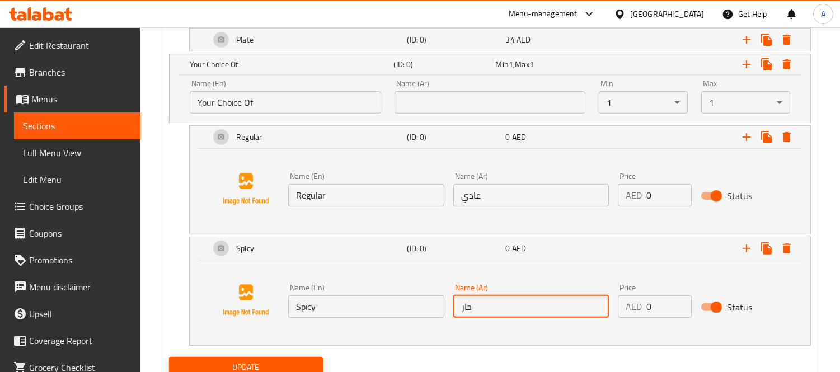
scroll to position [777, 0]
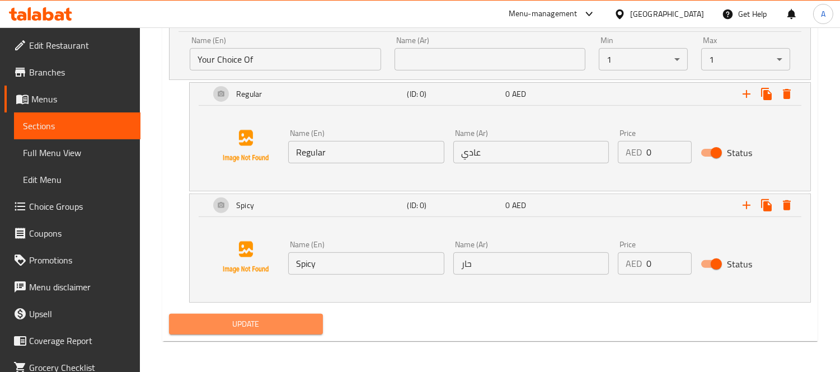
click at [285, 321] on span "Update" at bounding box center [246, 324] width 136 height 14
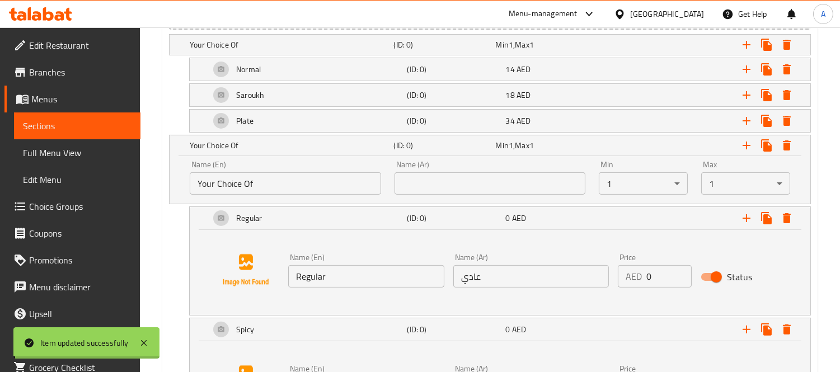
scroll to position [591, 0]
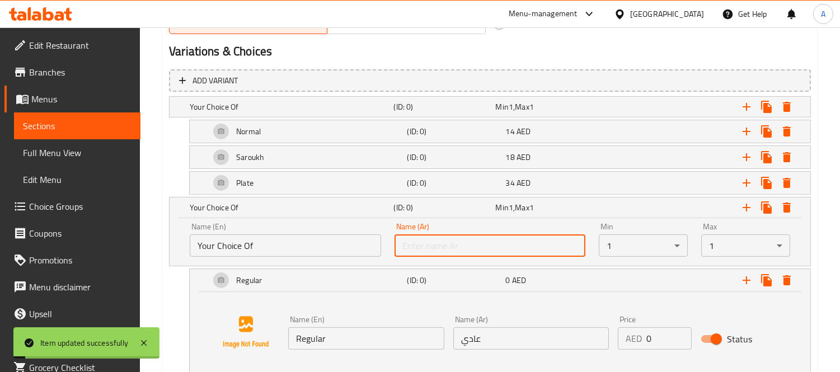
click at [434, 242] on input "text" at bounding box center [490, 246] width 191 height 22
type input "إختيارك من"
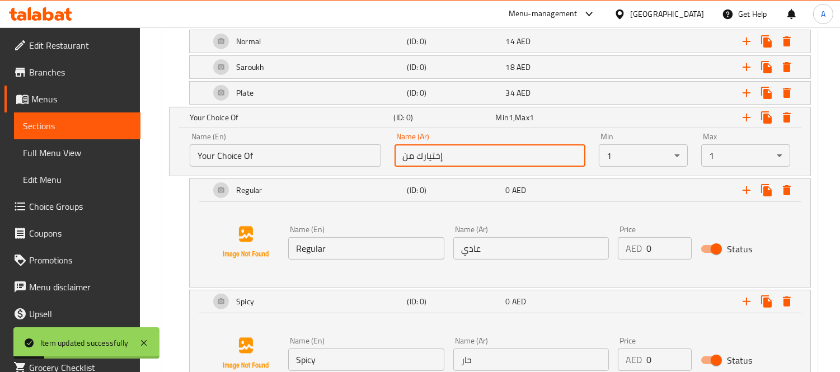
scroll to position [777, 0]
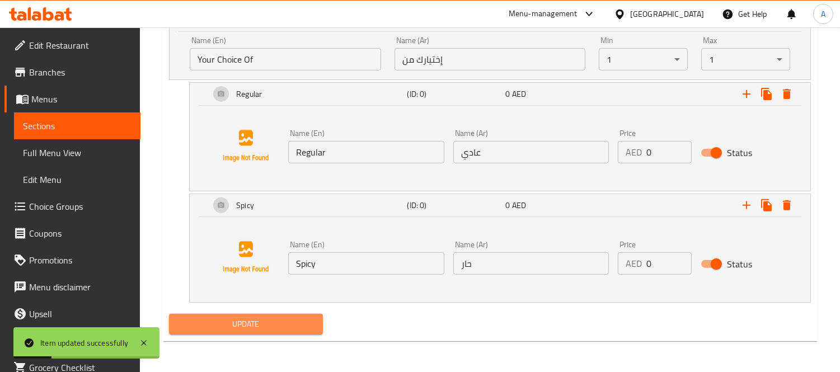
click at [275, 325] on span "Update" at bounding box center [246, 324] width 136 height 14
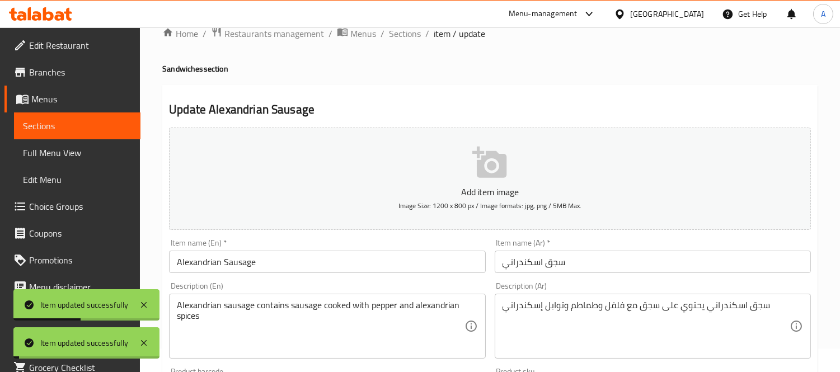
scroll to position [0, 0]
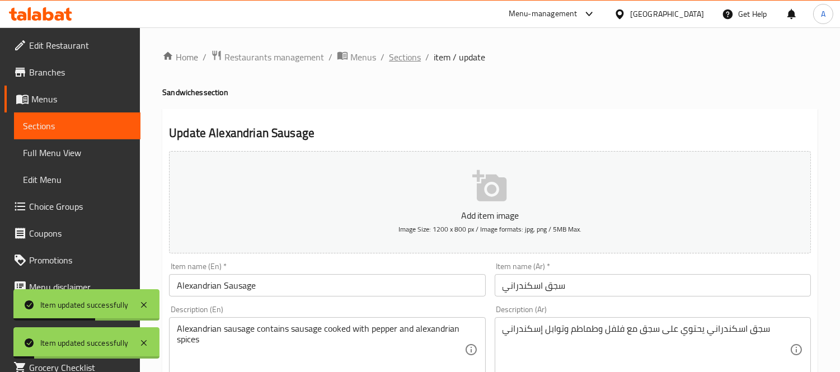
click at [390, 60] on span "Sections" at bounding box center [405, 56] width 32 height 13
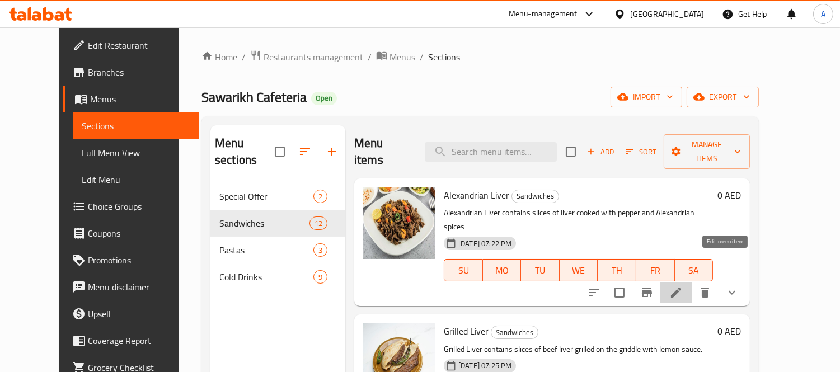
click at [683, 286] on icon at bounding box center [675, 292] width 13 height 13
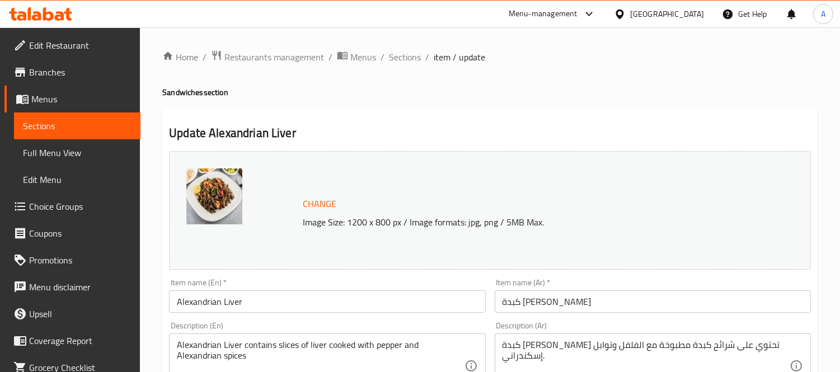
click at [384, 58] on ol "Home / Restaurants management / Menus / Sections / item / update" at bounding box center [489, 57] width 655 height 15
click at [401, 53] on span "Sections" at bounding box center [405, 56] width 32 height 13
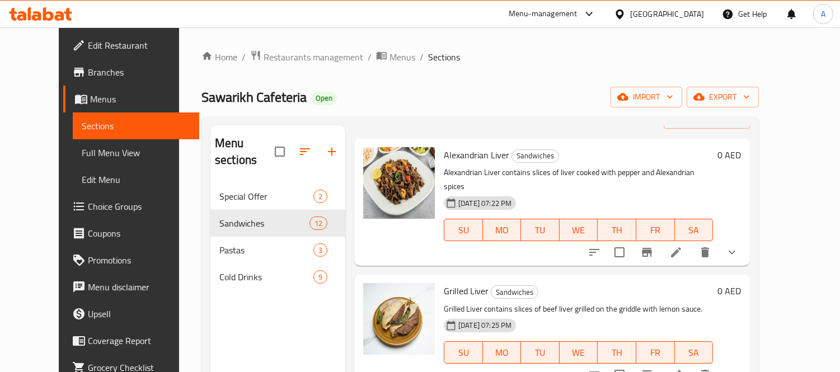
scroll to position [62, 0]
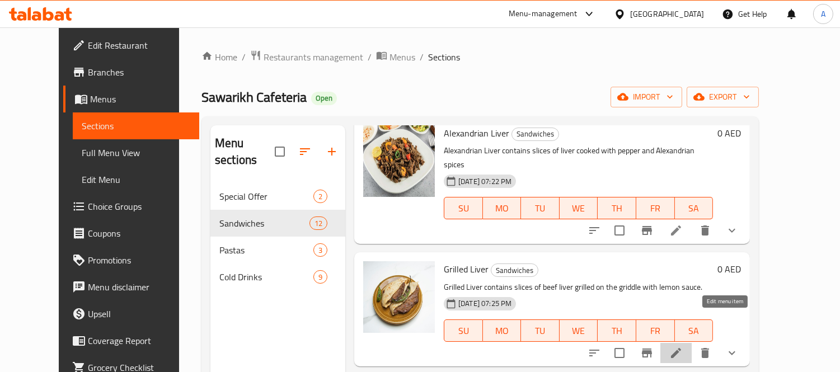
click at [683, 346] on icon at bounding box center [675, 352] width 13 height 13
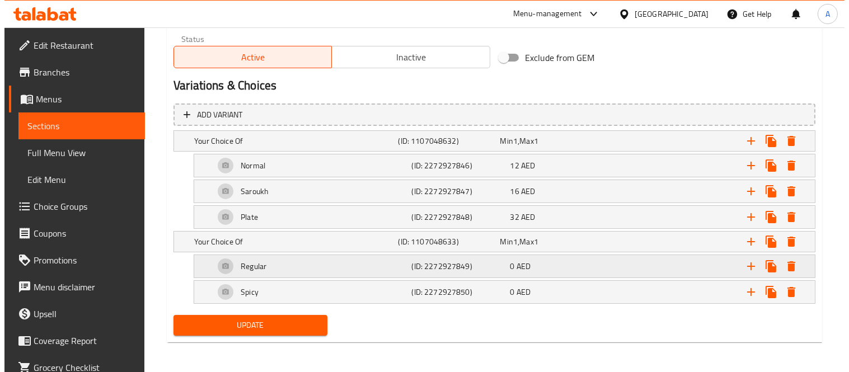
scroll to position [574, 0]
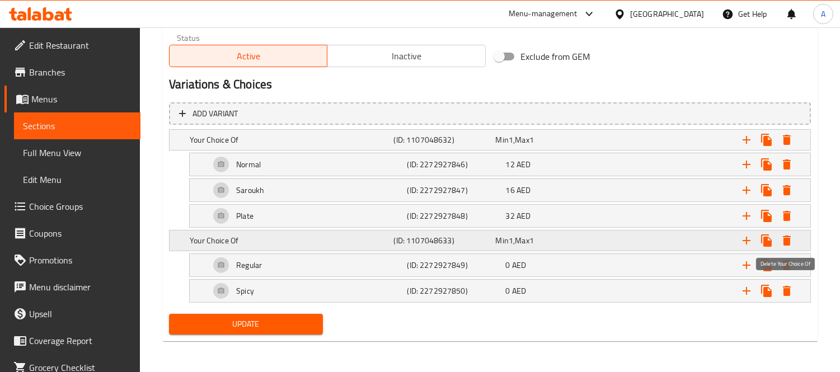
click at [785, 243] on icon "Expand" at bounding box center [787, 241] width 8 height 10
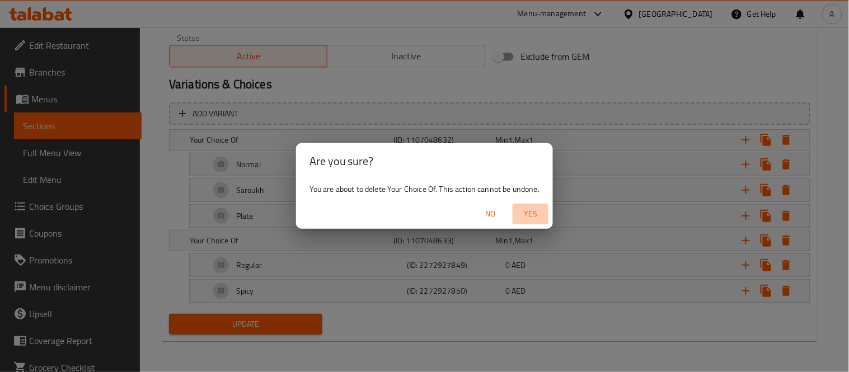
click at [532, 210] on span "Yes" at bounding box center [530, 214] width 27 height 14
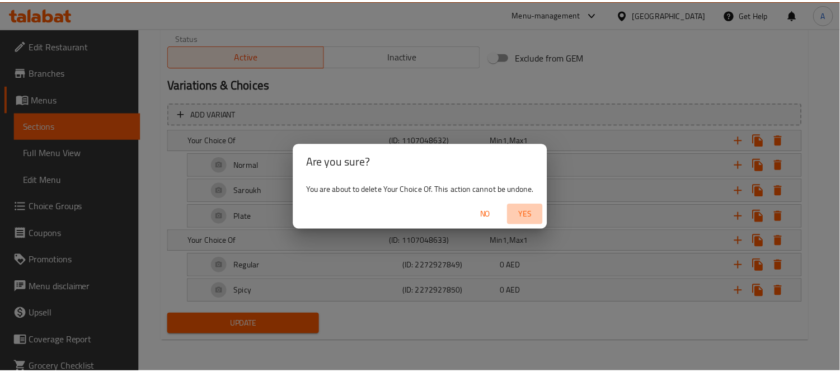
scroll to position [499, 0]
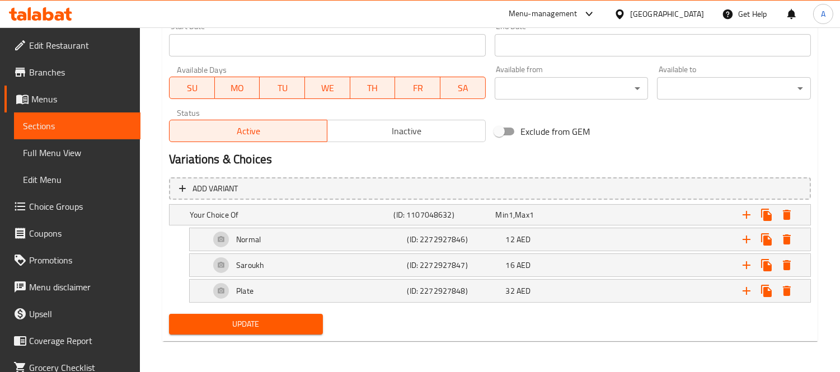
click at [297, 320] on span "Update" at bounding box center [246, 324] width 136 height 14
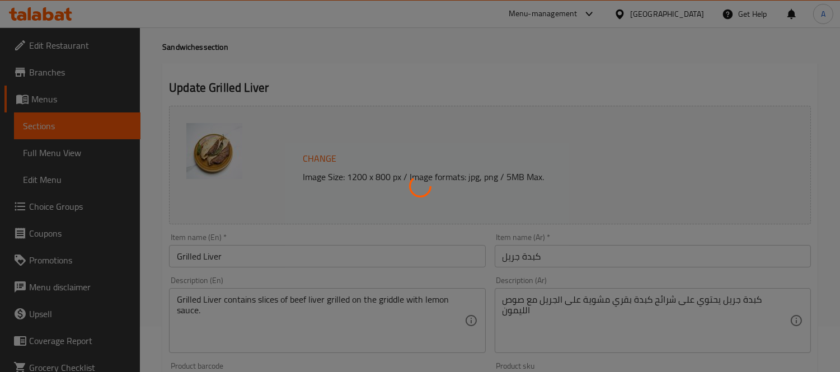
scroll to position [0, 0]
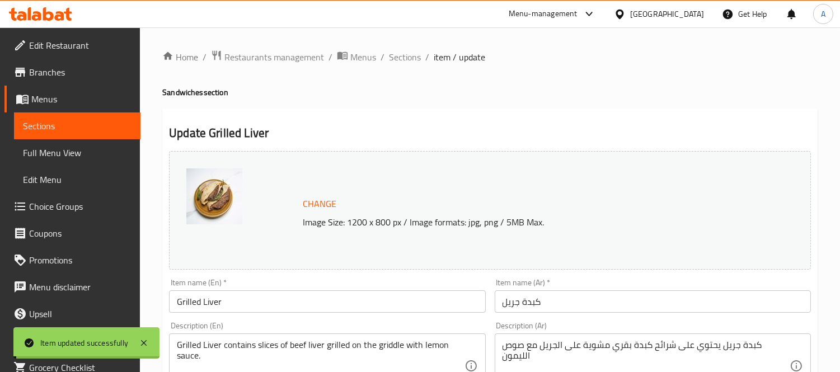
click at [411, 55] on span "Sections" at bounding box center [405, 56] width 32 height 13
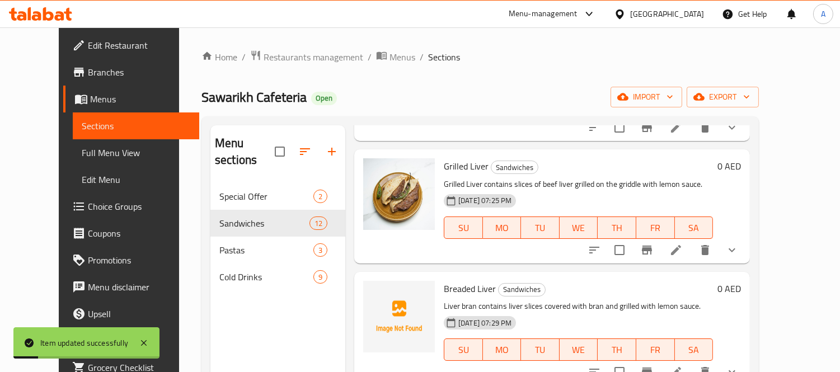
scroll to position [186, 0]
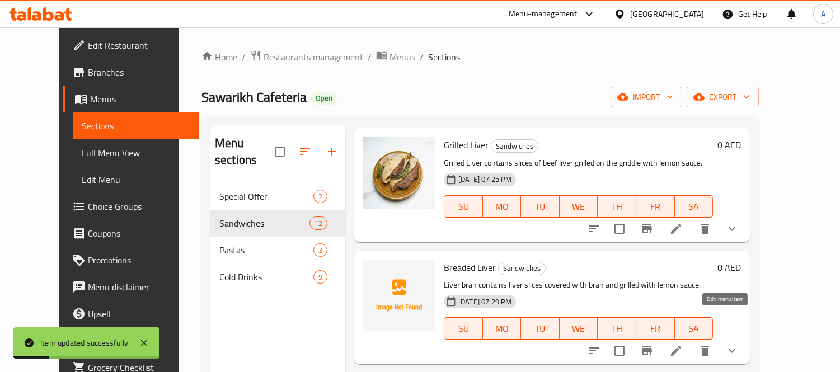
click at [683, 344] on icon at bounding box center [675, 350] width 13 height 13
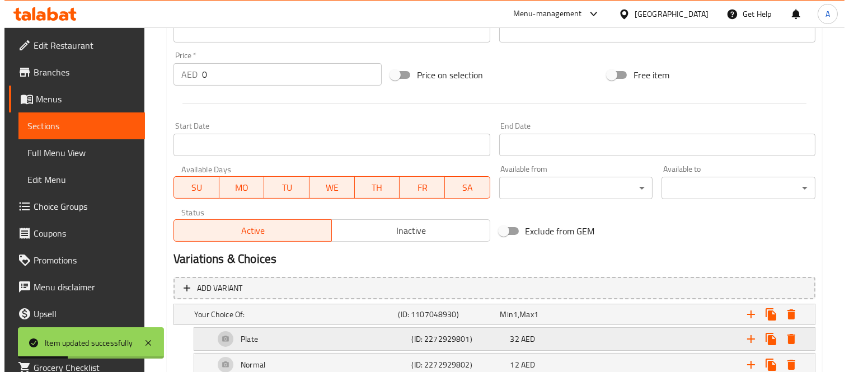
scroll to position [558, 0]
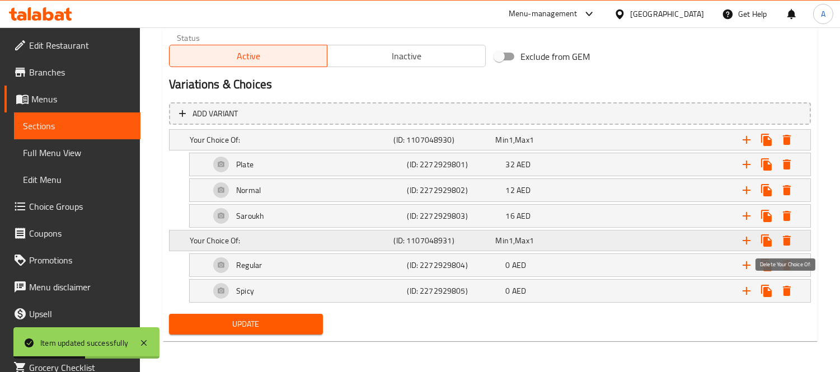
click at [787, 241] on icon "Expand" at bounding box center [787, 241] width 8 height 10
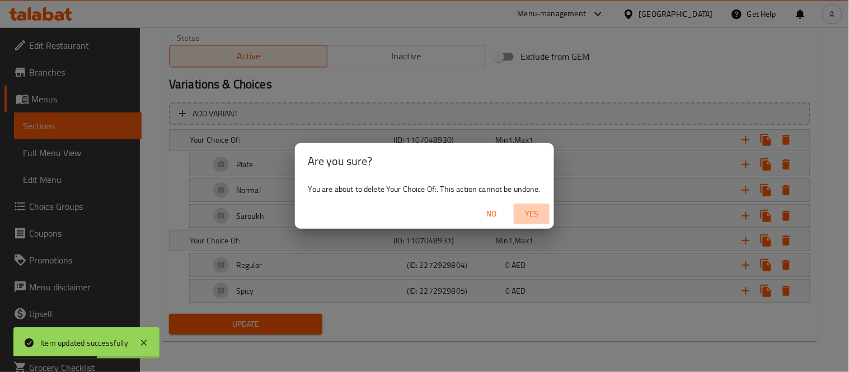
click at [533, 219] on span "Yes" at bounding box center [531, 214] width 27 height 14
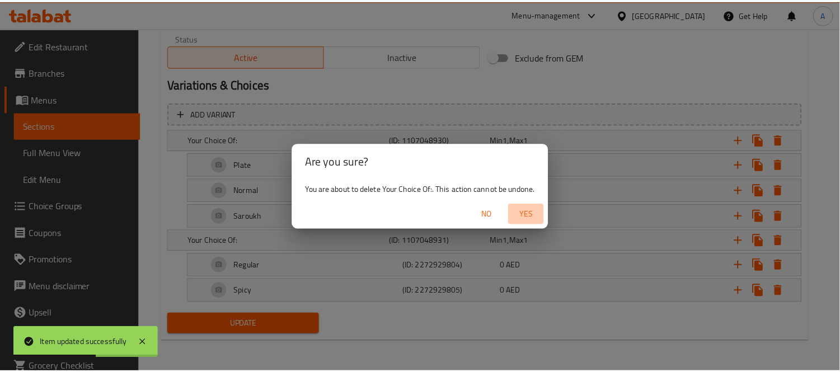
scroll to position [483, 0]
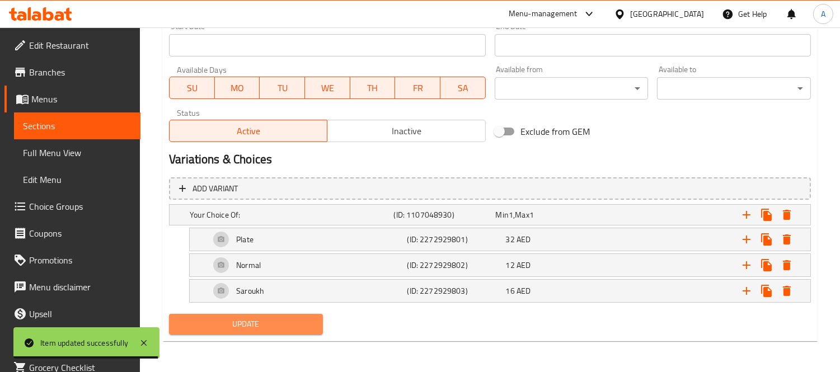
click at [277, 321] on span "Update" at bounding box center [246, 324] width 136 height 14
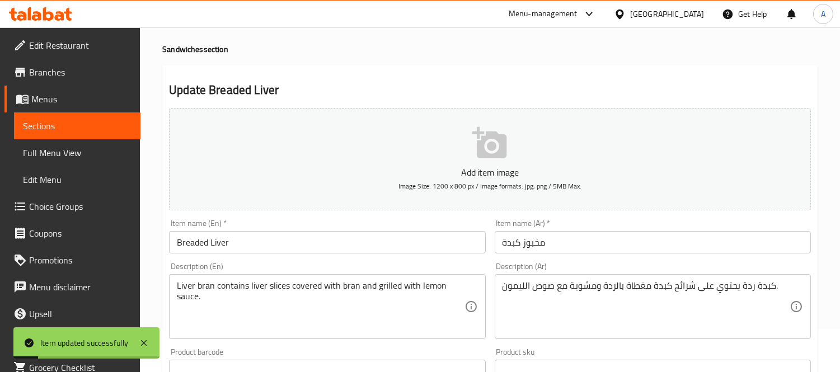
scroll to position [0, 0]
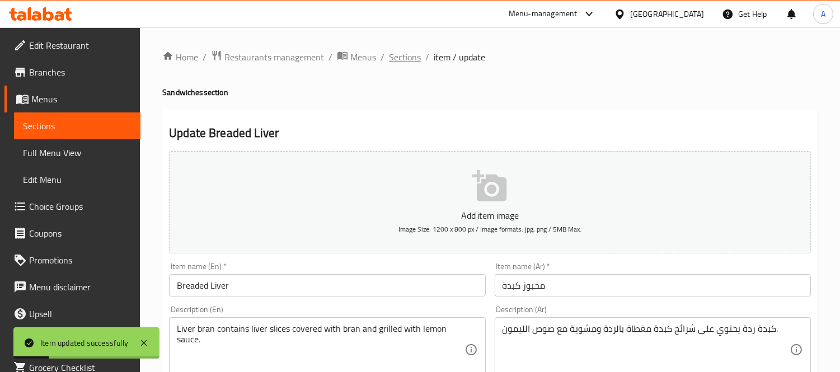
click at [409, 59] on span "Sections" at bounding box center [405, 56] width 32 height 13
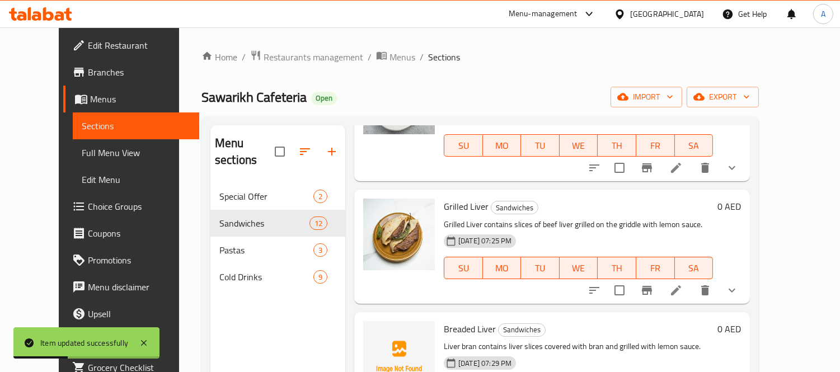
scroll to position [186, 0]
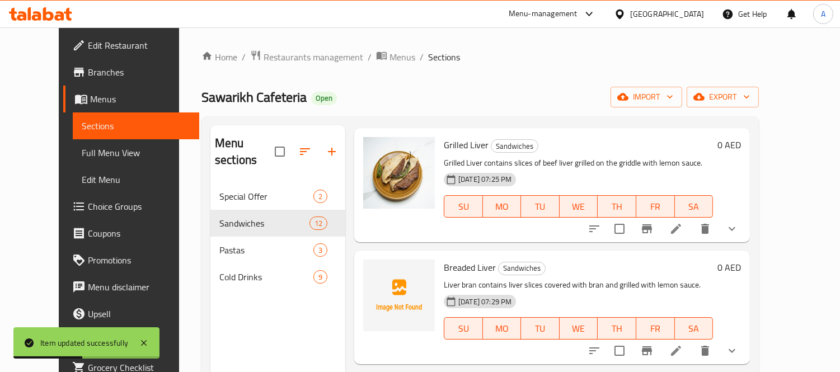
click at [683, 344] on icon at bounding box center [675, 350] width 13 height 13
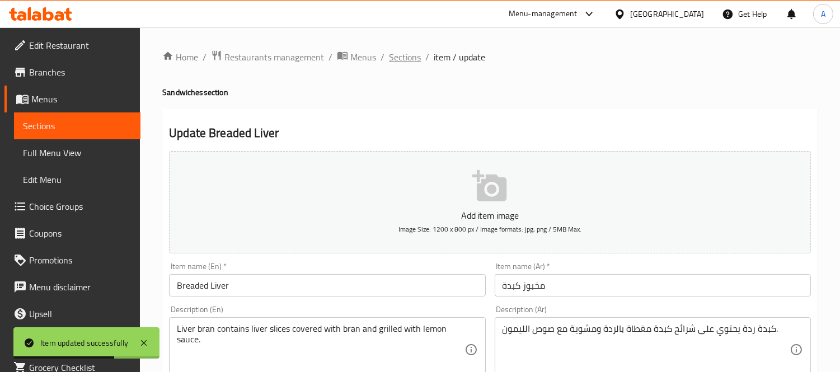
click at [411, 60] on span "Sections" at bounding box center [405, 56] width 32 height 13
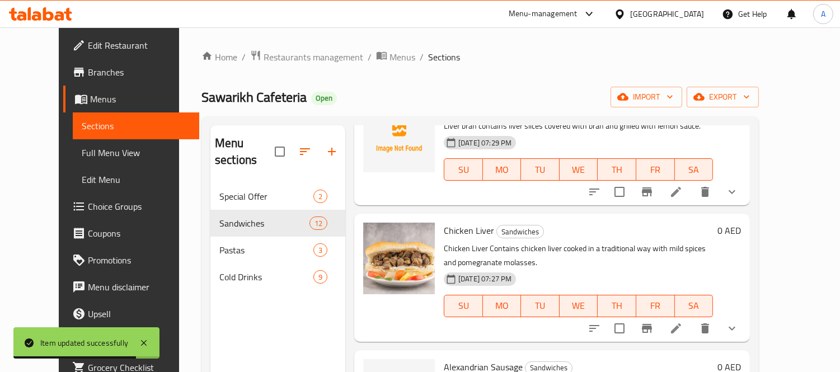
scroll to position [435, 0]
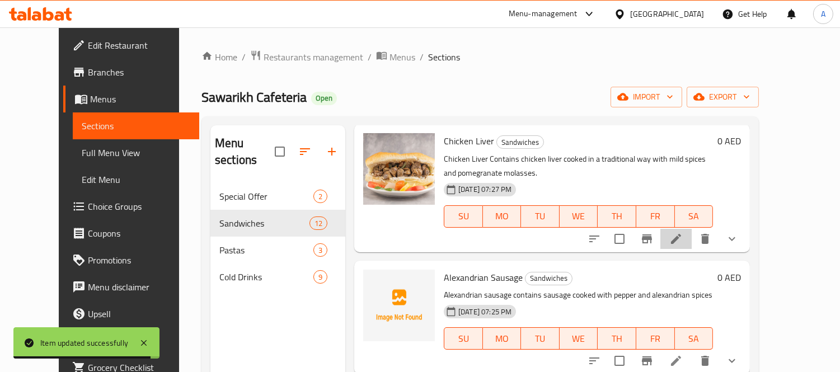
click at [692, 229] on li at bounding box center [676, 239] width 31 height 20
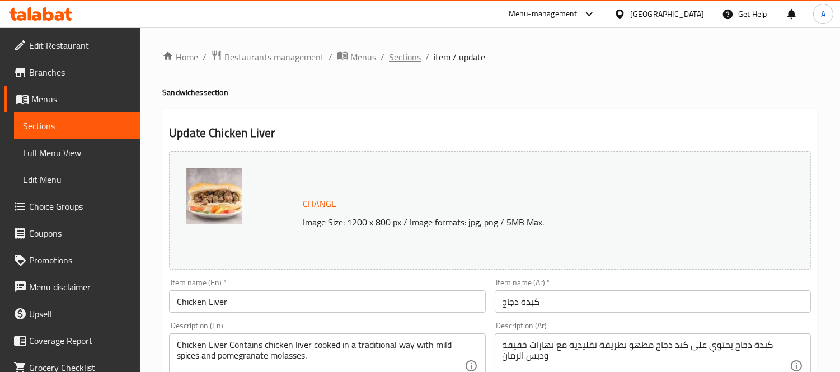
click at [409, 58] on span "Sections" at bounding box center [405, 56] width 32 height 13
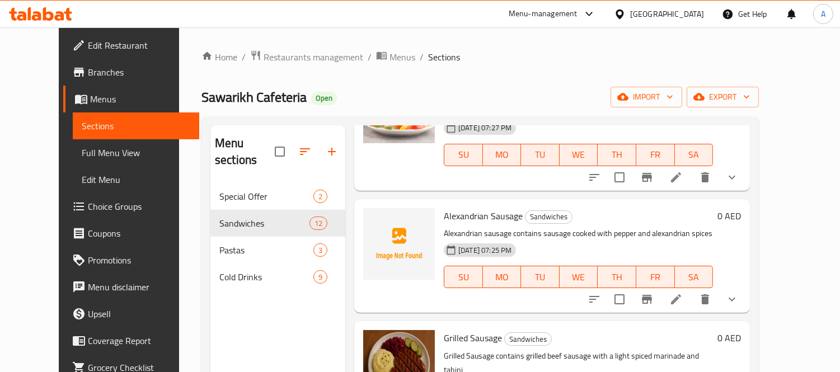
scroll to position [497, 0]
click at [683, 292] on icon at bounding box center [675, 298] width 13 height 13
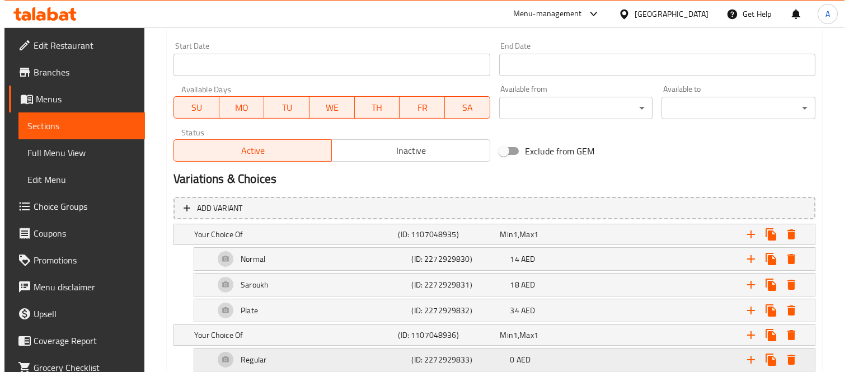
scroll to position [558, 0]
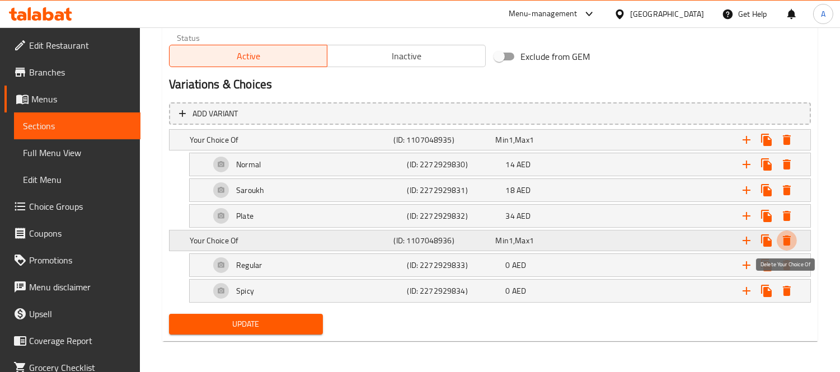
click at [788, 238] on icon "Expand" at bounding box center [787, 241] width 8 height 10
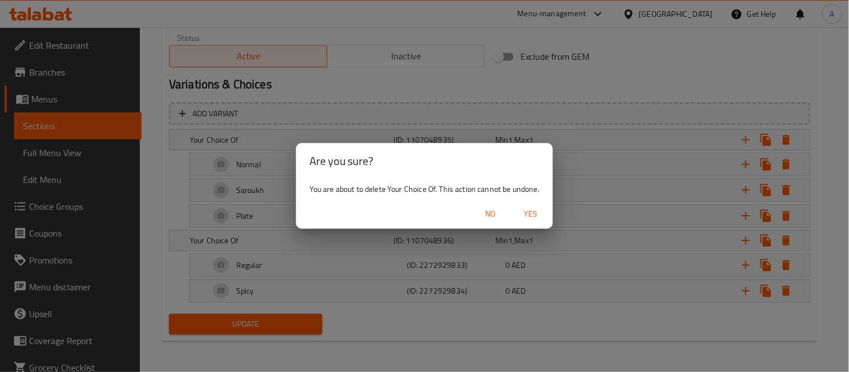
click at [531, 209] on span "Yes" at bounding box center [530, 214] width 27 height 14
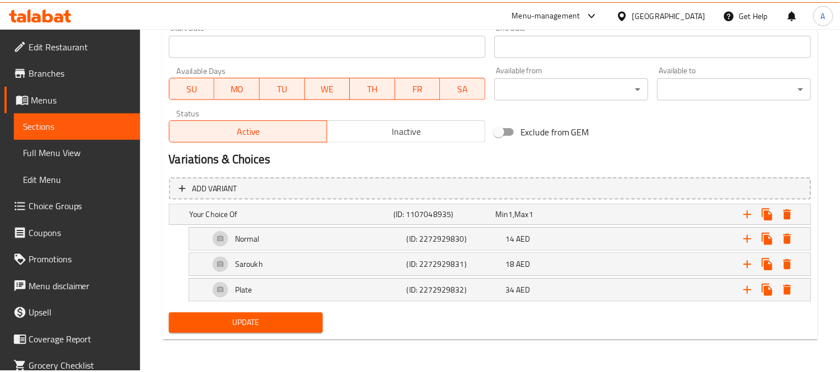
scroll to position [483, 0]
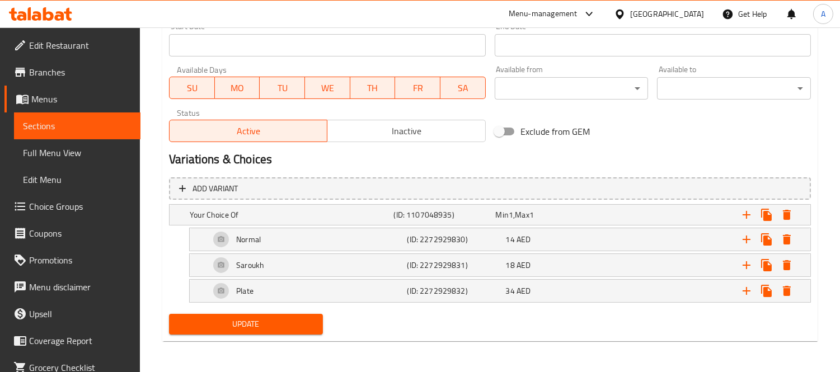
click at [266, 318] on span "Update" at bounding box center [246, 324] width 136 height 14
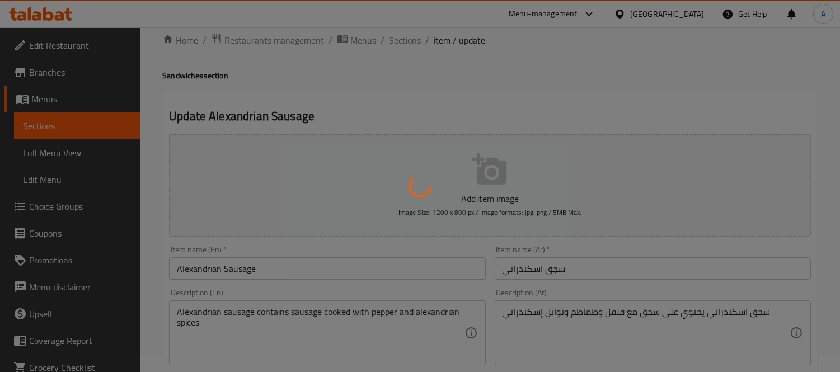
scroll to position [0, 0]
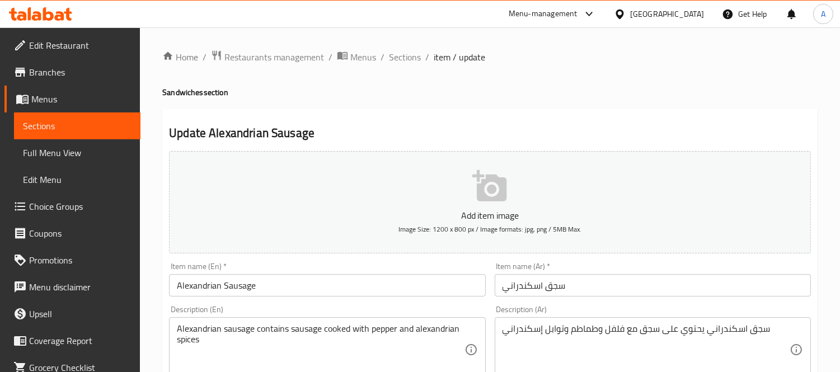
click at [647, 7] on div "[GEOGRAPHIC_DATA]" at bounding box center [659, 14] width 108 height 27
click at [635, 13] on div "[GEOGRAPHIC_DATA]" at bounding box center [667, 14] width 74 height 12
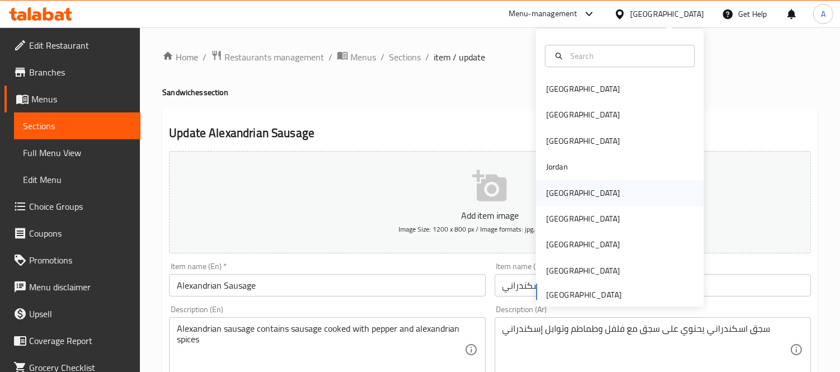
click at [546, 191] on div "[GEOGRAPHIC_DATA]" at bounding box center [583, 193] width 74 height 12
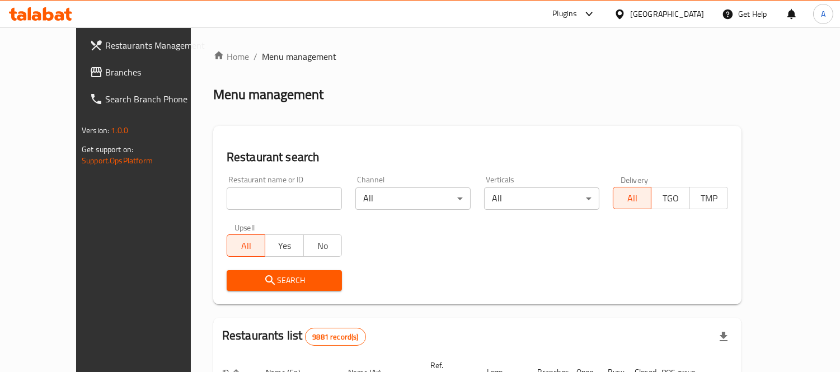
click at [105, 69] on span "Branches" at bounding box center [156, 71] width 102 height 13
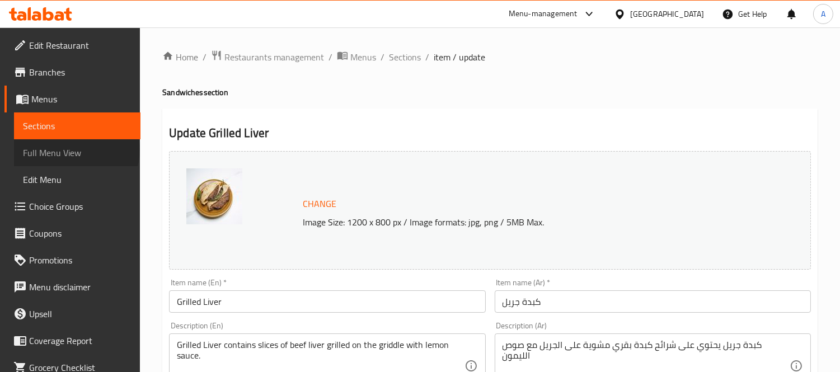
click at [76, 149] on span "Full Menu View" at bounding box center [77, 152] width 109 height 13
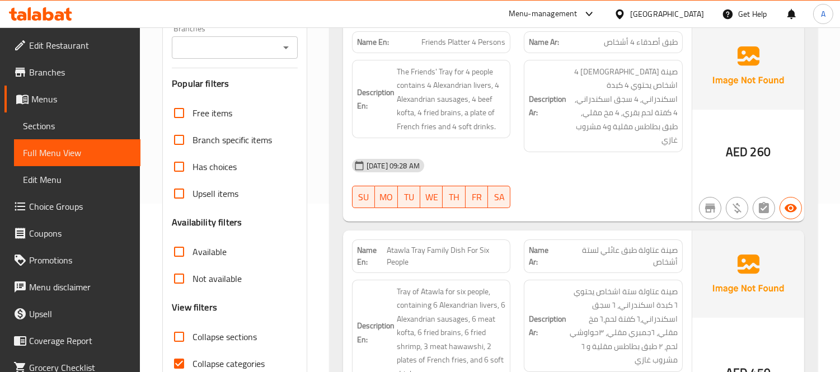
scroll to position [186, 0]
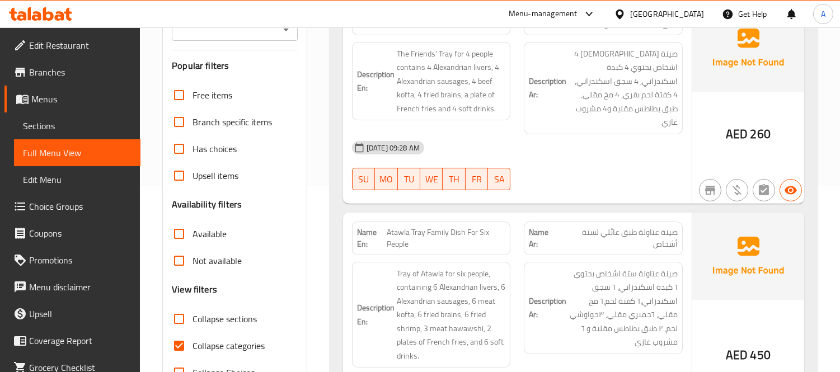
click at [207, 339] on span "Collapse categories" at bounding box center [229, 345] width 72 height 13
click at [193, 339] on input "Collapse categories" at bounding box center [179, 345] width 27 height 27
checkbox input "false"
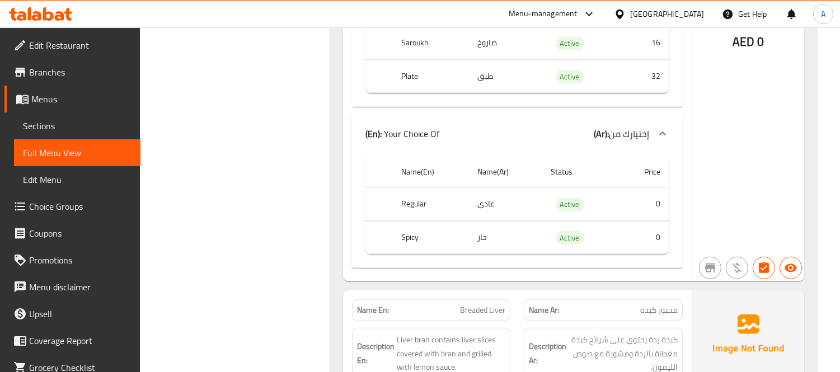
scroll to position [1874, 0]
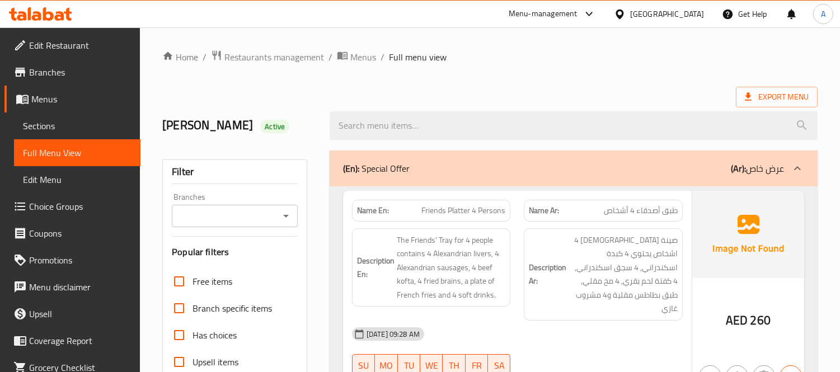
click at [500, 162] on div "(En): Special Offer (Ar): عرض خاص" at bounding box center [563, 168] width 441 height 13
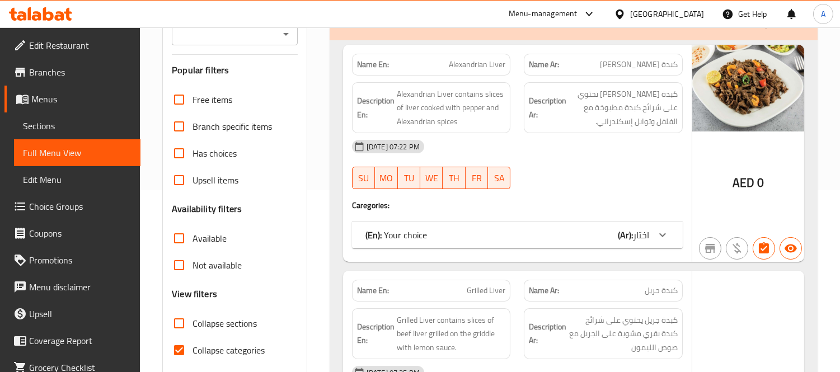
scroll to position [373, 0]
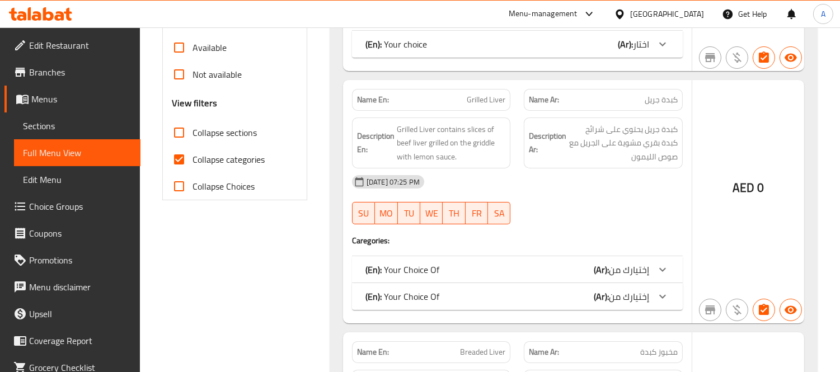
click at [219, 165] on span "Collapse categories" at bounding box center [229, 159] width 72 height 13
click at [193, 165] on input "Collapse categories" at bounding box center [179, 159] width 27 height 27
checkbox input "false"
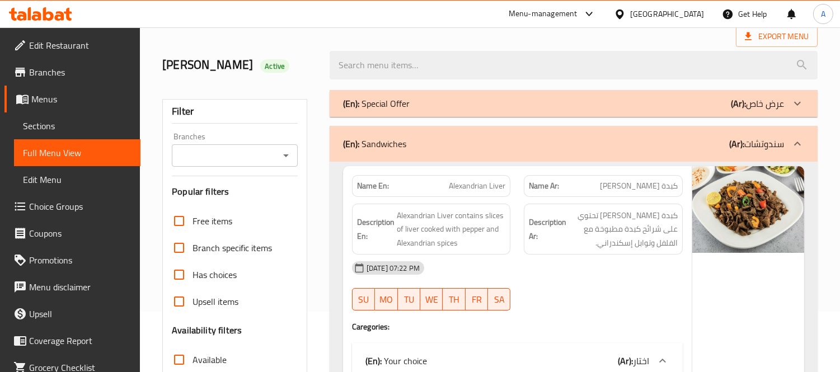
scroll to position [0, 0]
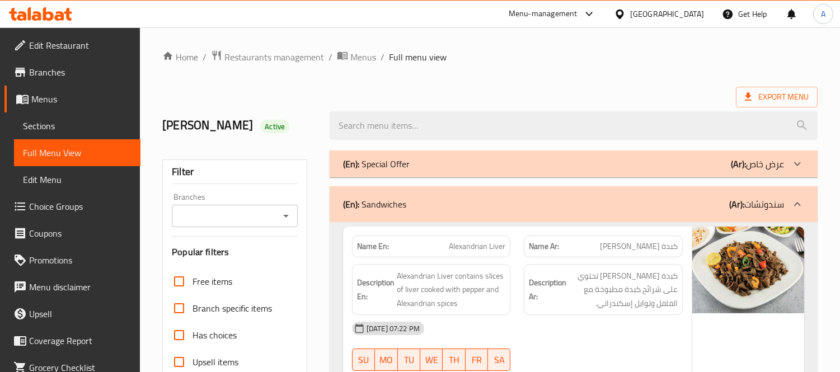
click at [580, 172] on div "(En): Special Offer (Ar): عرض خاص" at bounding box center [574, 164] width 488 height 27
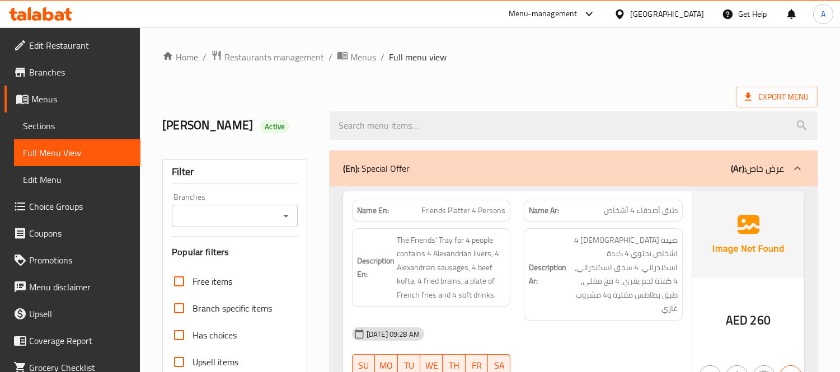
scroll to position [186, 0]
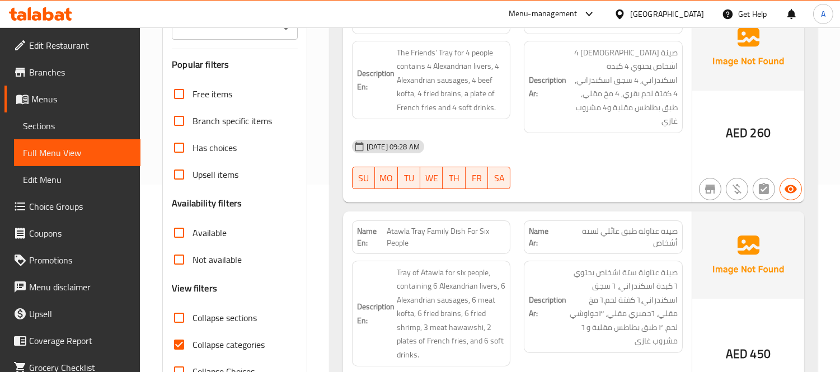
scroll to position [373, 0]
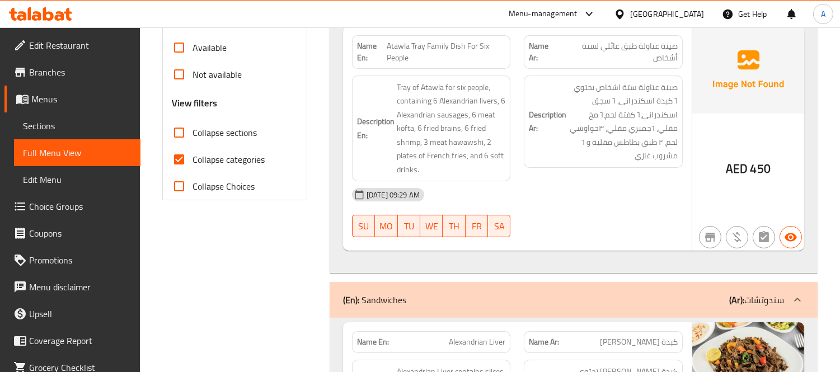
click at [245, 157] on span "Collapse categories" at bounding box center [229, 159] width 72 height 13
click at [193, 157] on input "Collapse categories" at bounding box center [179, 159] width 27 height 27
checkbox input "false"
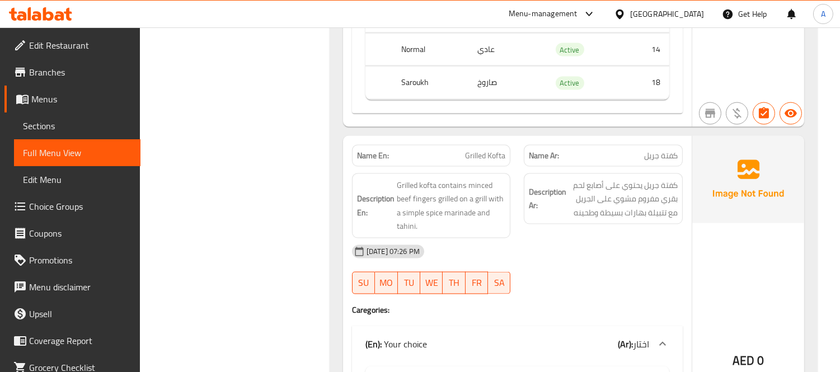
scroll to position [3607, 0]
